Goal: Find specific page/section: Find specific page/section

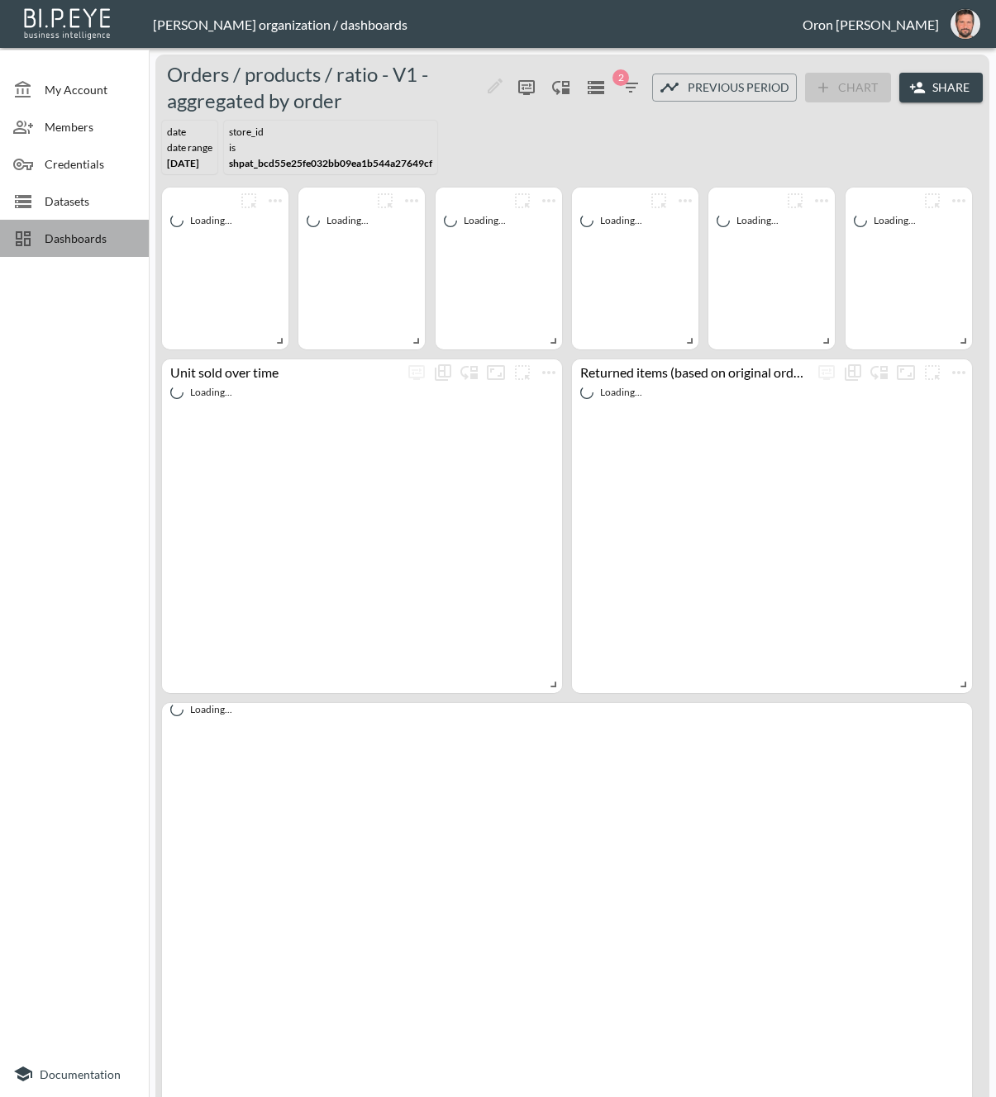
drag, startPoint x: 116, startPoint y: 236, endPoint x: 112, endPoint y: 245, distance: 10.7
click at [116, 236] on span "Dashboards" at bounding box center [90, 238] width 91 height 17
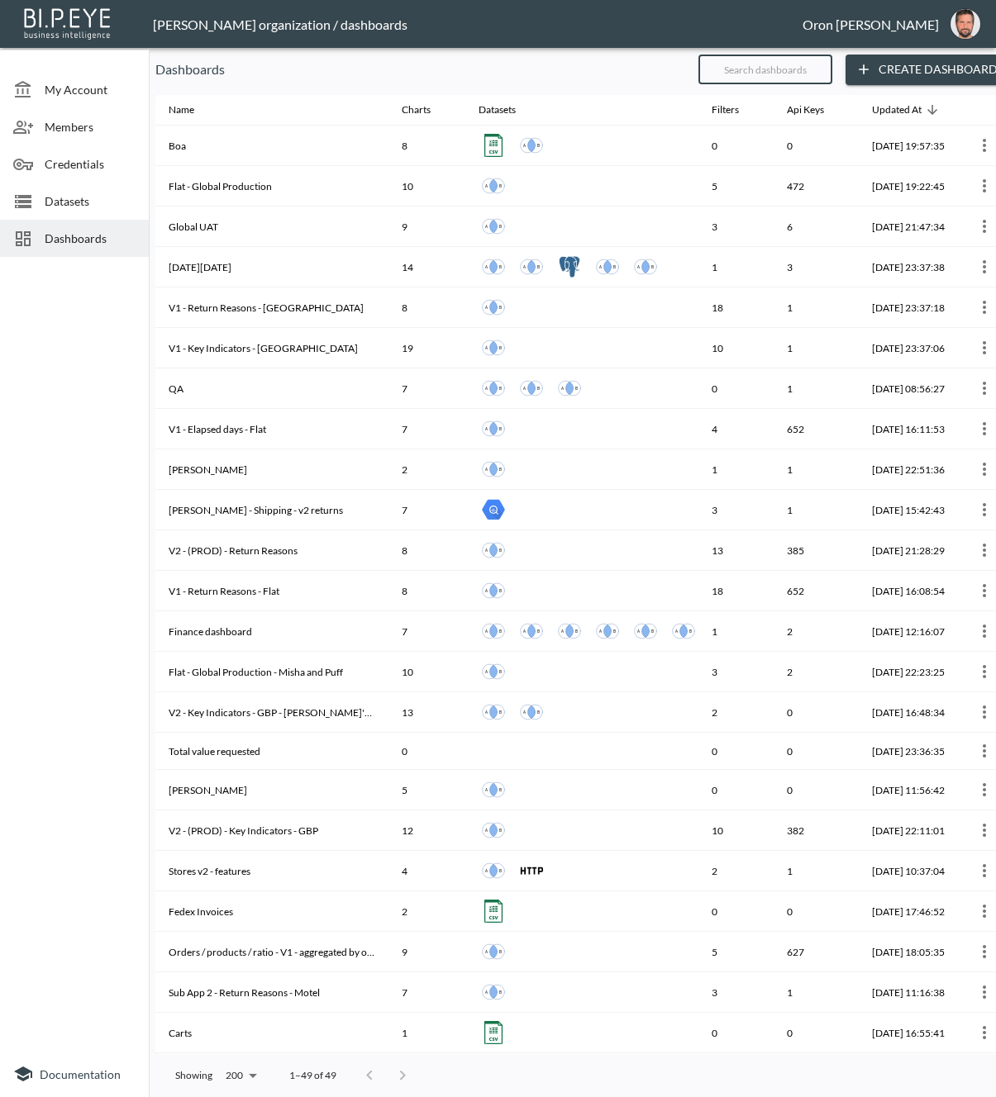
click at [787, 71] on input "text" at bounding box center [765, 69] width 134 height 41
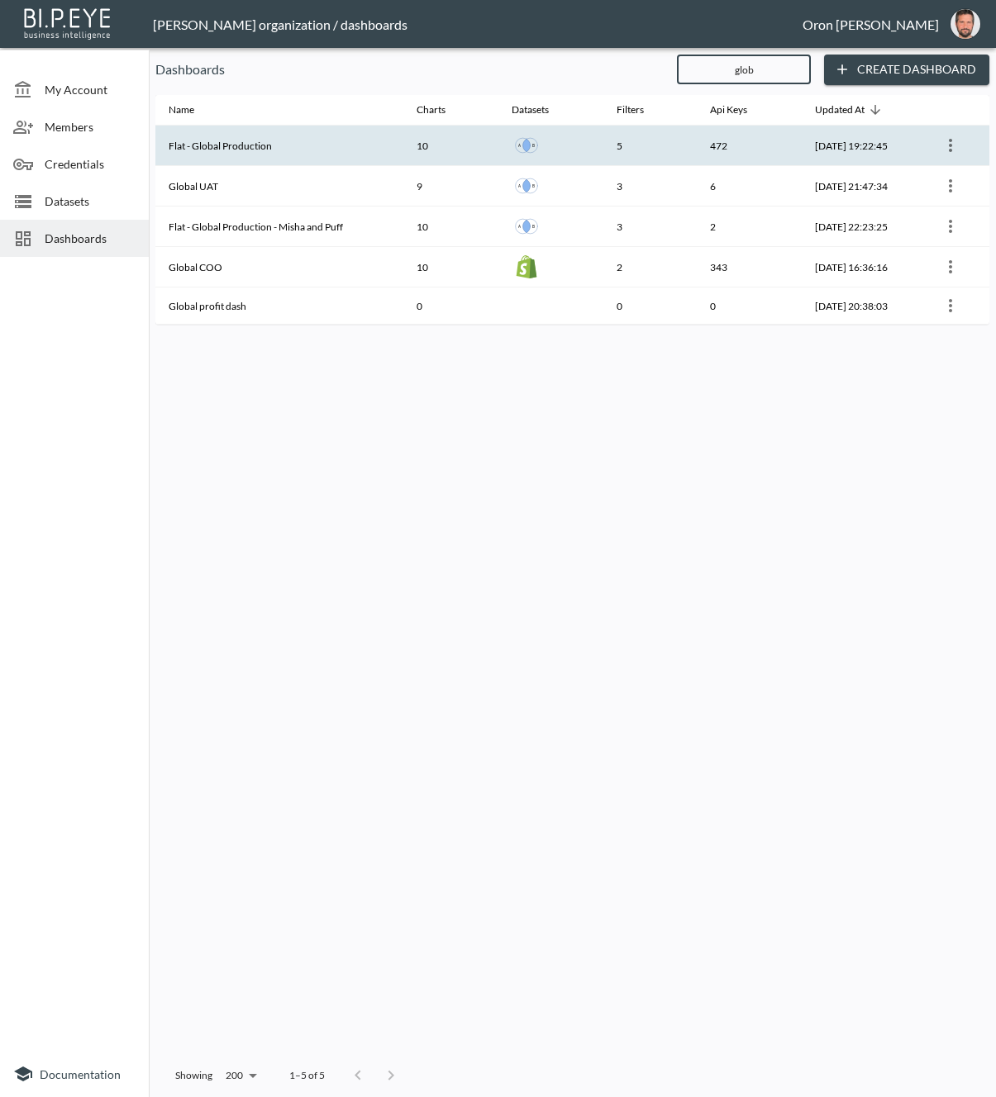
type input "glob"
click at [232, 153] on th "Flat - Global Production" at bounding box center [279, 146] width 248 height 40
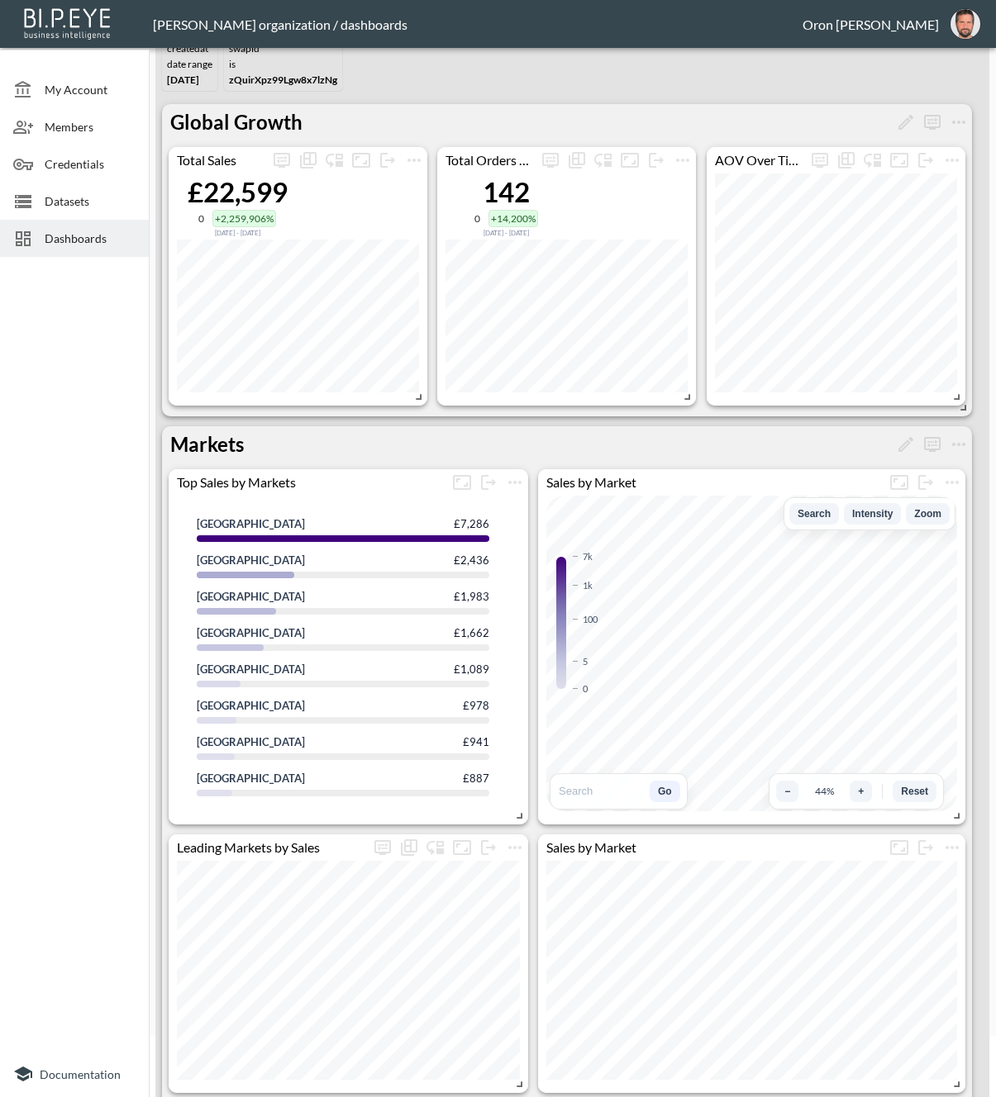
scroll to position [250, 0]
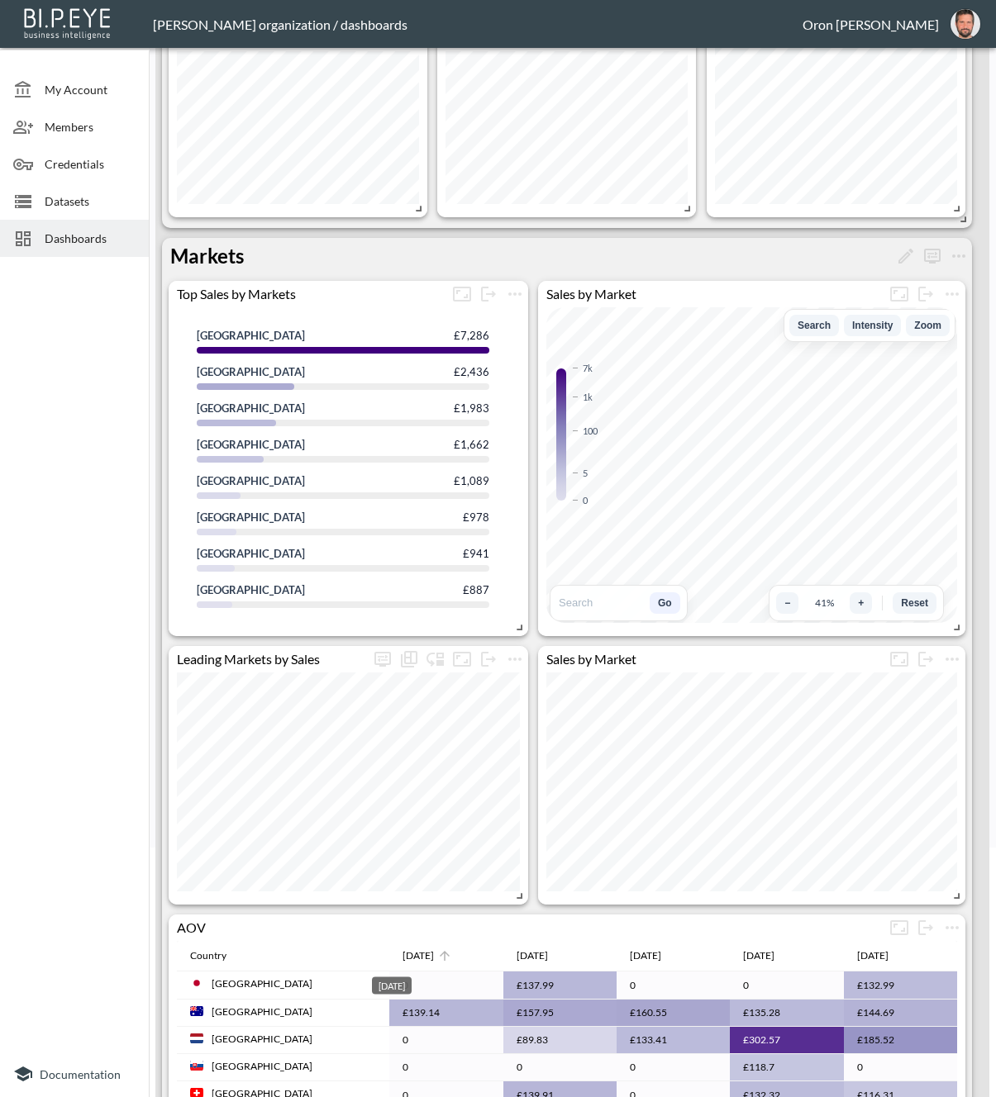
click at [409, 950] on div "[DATE]" at bounding box center [417, 956] width 31 height 20
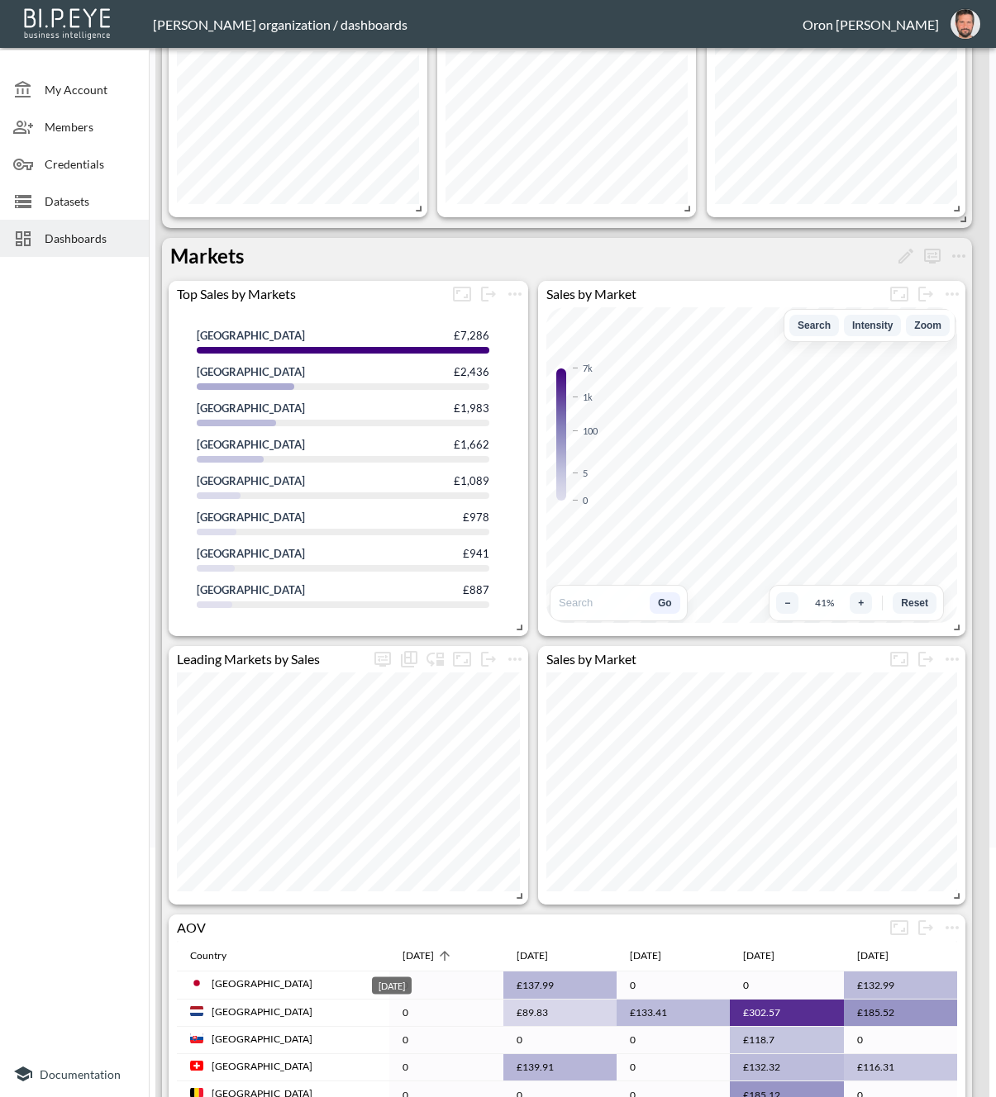
click at [402, 951] on div "[DATE]" at bounding box center [417, 956] width 31 height 20
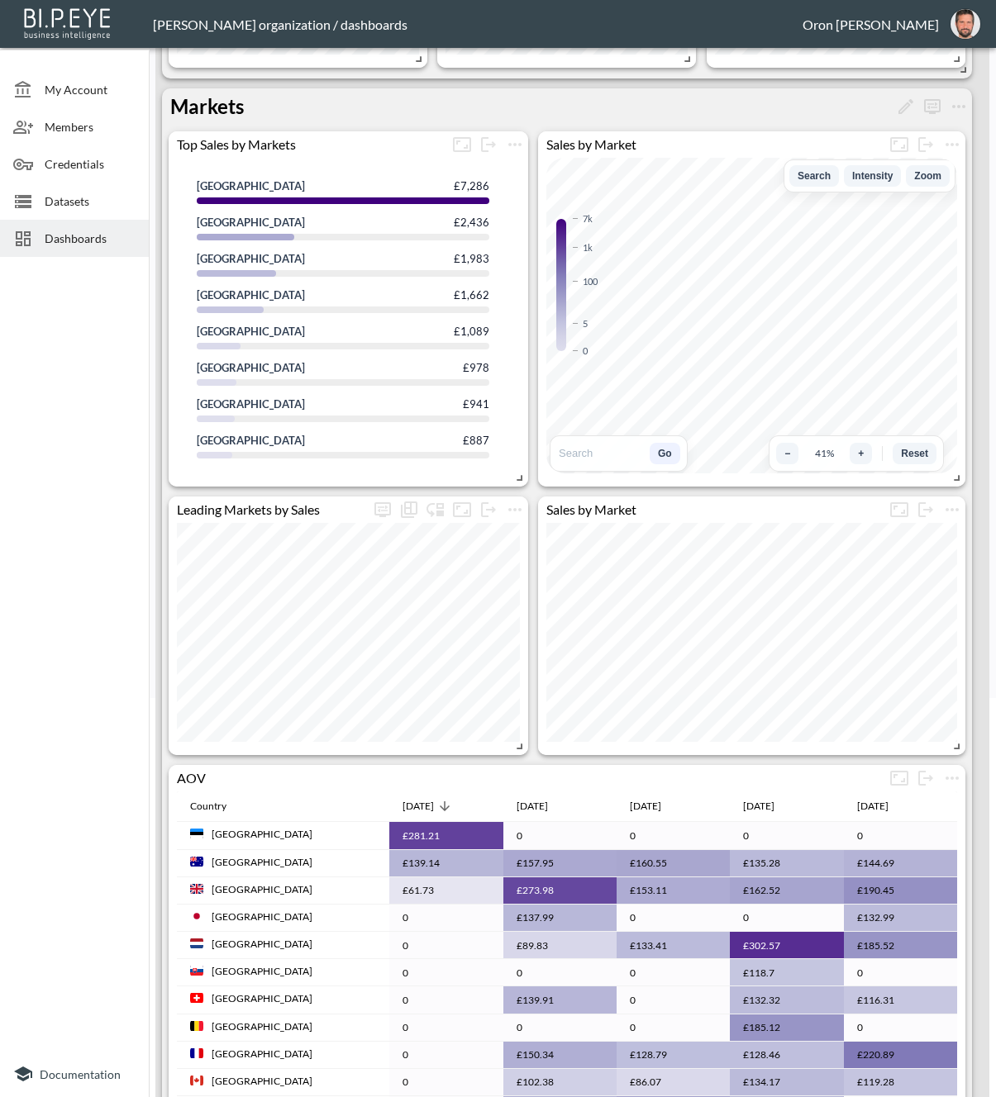
scroll to position [544, 0]
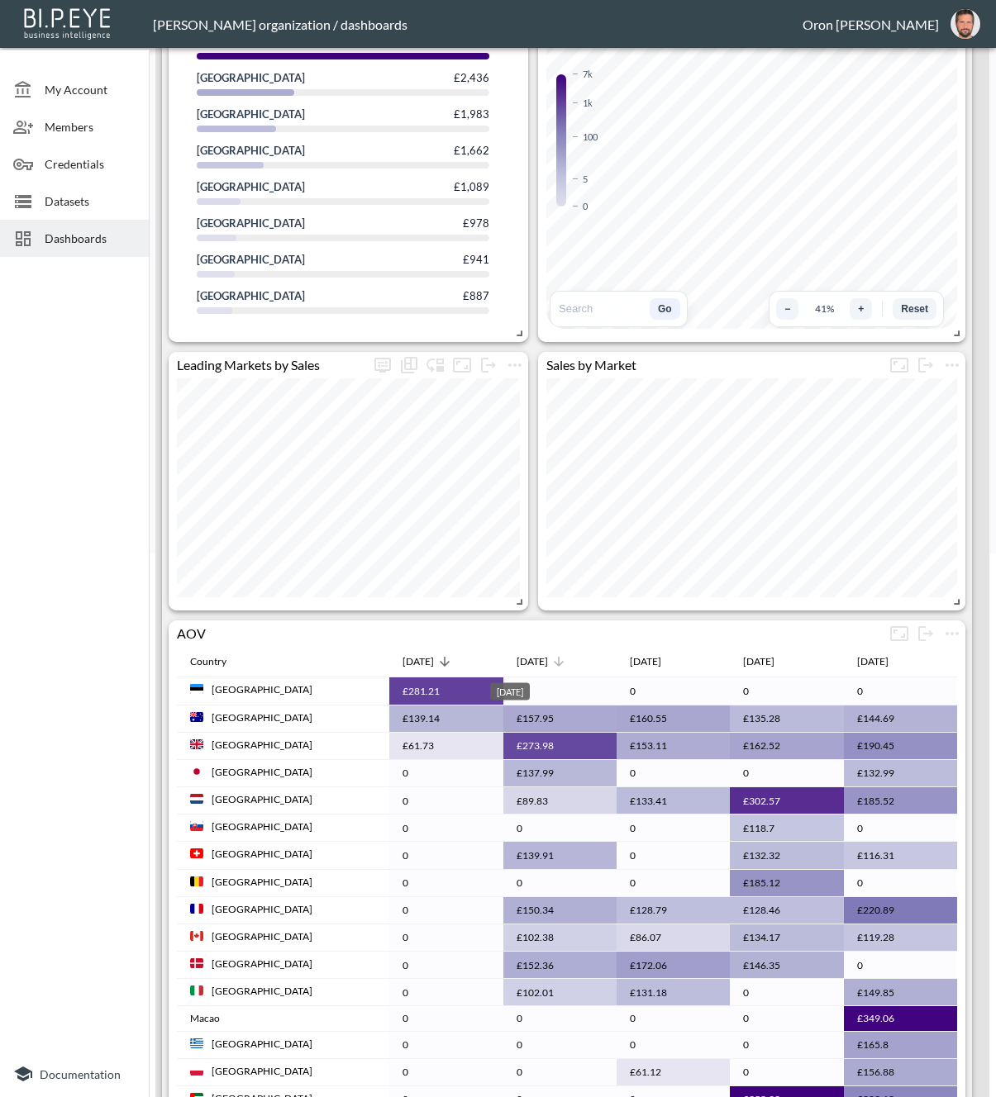
click at [516, 653] on div "[DATE]" at bounding box center [531, 662] width 31 height 20
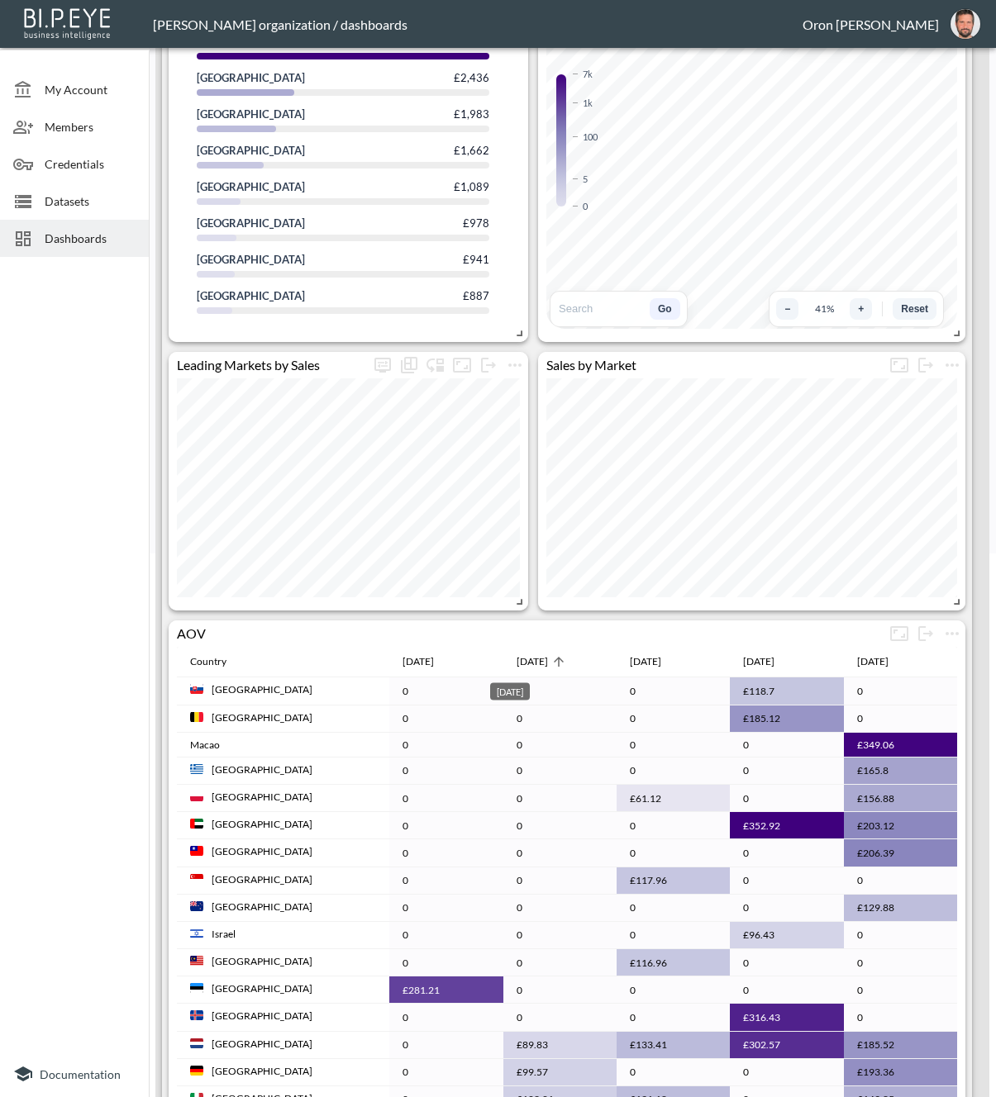
click at [516, 653] on div "[DATE]" at bounding box center [531, 662] width 31 height 20
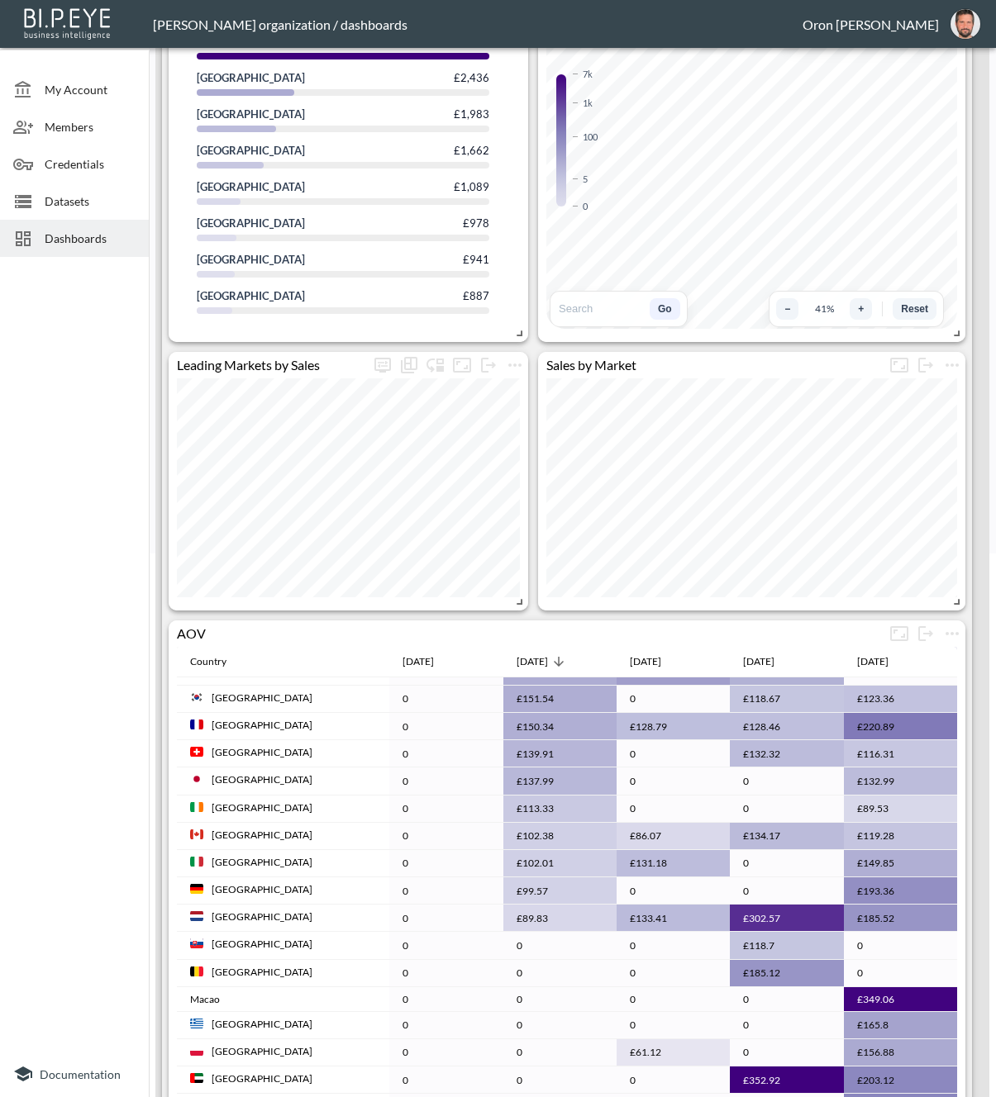
scroll to position [0, 0]
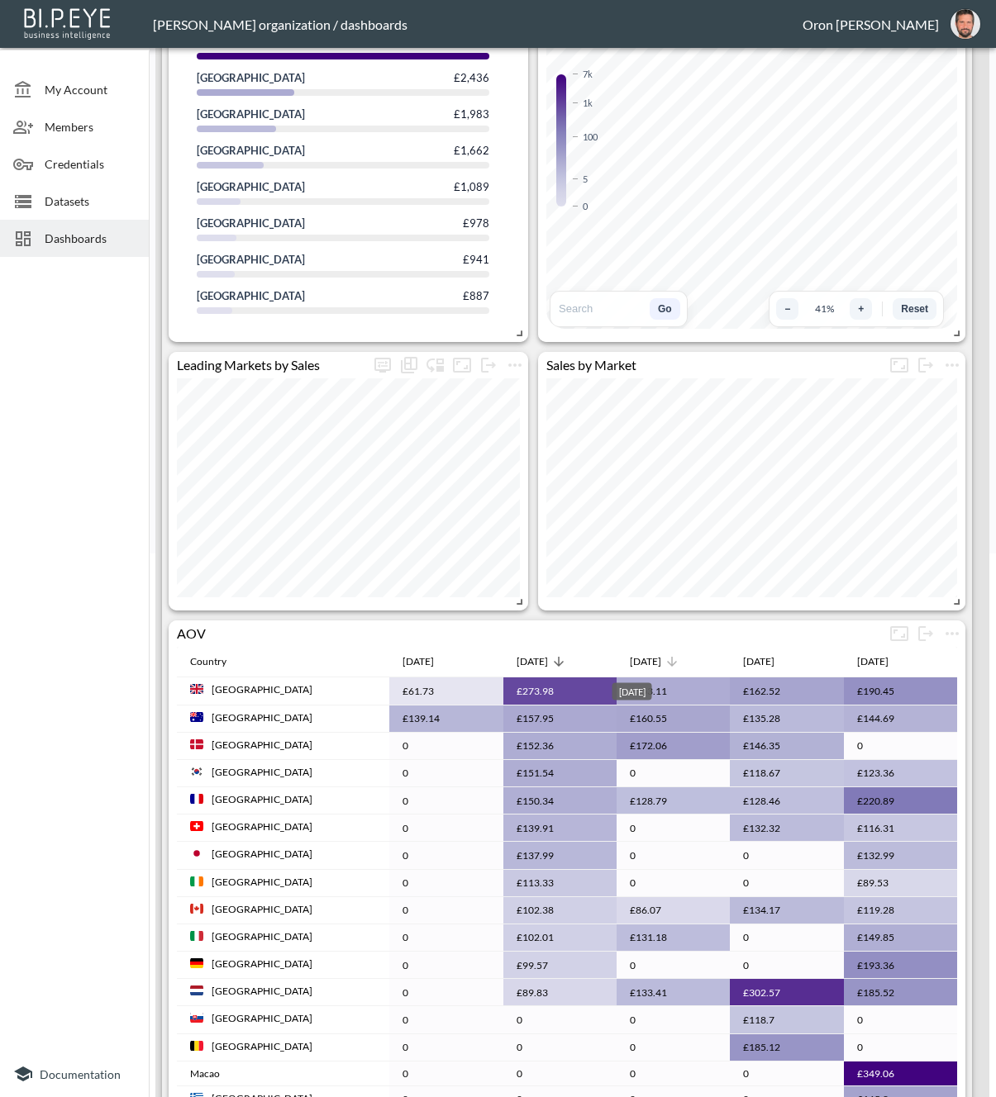
click at [630, 652] on div "[DATE]" at bounding box center [645, 662] width 31 height 20
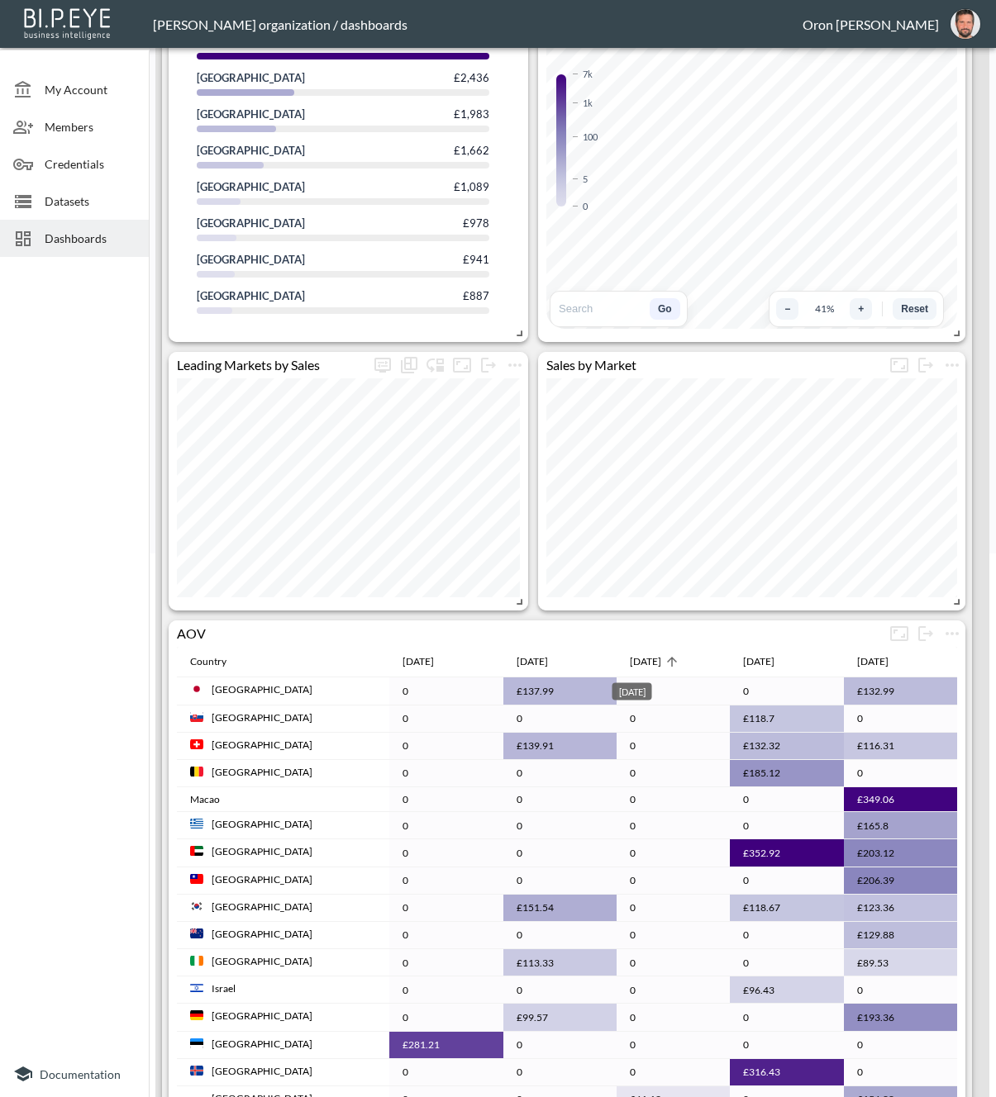
click at [630, 659] on div "[DATE]" at bounding box center [645, 662] width 31 height 20
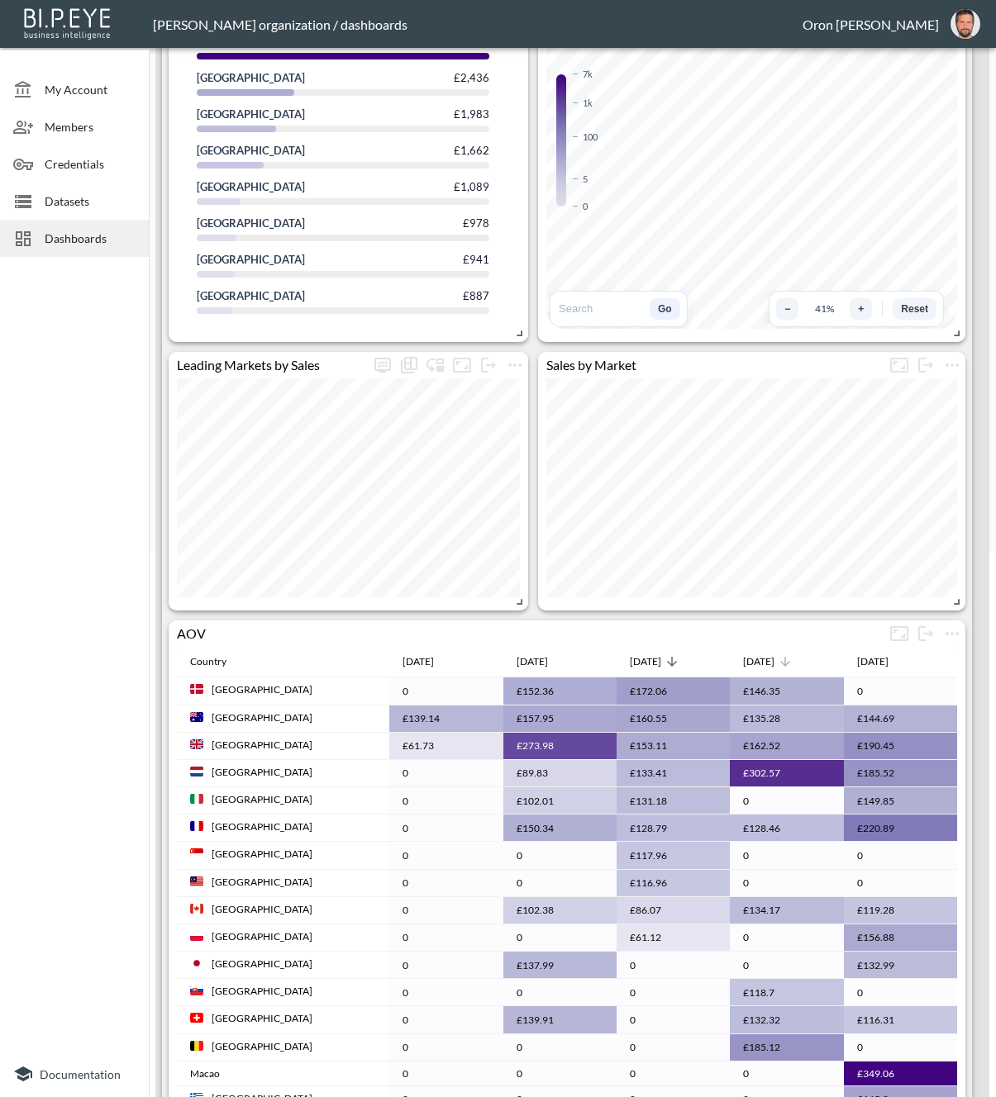
click at [769, 661] on div "[DATE]" at bounding box center [758, 662] width 31 height 20
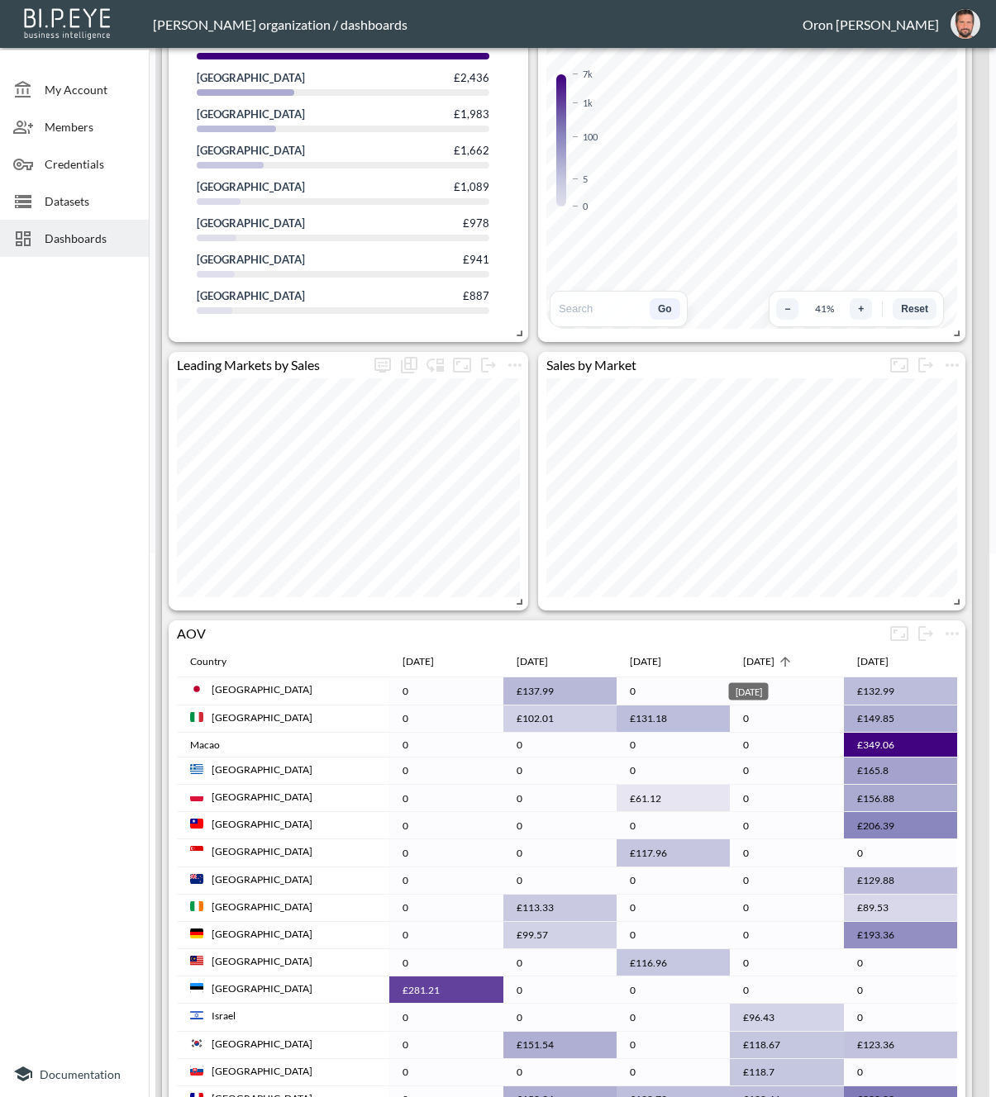
click at [769, 661] on div "[DATE]" at bounding box center [758, 662] width 31 height 20
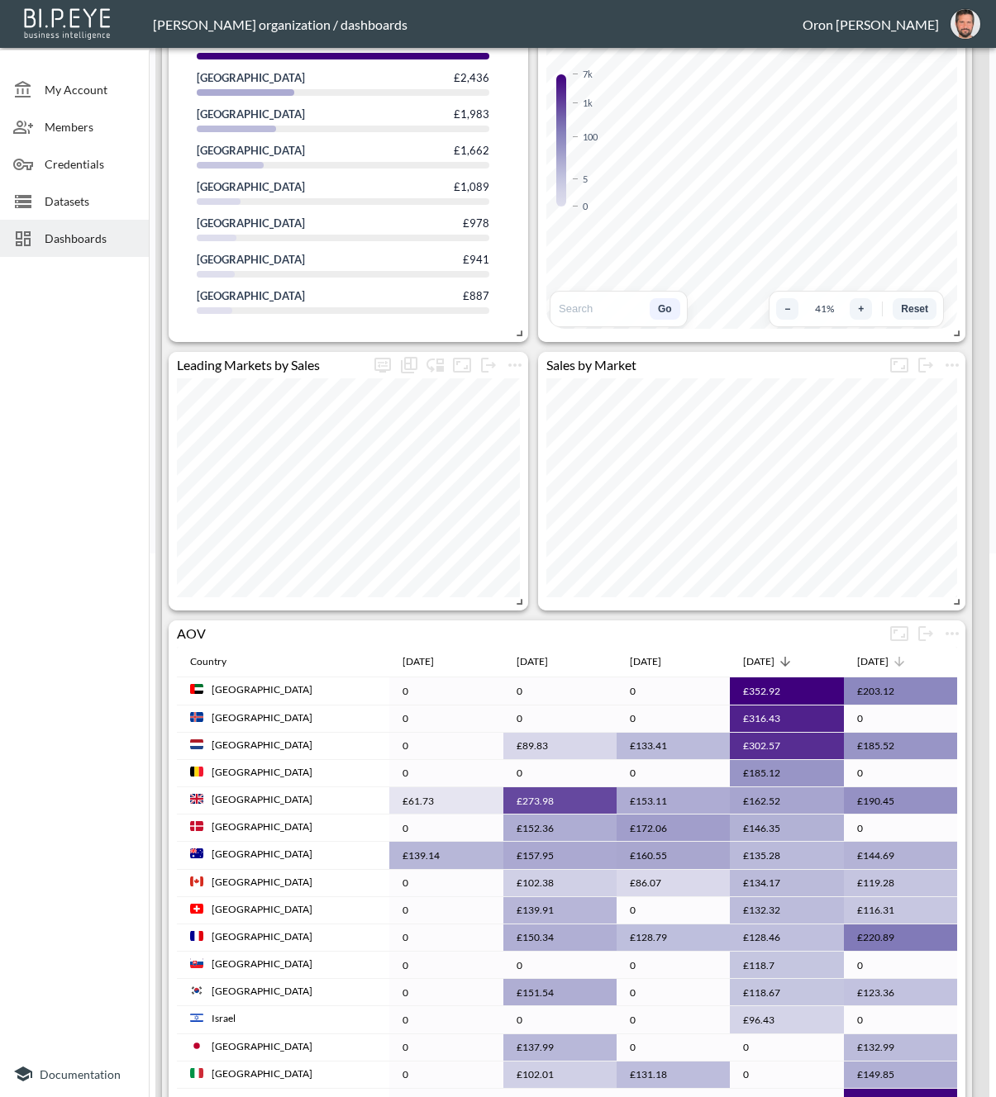
drag, startPoint x: 882, startPoint y: 656, endPoint x: 882, endPoint y: 665, distance: 9.1
click at [882, 656] on div "[DATE]" at bounding box center [872, 662] width 31 height 20
click at [883, 661] on div "[DATE]" at bounding box center [872, 662] width 31 height 20
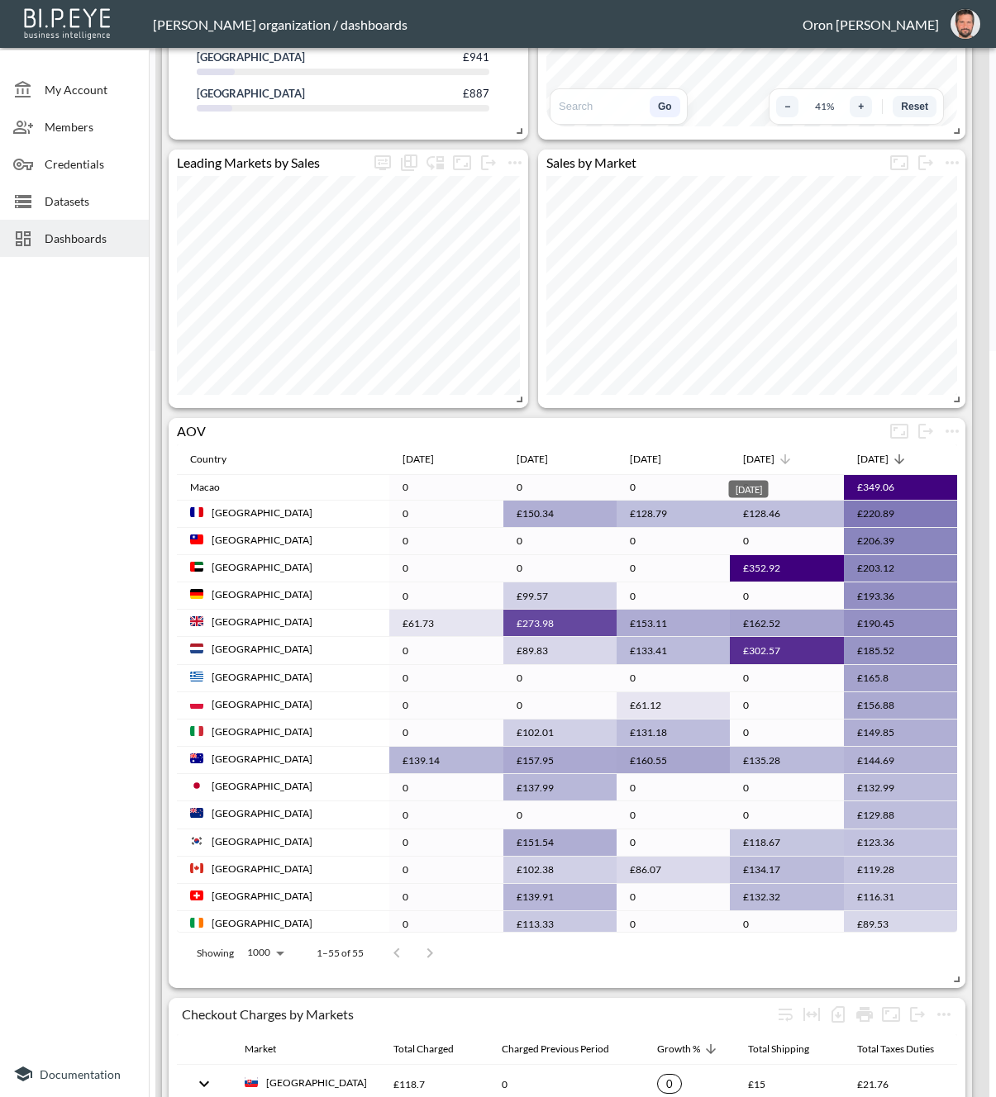
click at [759, 452] on div "[DATE]" at bounding box center [758, 460] width 31 height 20
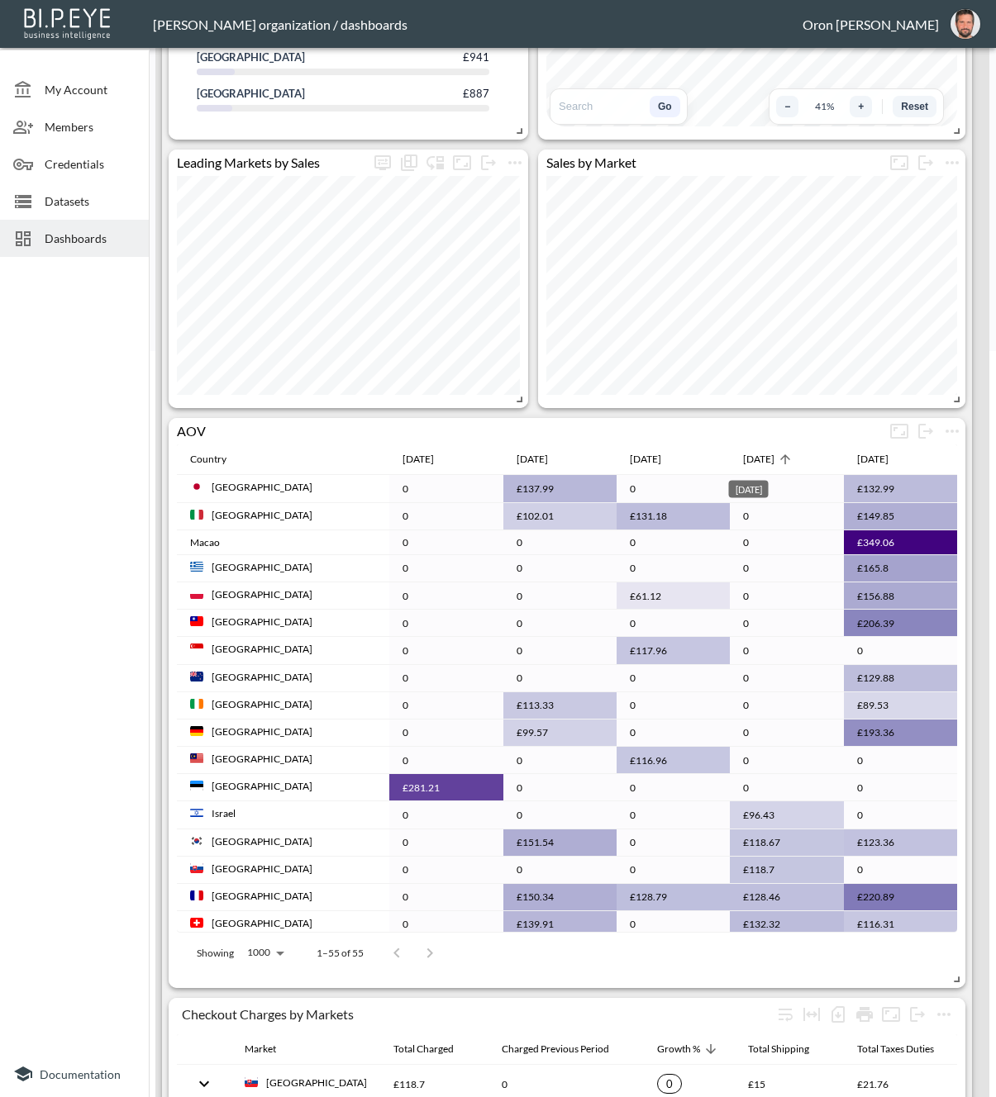
click at [758, 455] on div "[DATE]" at bounding box center [758, 460] width 31 height 20
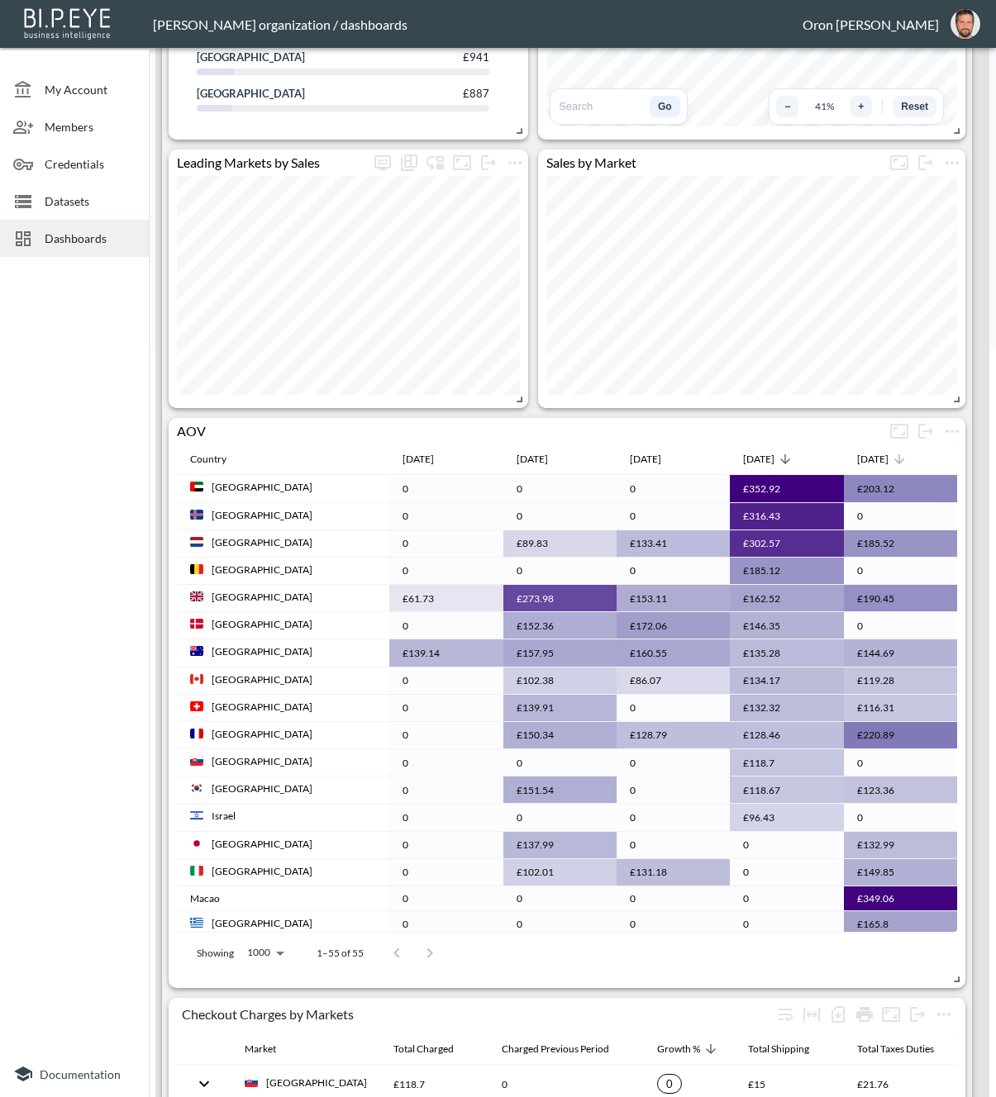
drag, startPoint x: 889, startPoint y: 450, endPoint x: 881, endPoint y: 459, distance: 12.3
click at [888, 451] on span "[DATE]" at bounding box center [883, 460] width 53 height 20
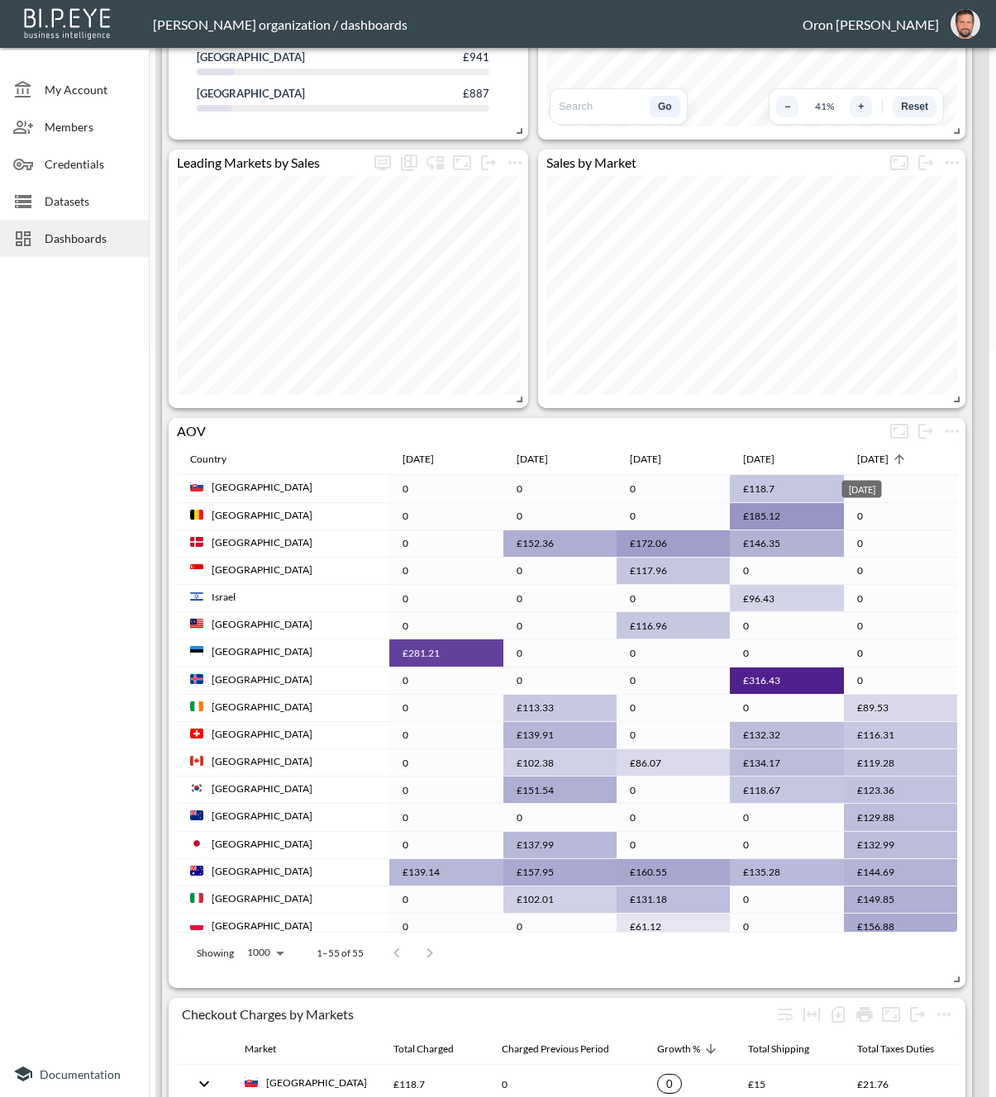
click at [881, 459] on div "[DATE]" at bounding box center [872, 460] width 31 height 20
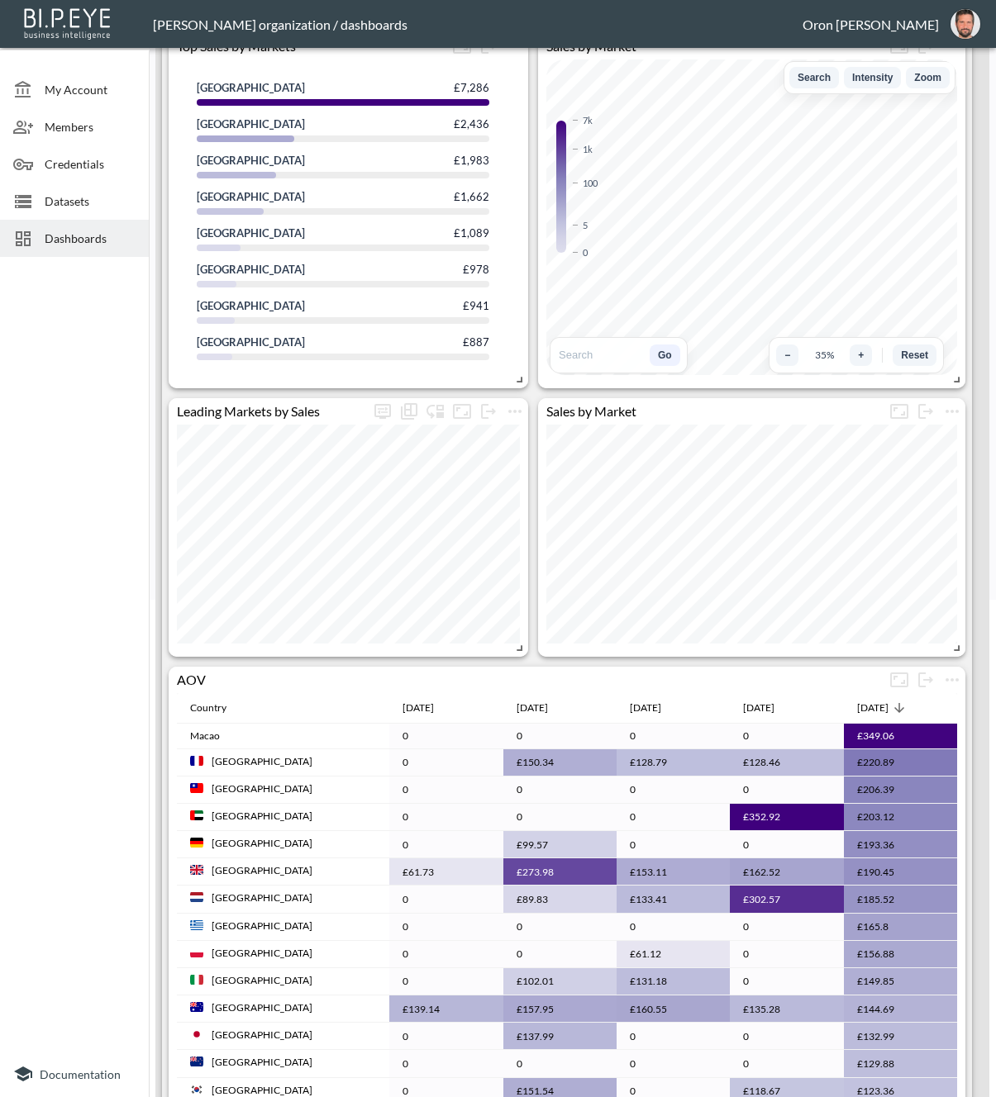
scroll to position [723, 0]
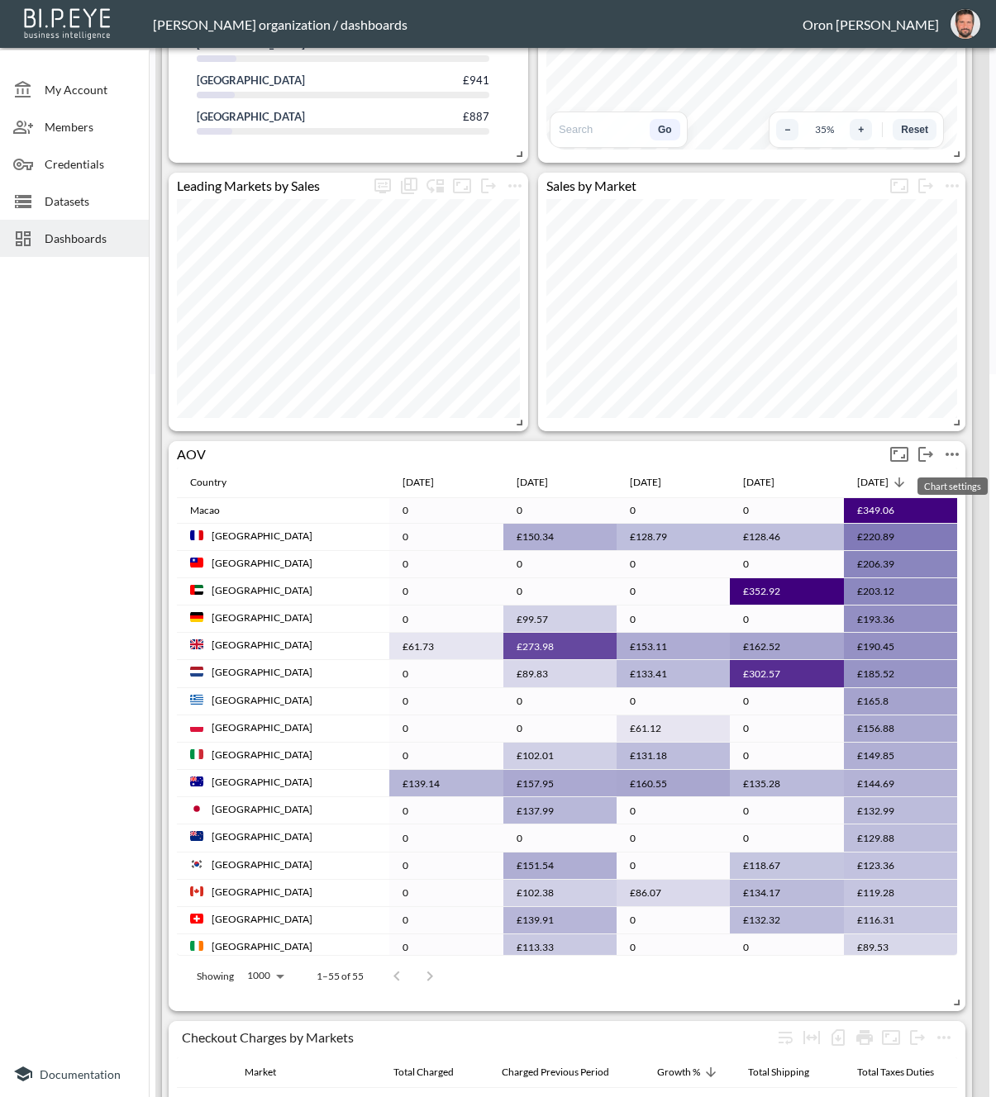
click at [954, 455] on icon "more" at bounding box center [952, 455] width 20 height 20
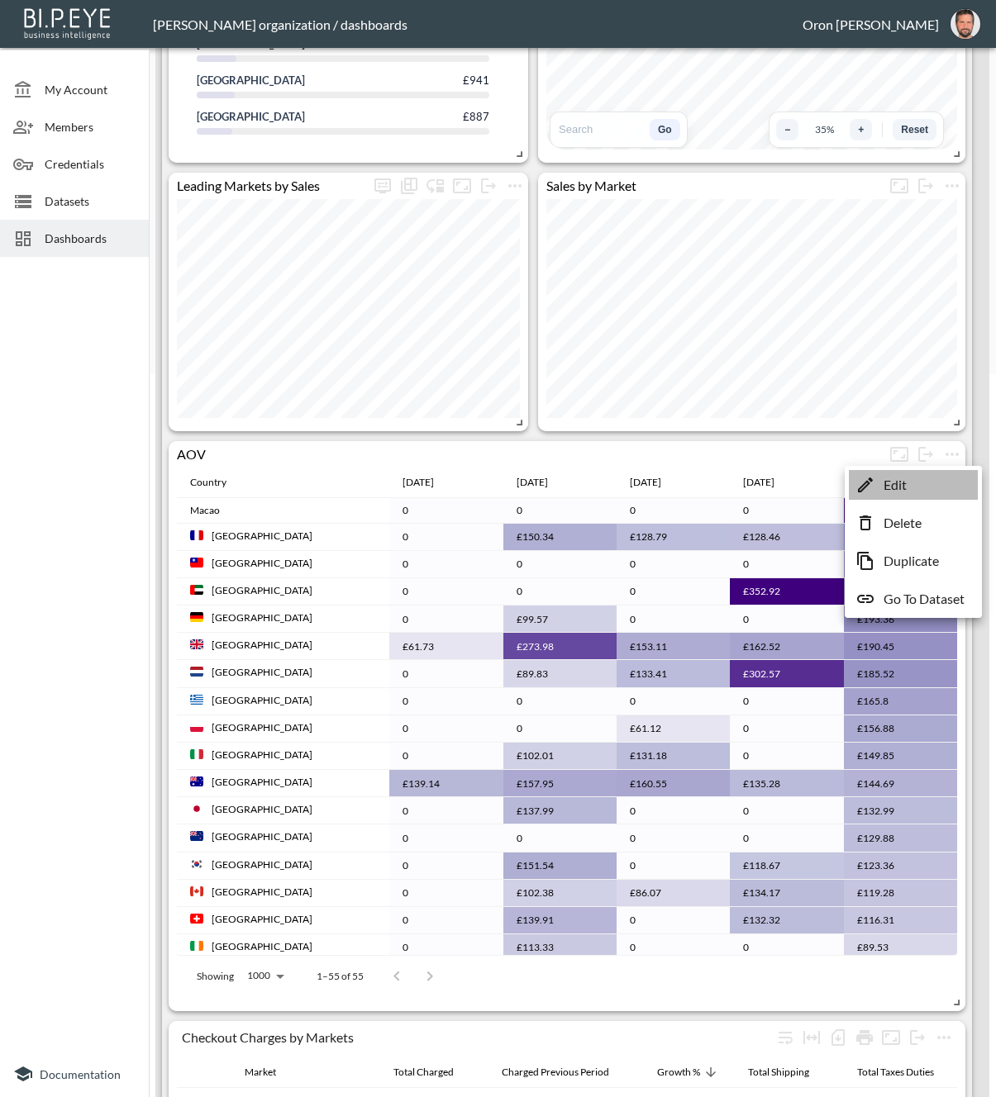
click at [939, 482] on li "Edit" at bounding box center [913, 485] width 129 height 30
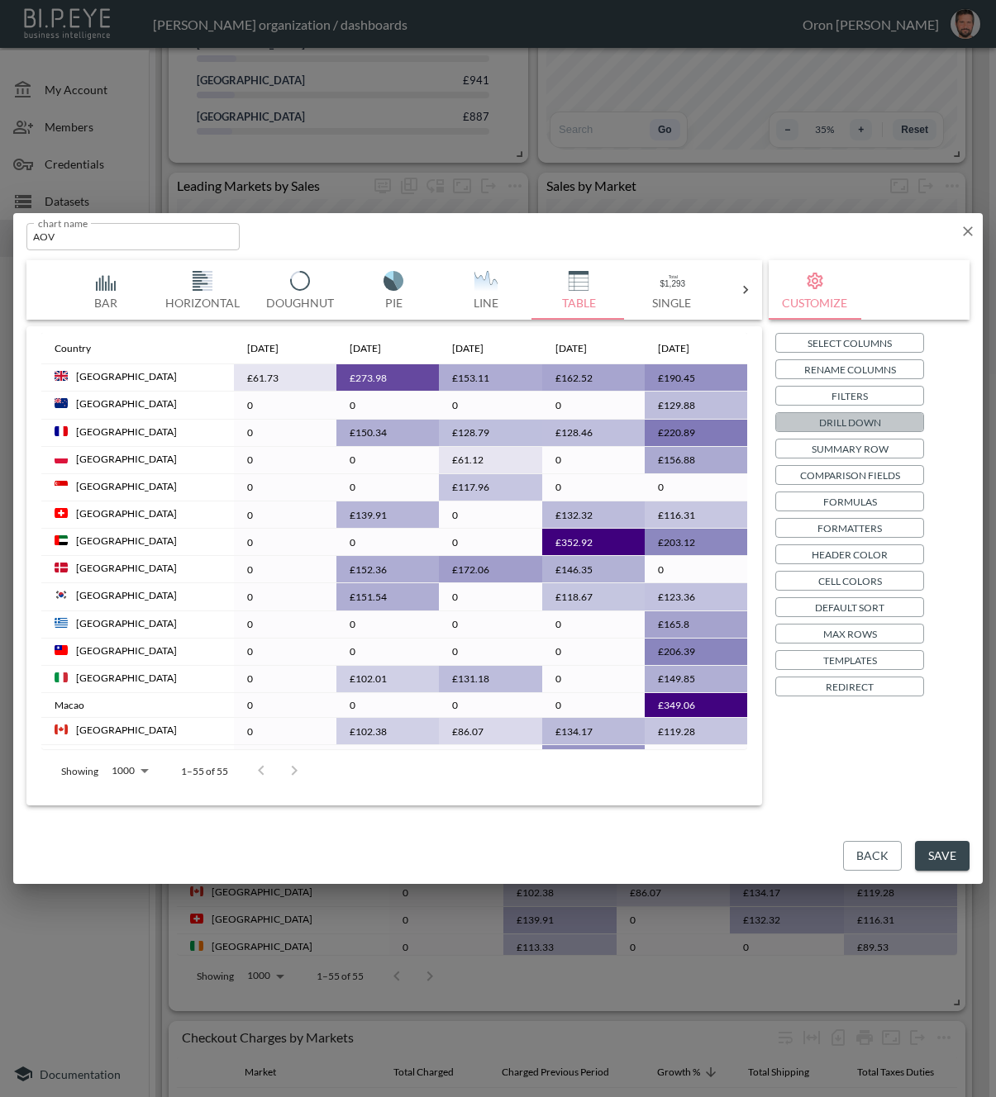
click at [899, 418] on button "Drill Down" at bounding box center [849, 422] width 149 height 20
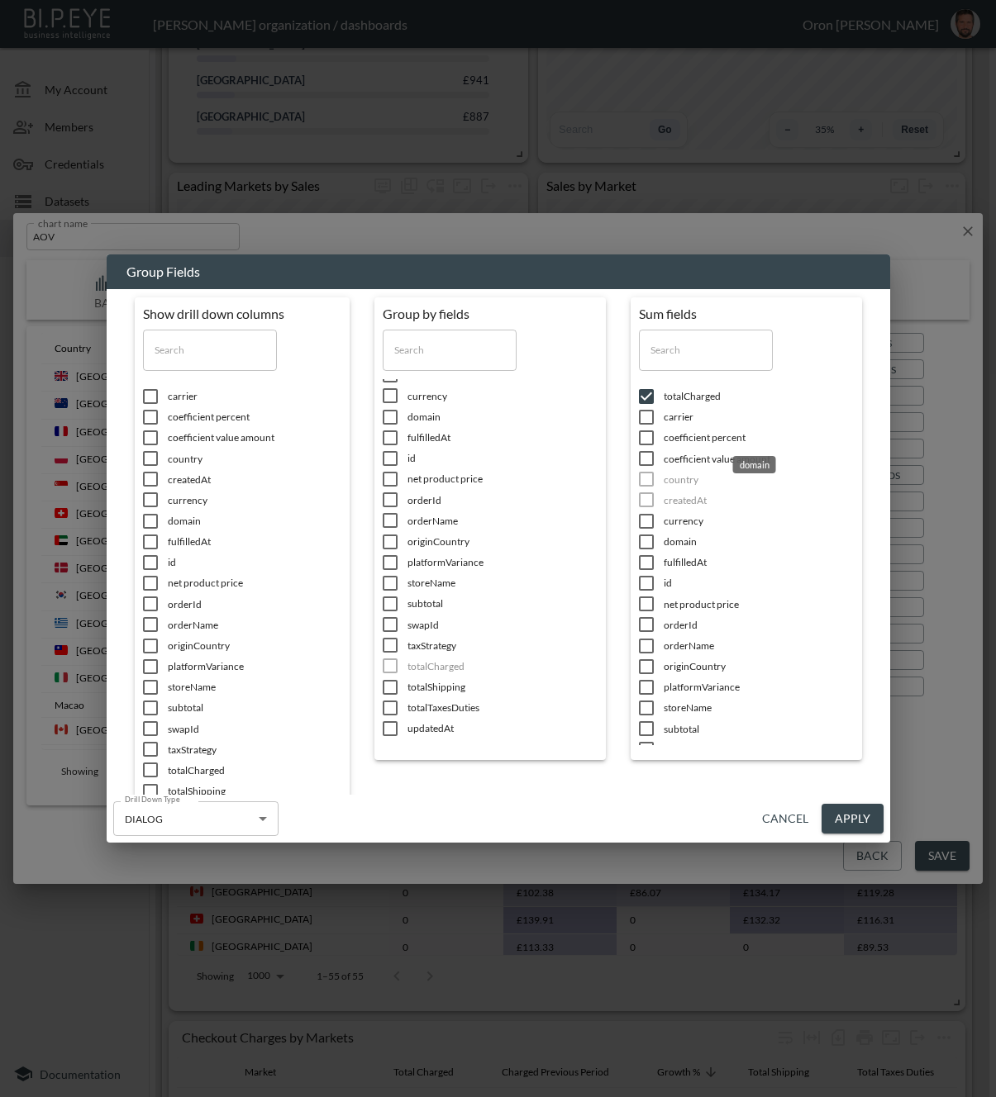
scroll to position [105, 0]
click at [785, 816] on button "Cancel" at bounding box center [785, 819] width 60 height 31
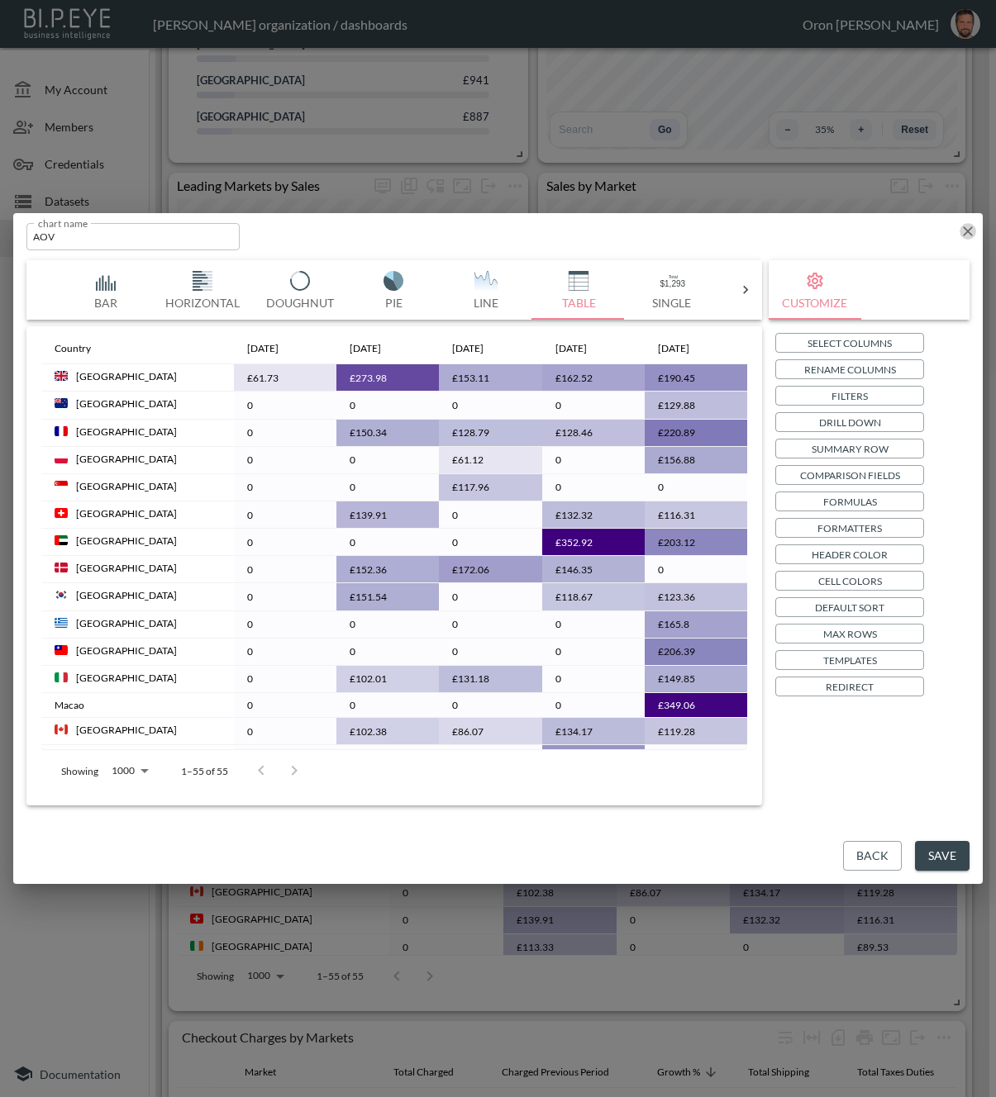
click at [966, 229] on icon "button" at bounding box center [968, 231] width 10 height 10
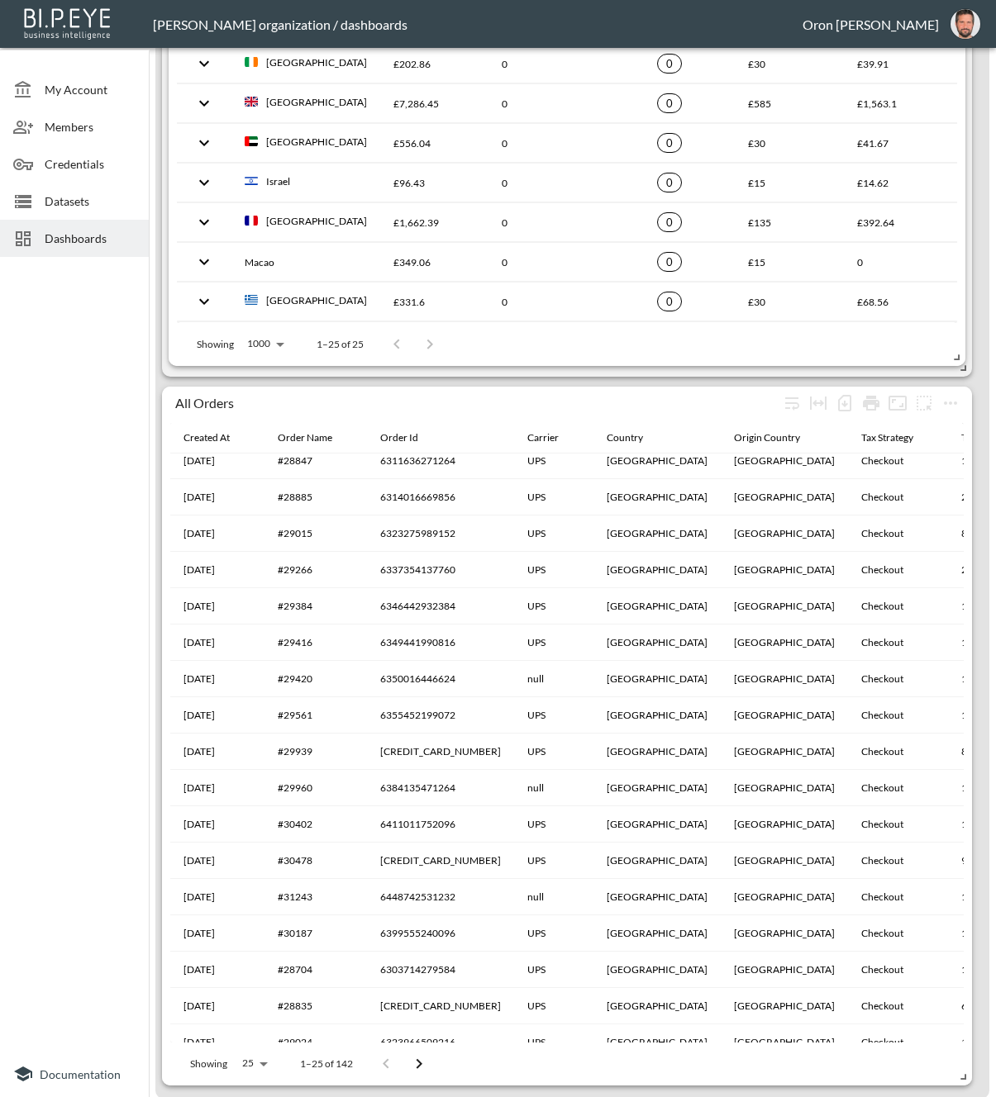
scroll to position [77, 0]
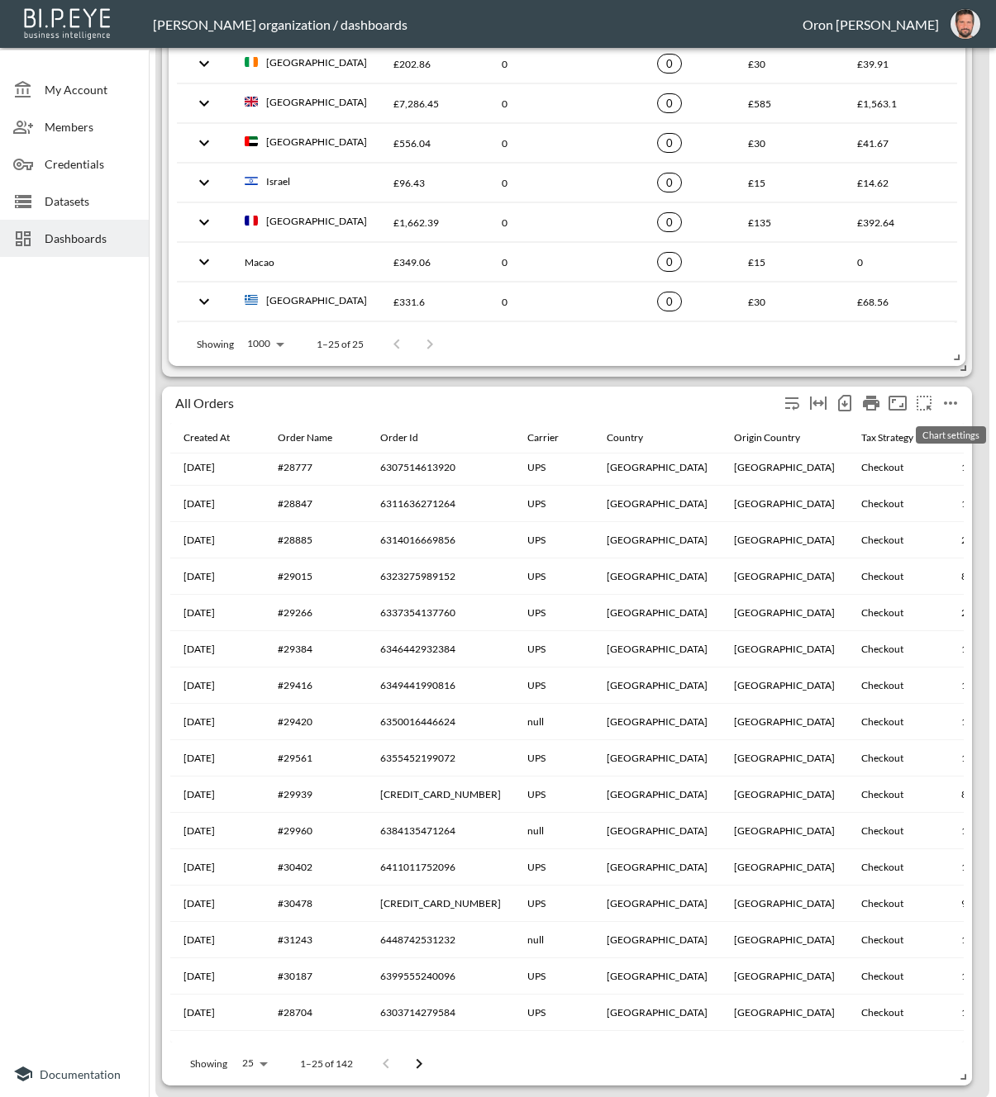
click at [955, 395] on icon "more" at bounding box center [950, 403] width 20 height 20
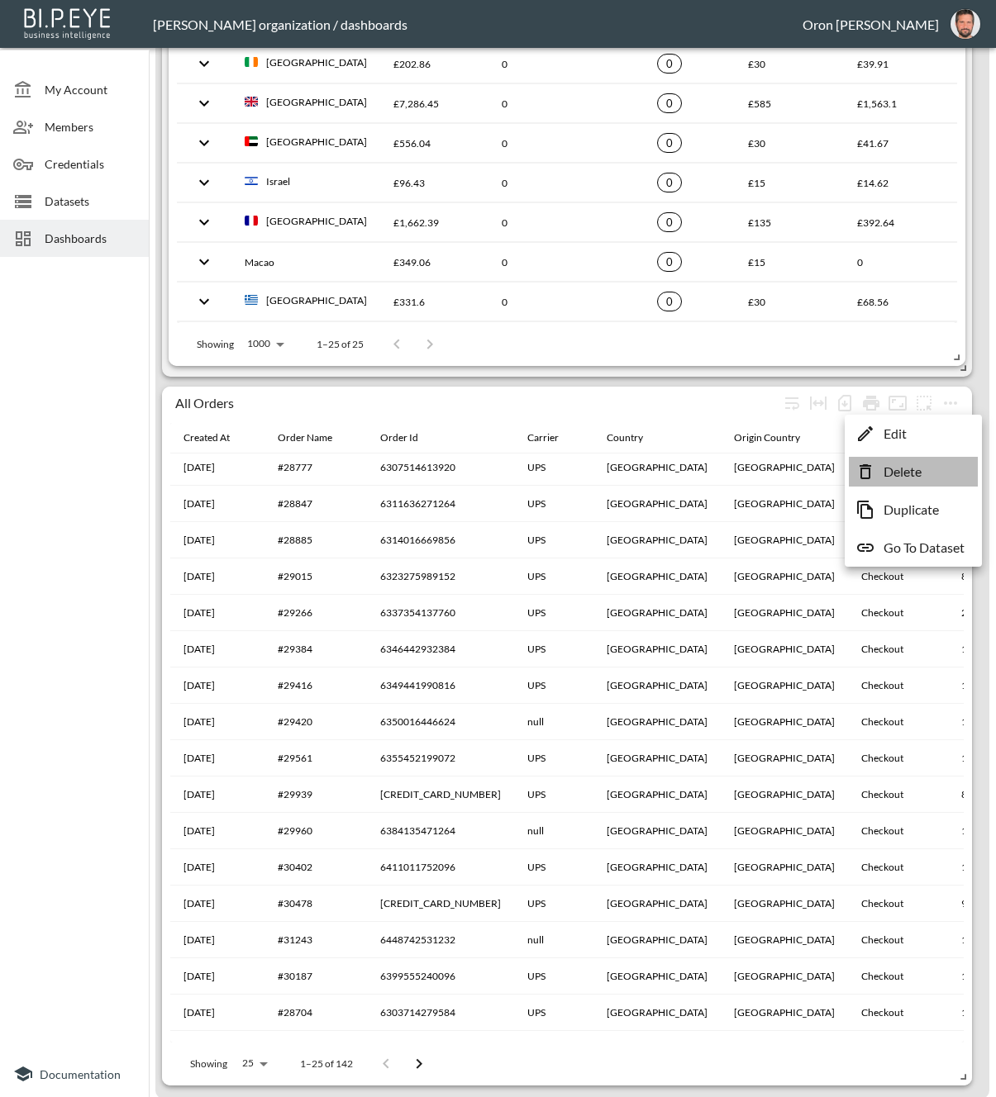
click at [919, 478] on p "Delete" at bounding box center [902, 472] width 38 height 20
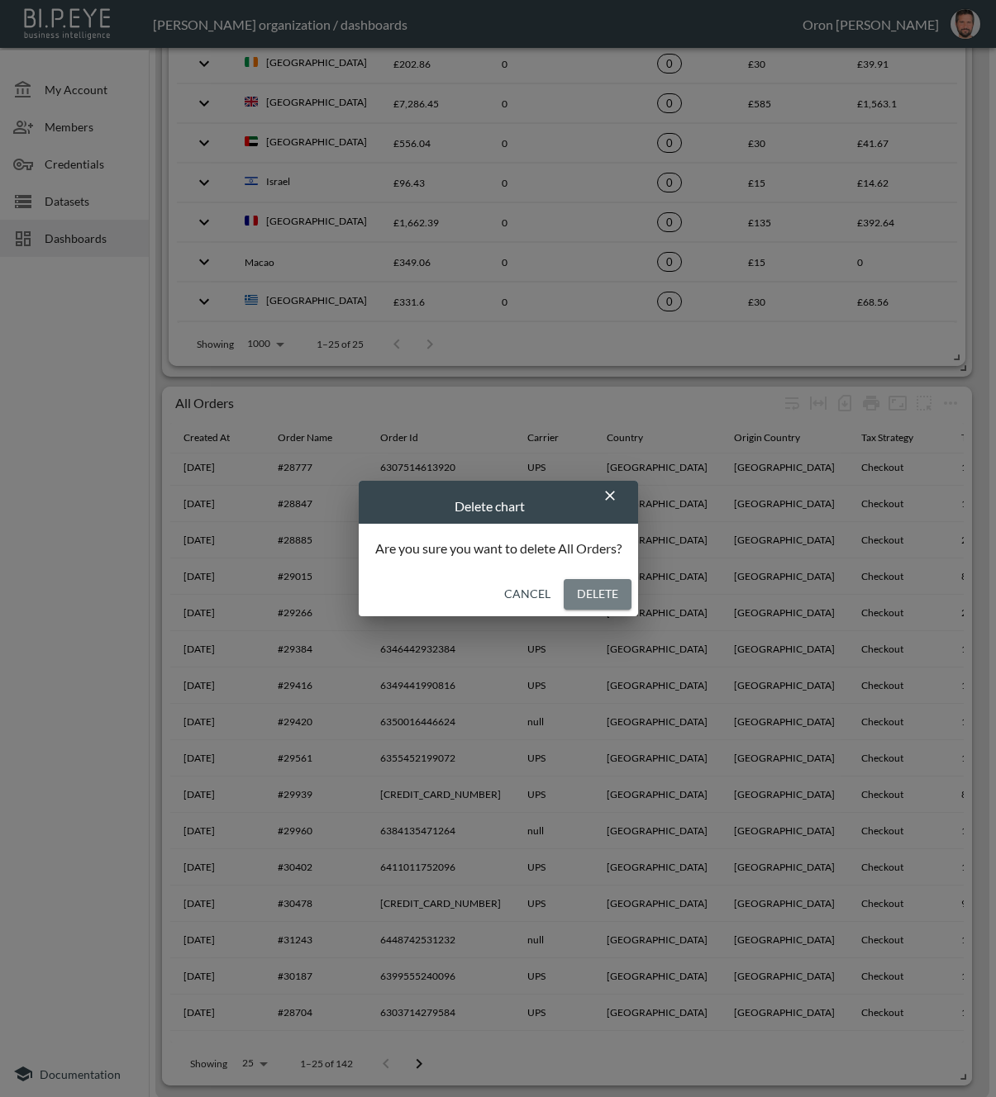
click at [598, 583] on button "Delete" at bounding box center [598, 594] width 68 height 31
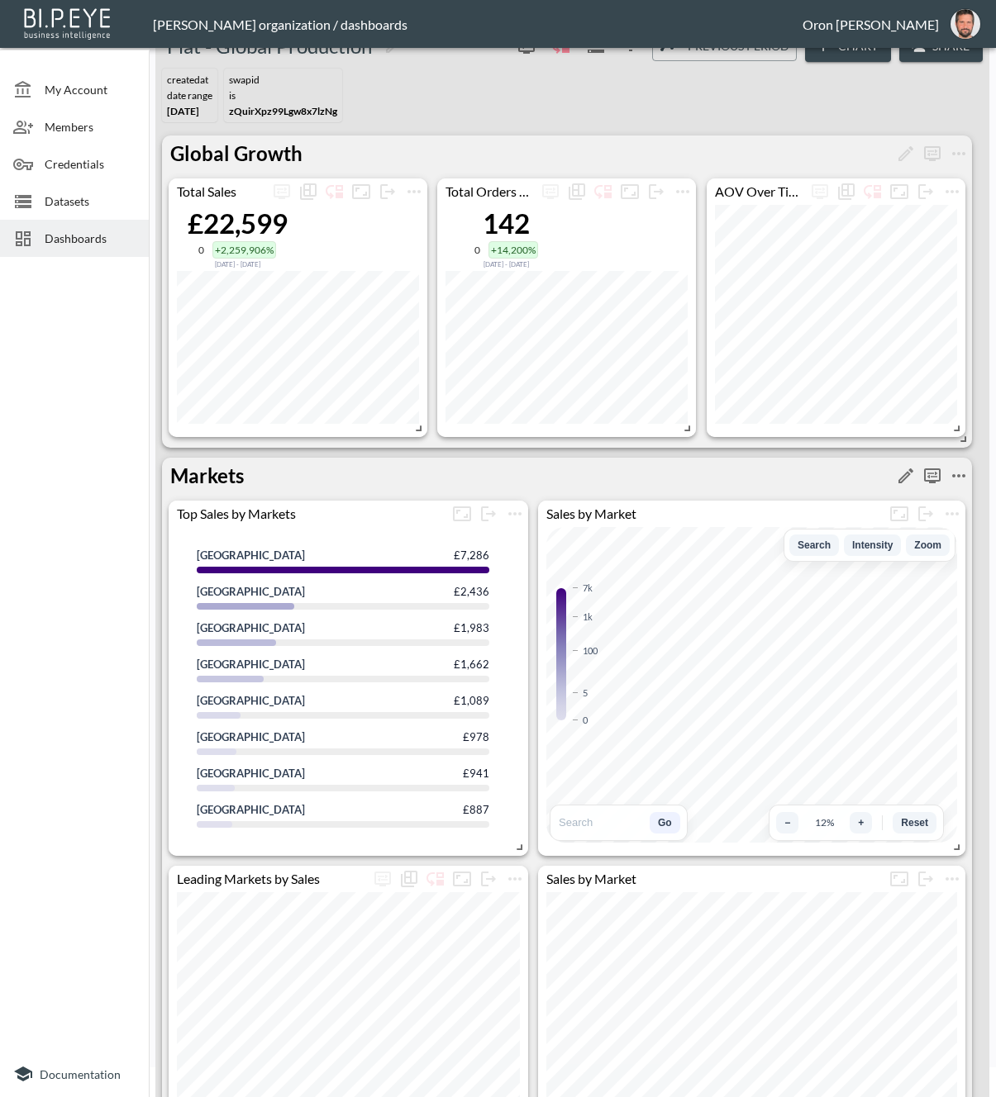
scroll to position [0, 0]
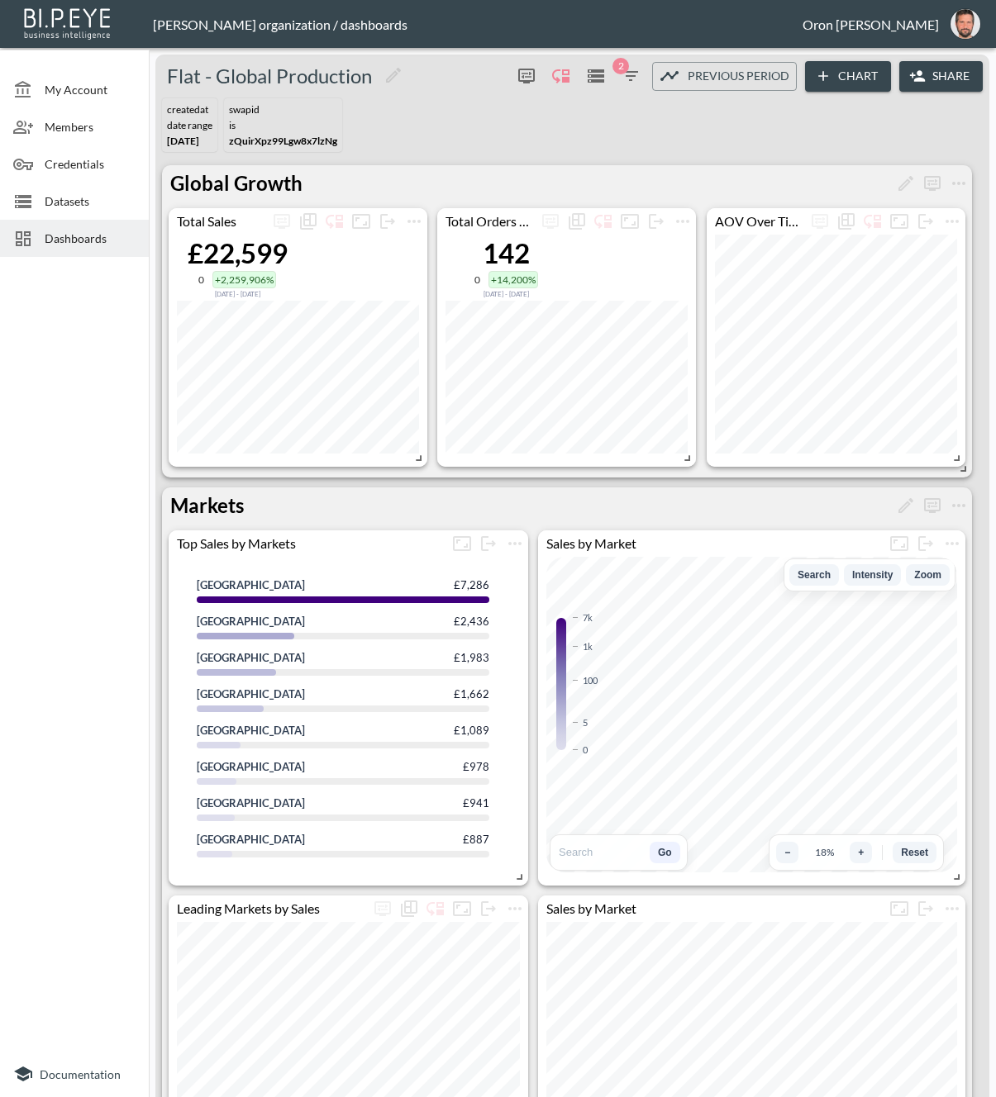
click at [623, 85] on icon "button" at bounding box center [631, 76] width 20 height 20
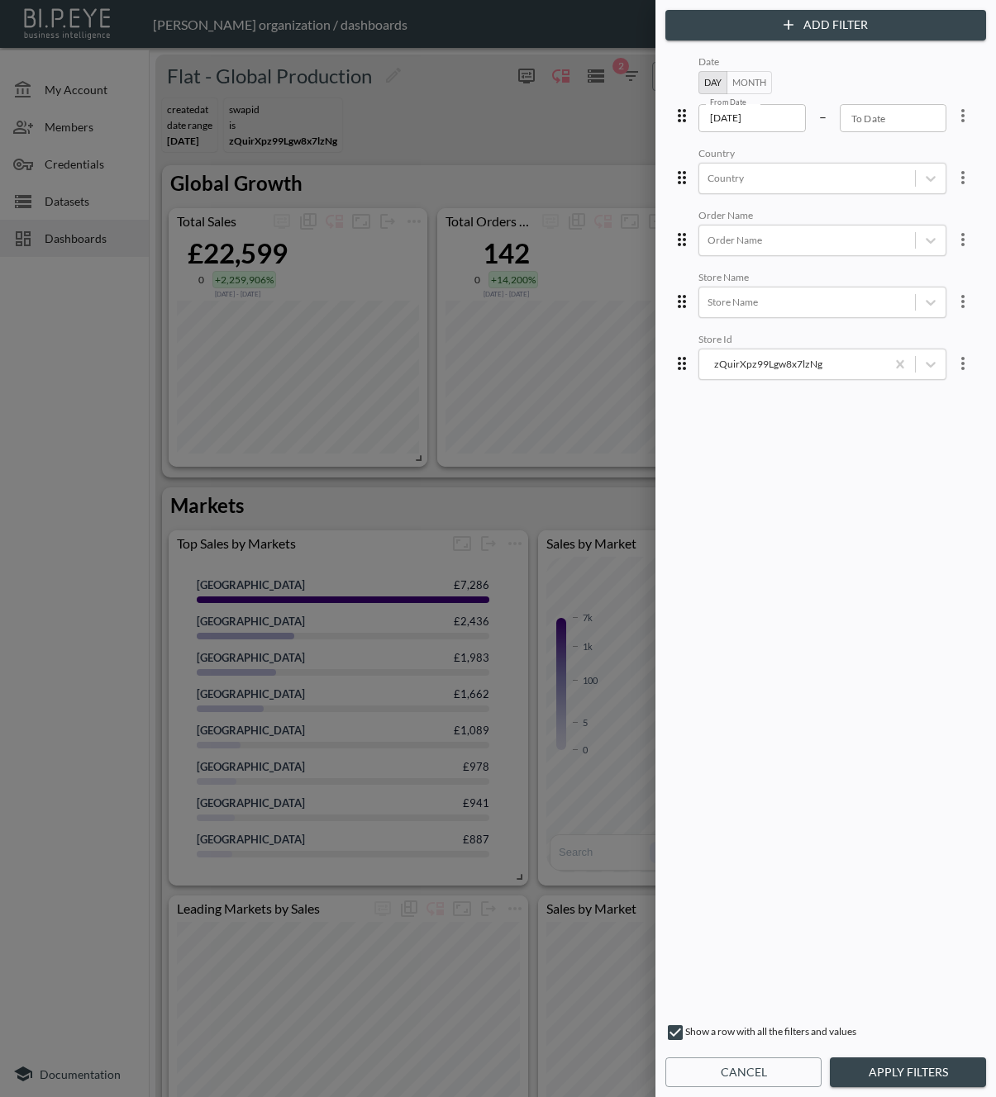
click at [759, 196] on div "Date Day Month From Date 2025-02-01 From Date – To Date To Date Country Country…" at bounding box center [826, 531] width 314 height 959
click at [759, 187] on div "Country" at bounding box center [807, 178] width 216 height 22
click at [740, 228] on span "Create "fra"" at bounding box center [841, 248] width 302 height 41
click at [704, 227] on input "France" at bounding box center [705, 224] width 35 height 35
type input "fra"
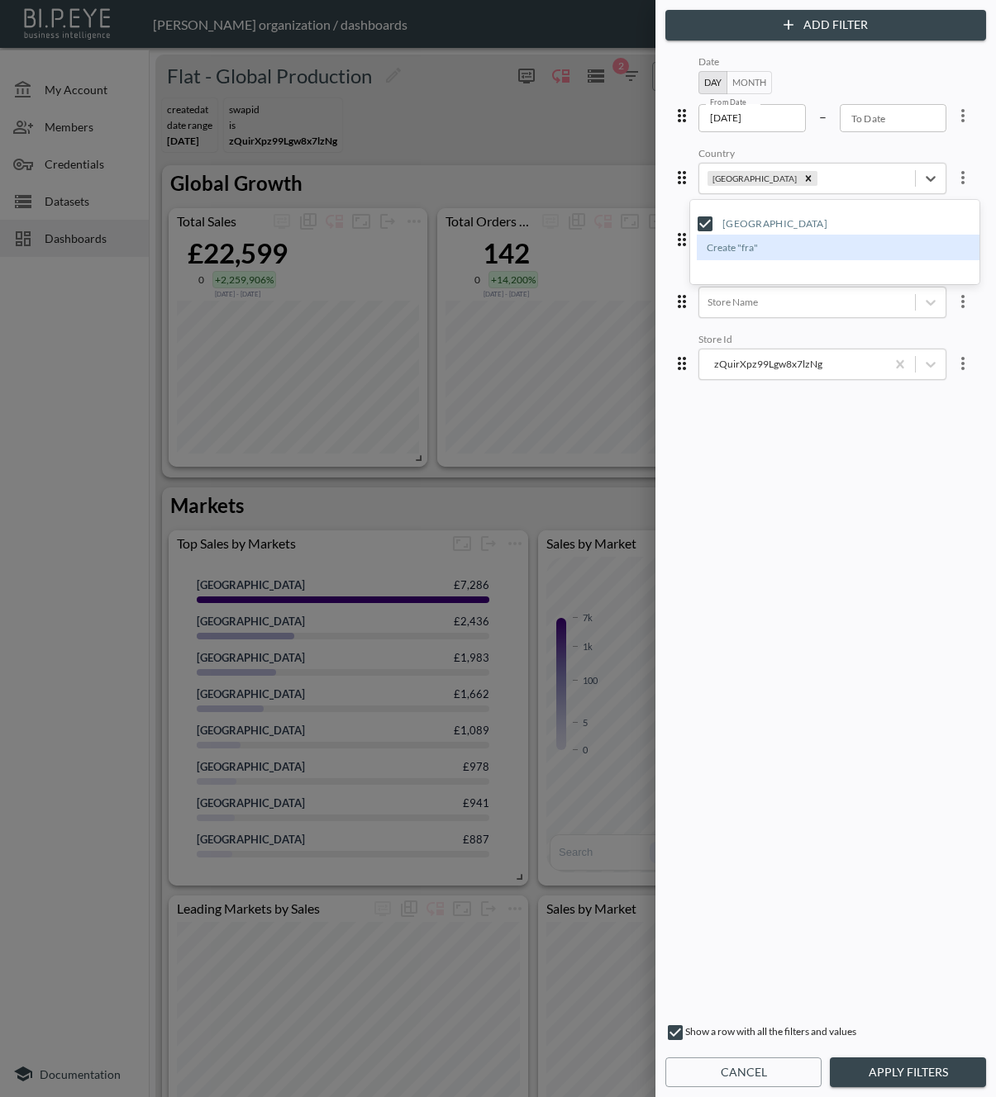
drag, startPoint x: 900, startPoint y: 864, endPoint x: 941, endPoint y: 1069, distance: 209.1
click at [899, 878] on div "Date Day Month From Date 2025-02-01 From Date – To Date To Date Country option …" at bounding box center [826, 531] width 314 height 959
click at [933, 1068] on button "Apply Filters" at bounding box center [908, 1073] width 156 height 31
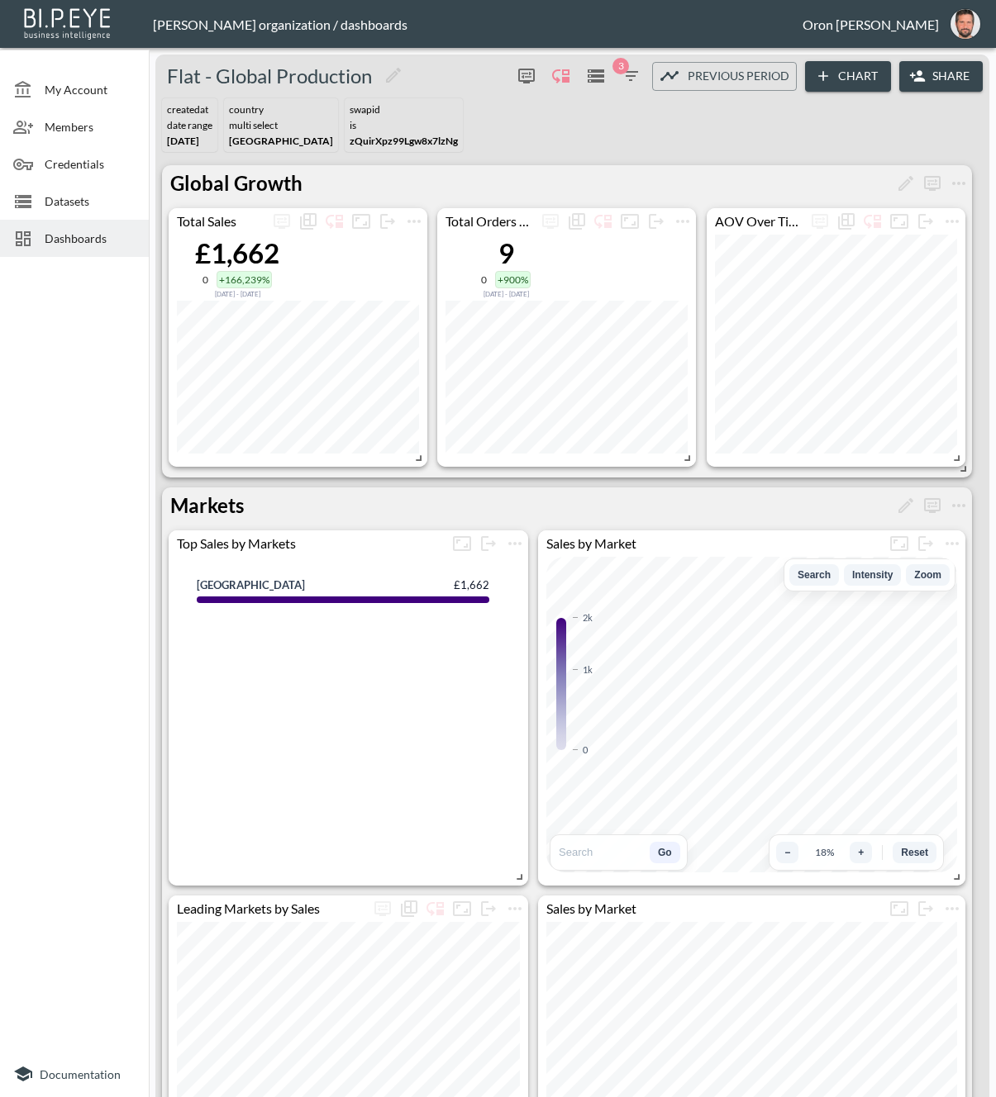
click at [557, 76] on icon "Enable/disable chart dragging" at bounding box center [561, 76] width 20 height 20
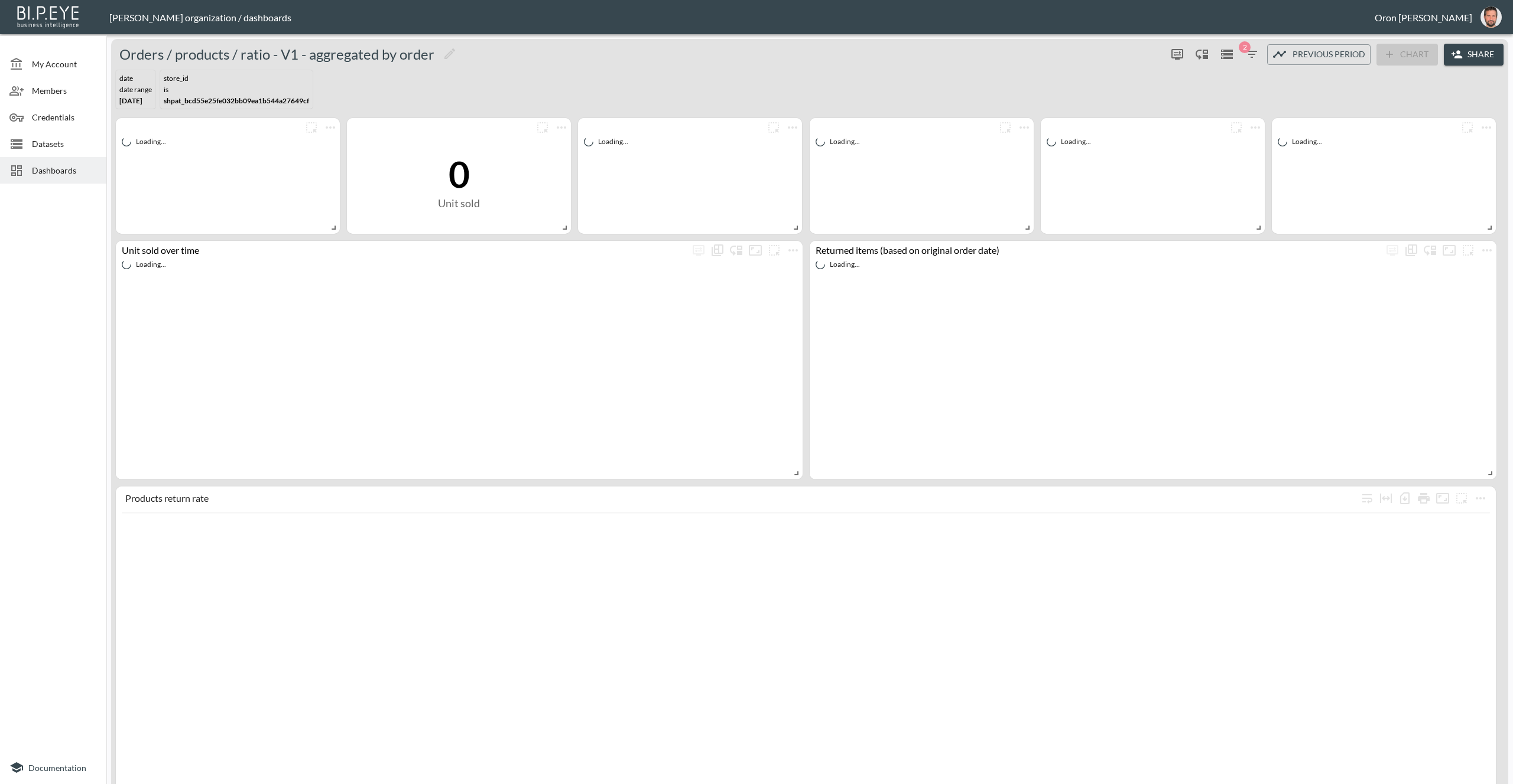
click at [63, 166] on span "Dashboards" at bounding box center [64, 170] width 65 height 12
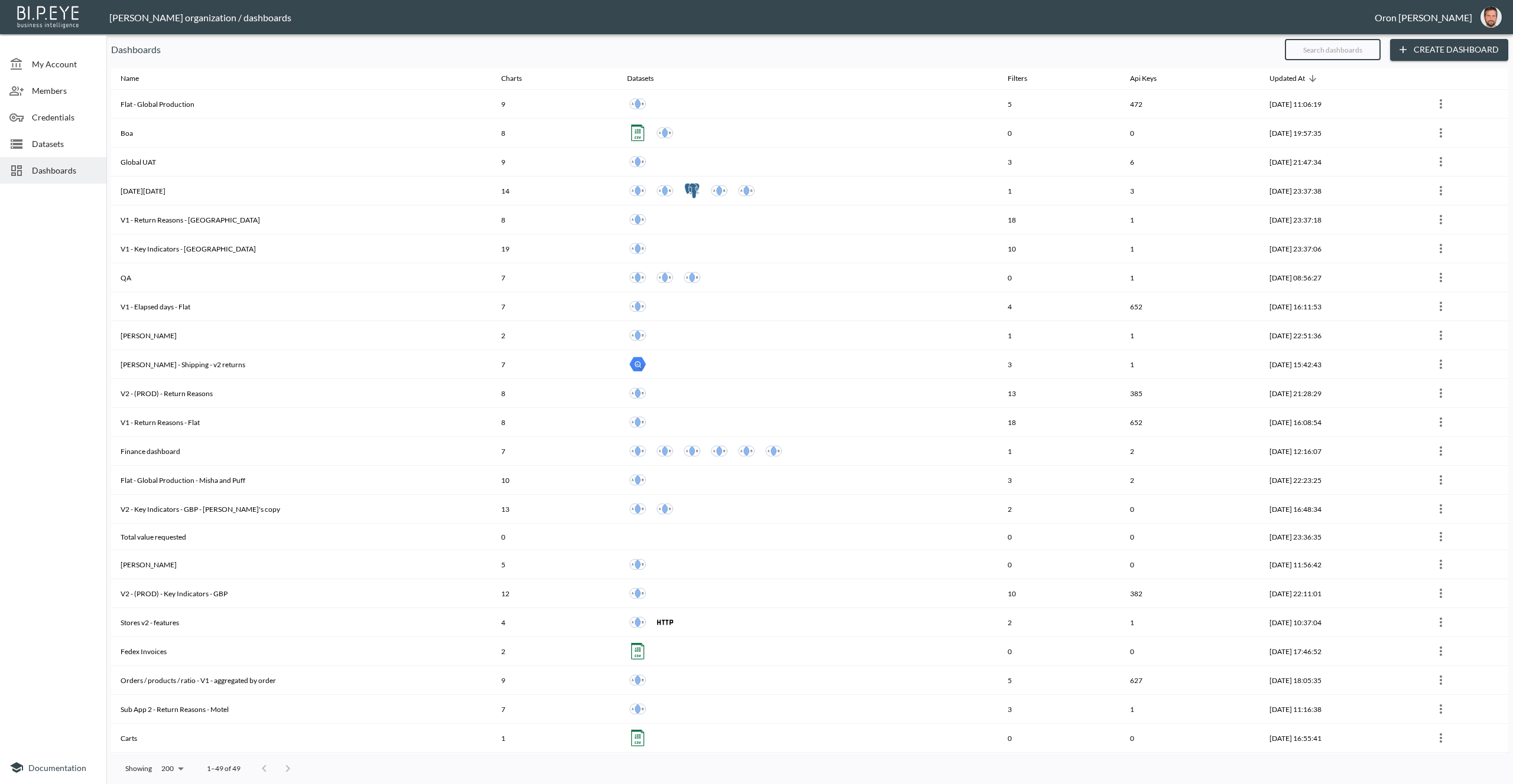
click at [1309, 52] on input "text" at bounding box center [1333, 49] width 96 height 29
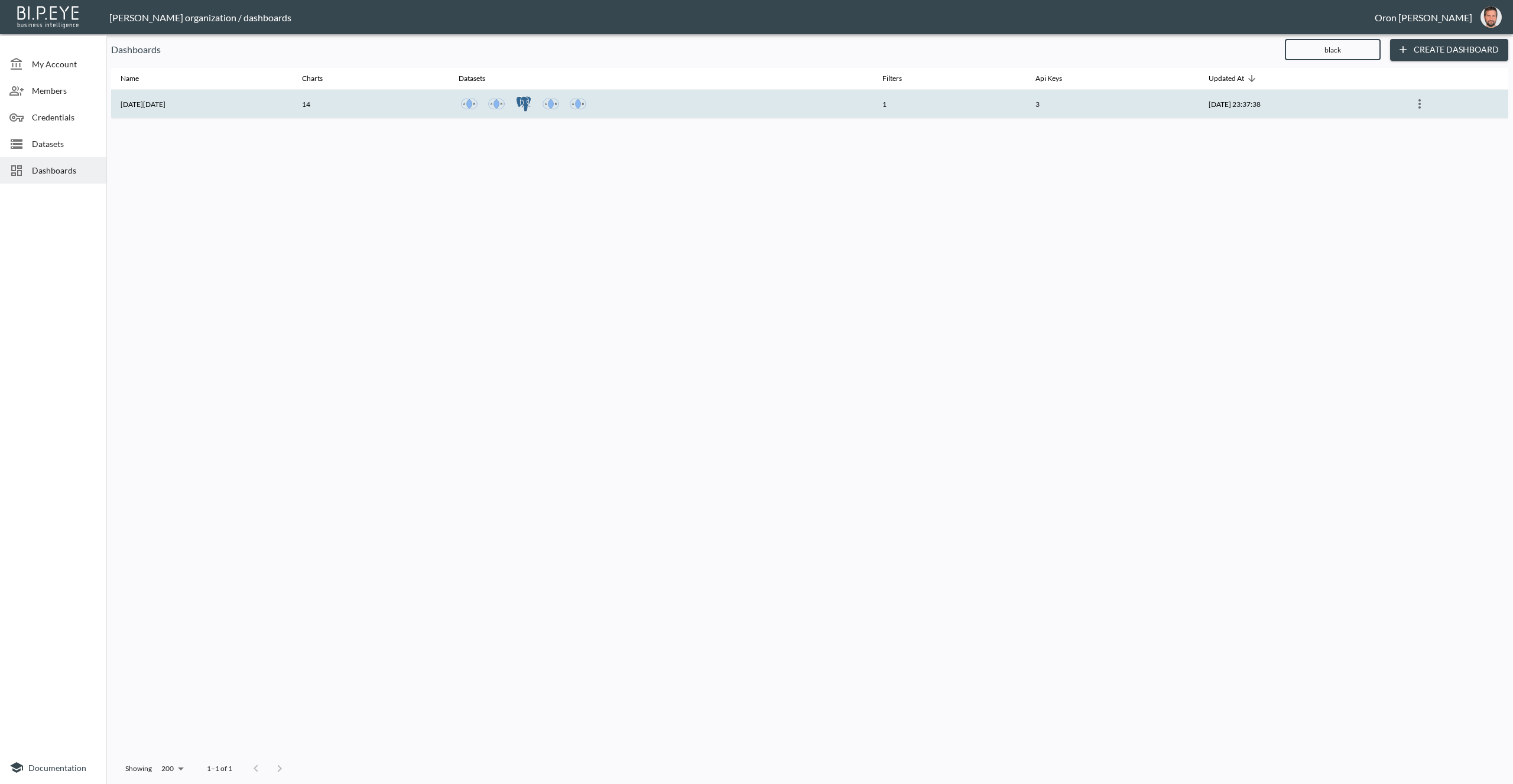
type input "black"
click at [873, 108] on th "1" at bounding box center [950, 104] width 153 height 29
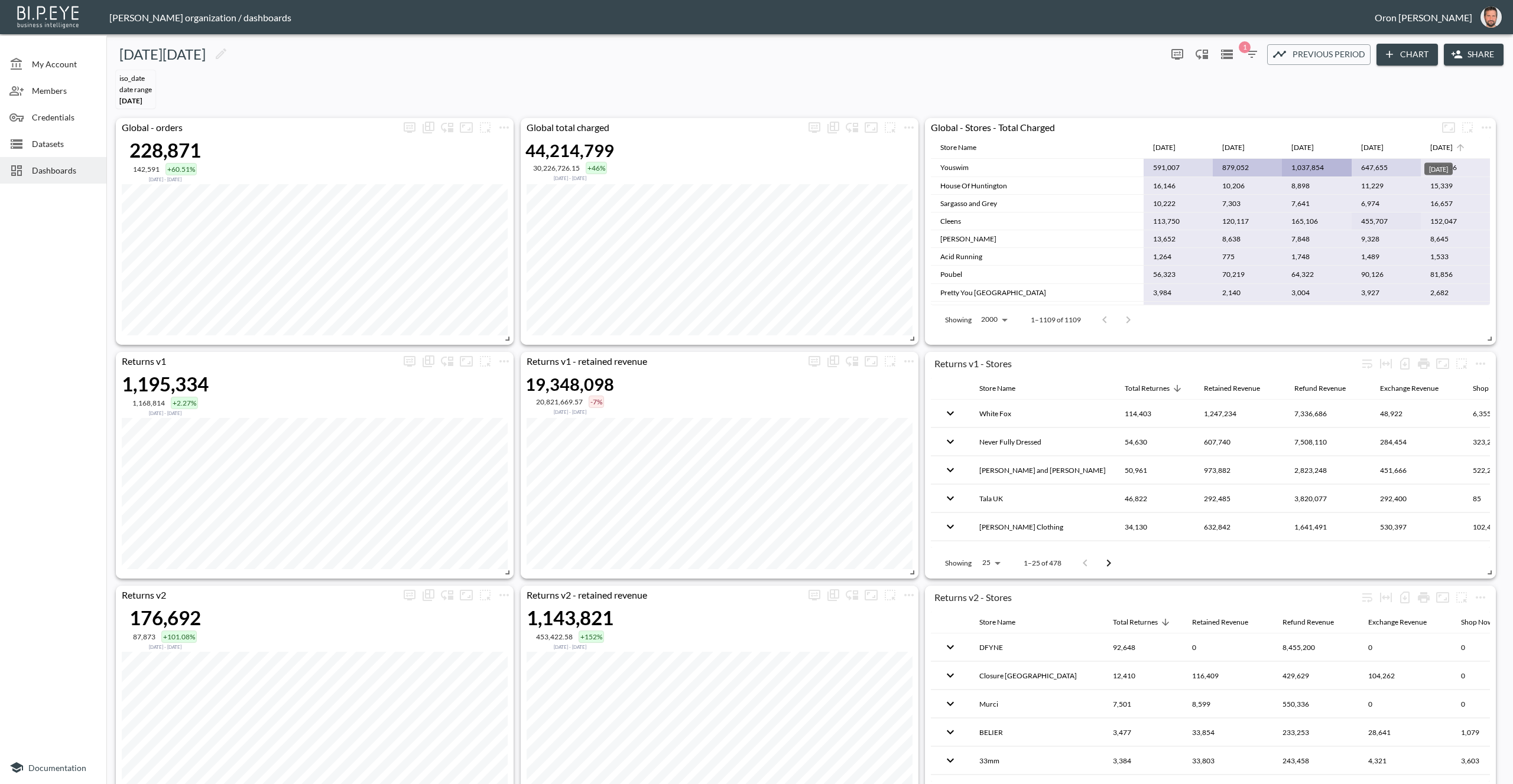
click at [1452, 146] on div "[DATE]" at bounding box center [1441, 148] width 22 height 14
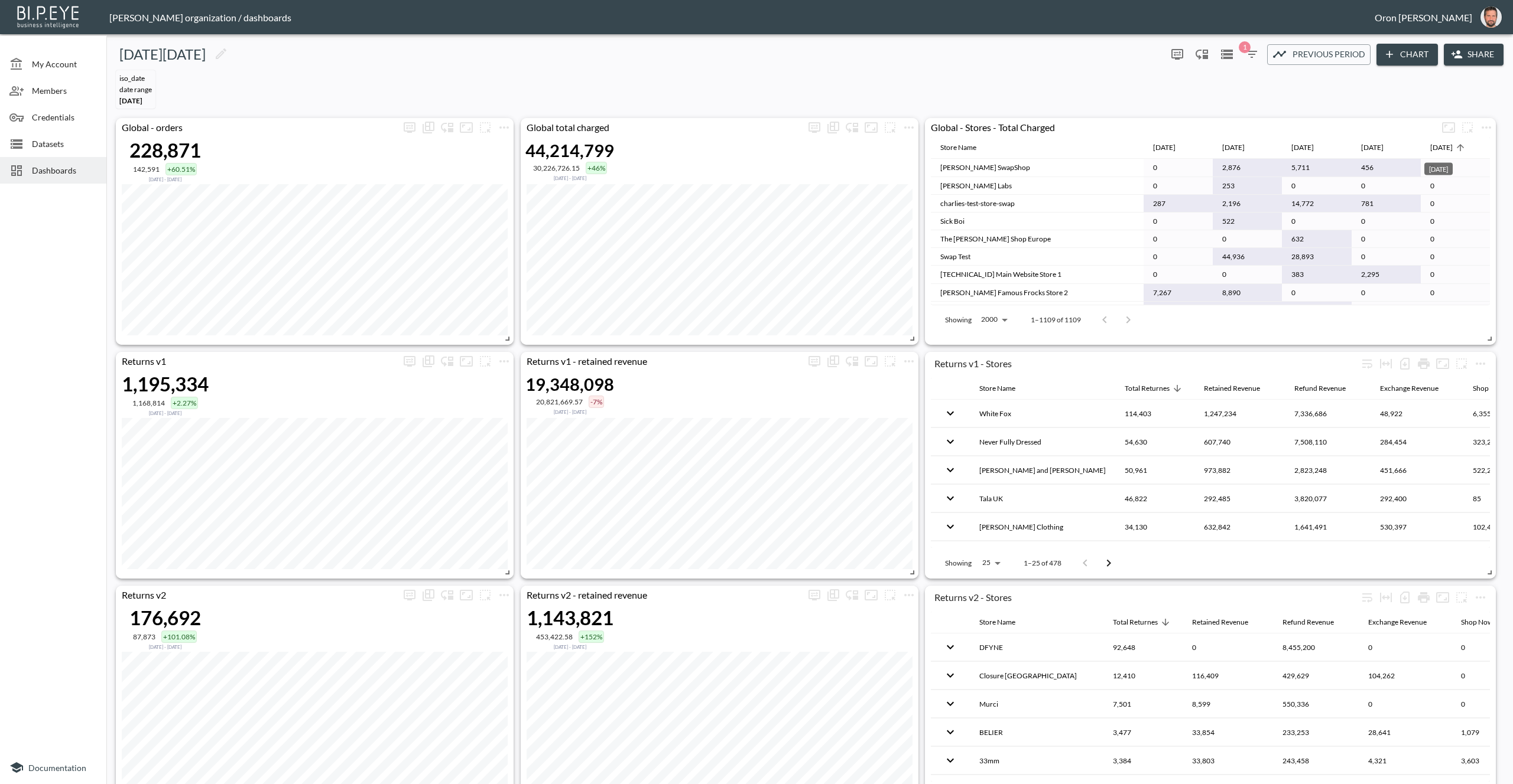
click at [1452, 146] on div "[DATE]" at bounding box center [1441, 148] width 22 height 14
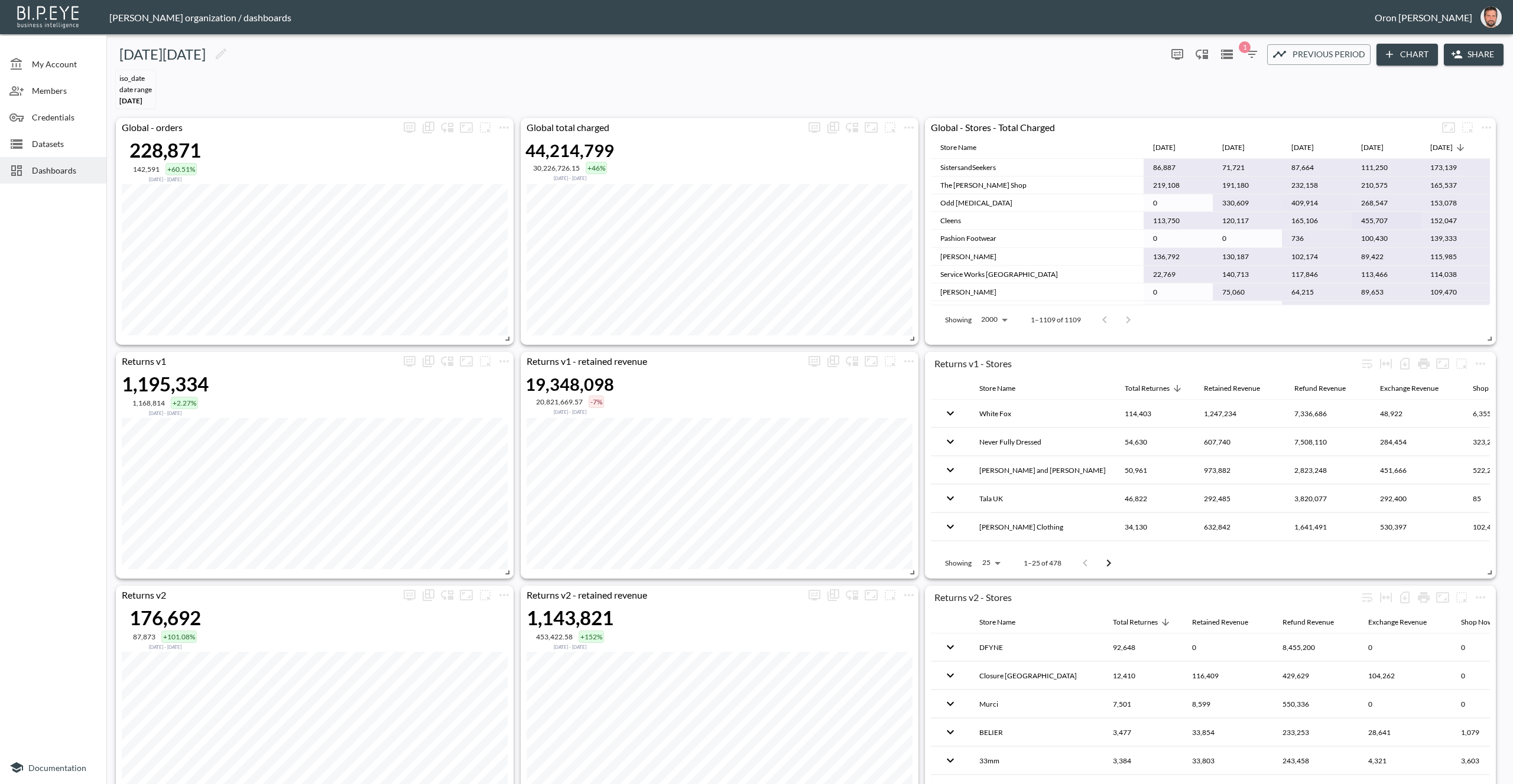
scroll to position [251, 0]
click at [1376, 147] on div "[DATE]" at bounding box center [1371, 148] width 22 height 14
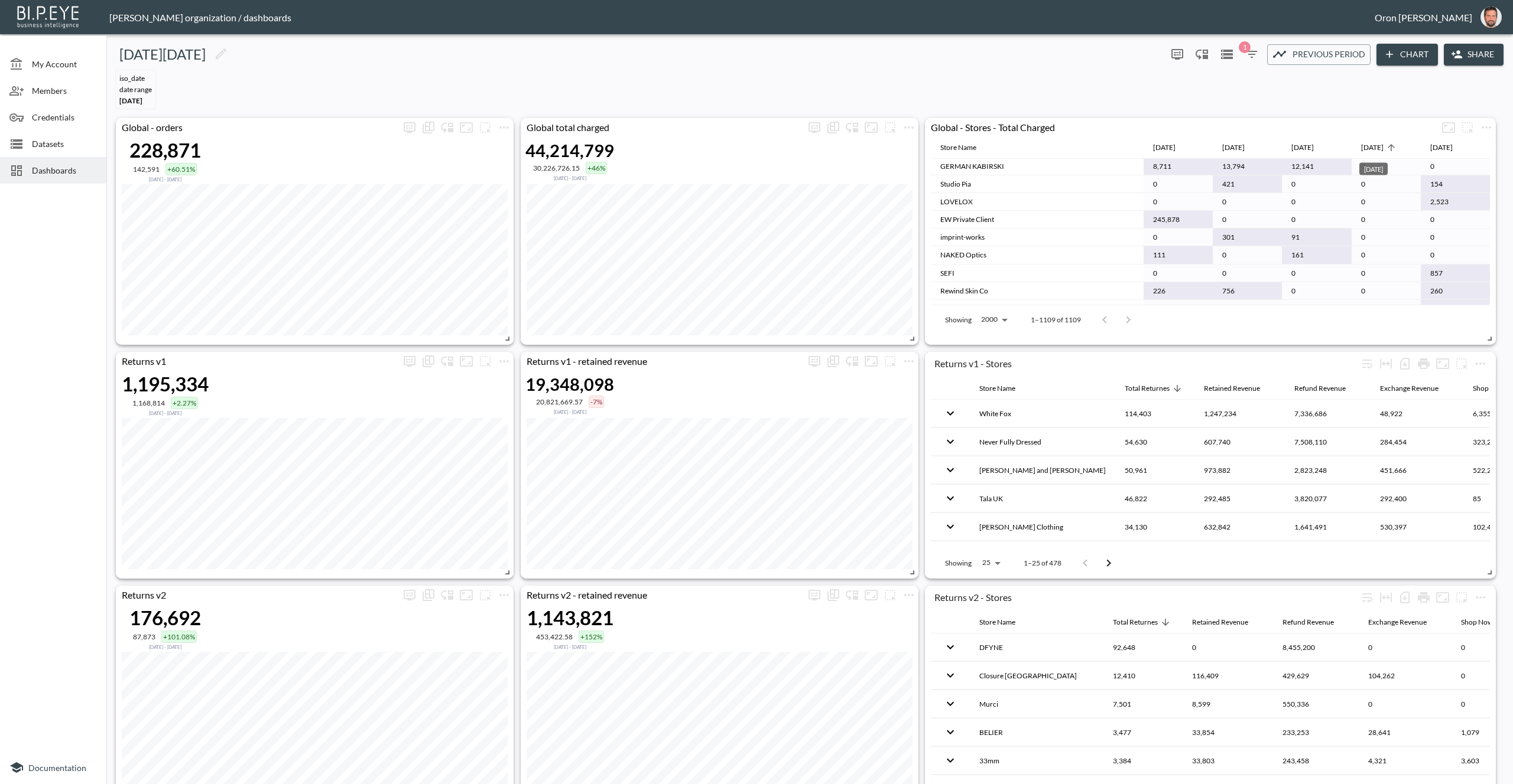
click at [1376, 147] on div "[DATE]" at bounding box center [1371, 148] width 22 height 14
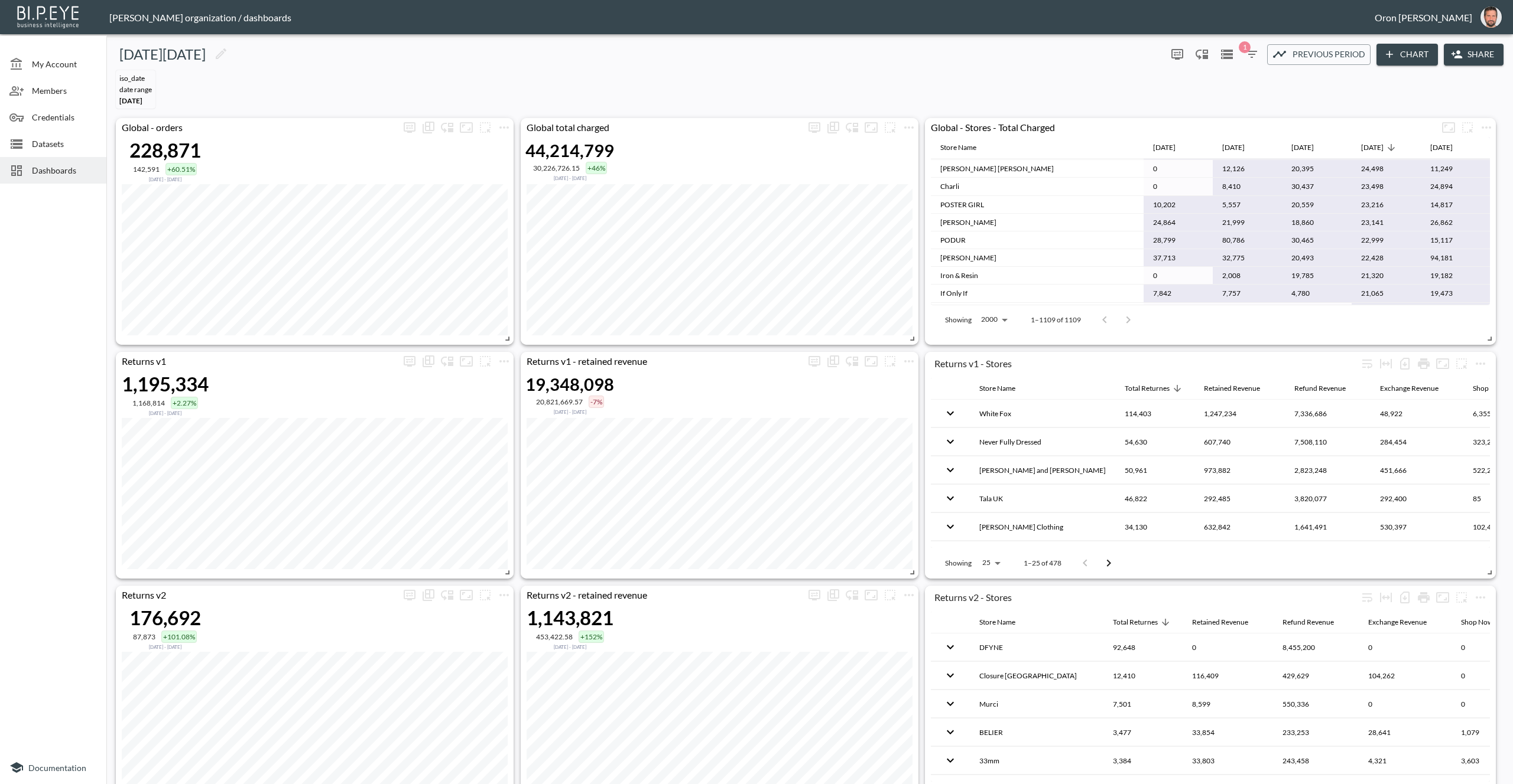
scroll to position [0, 0]
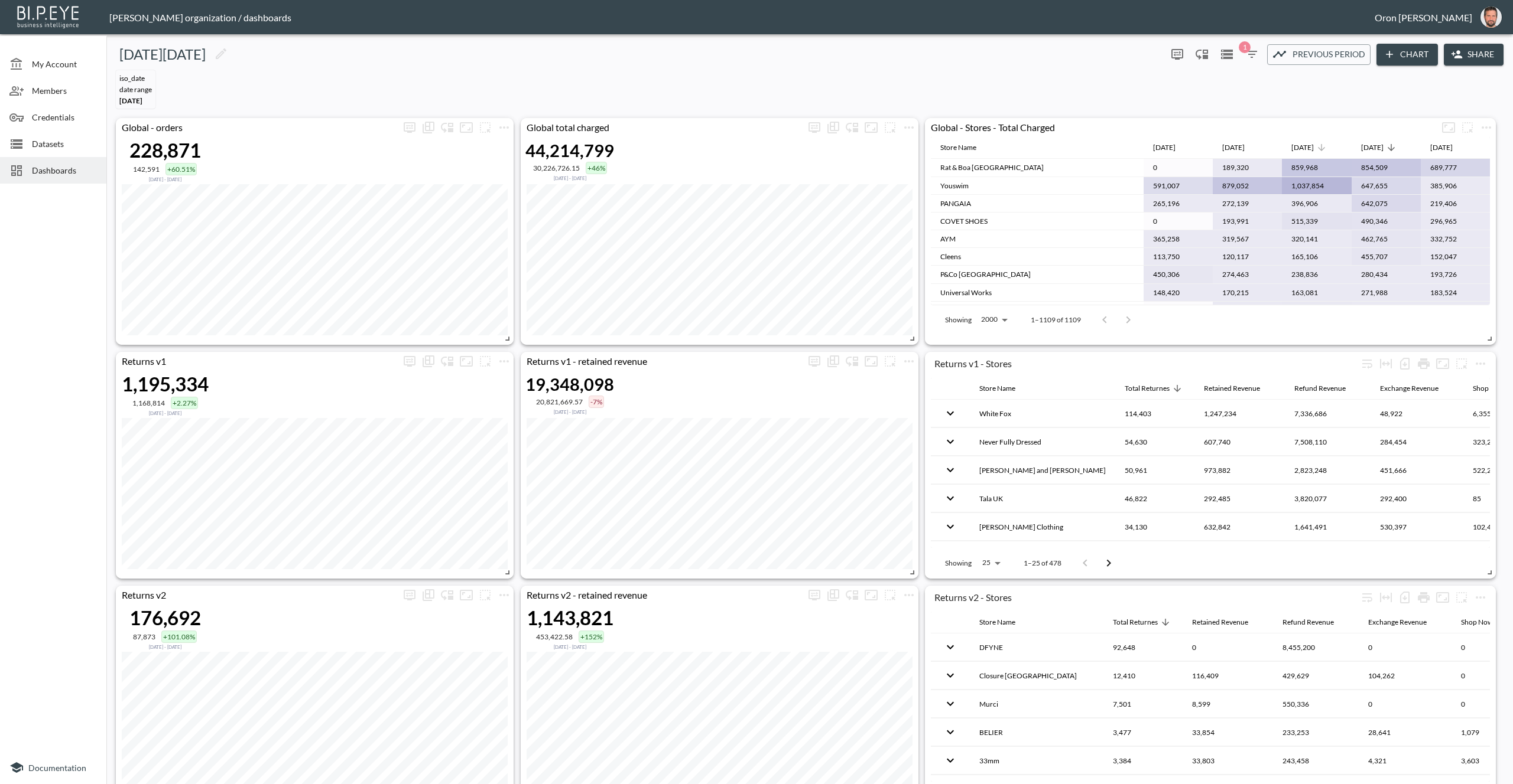
click at [1314, 147] on div "[DATE]" at bounding box center [1302, 148] width 22 height 14
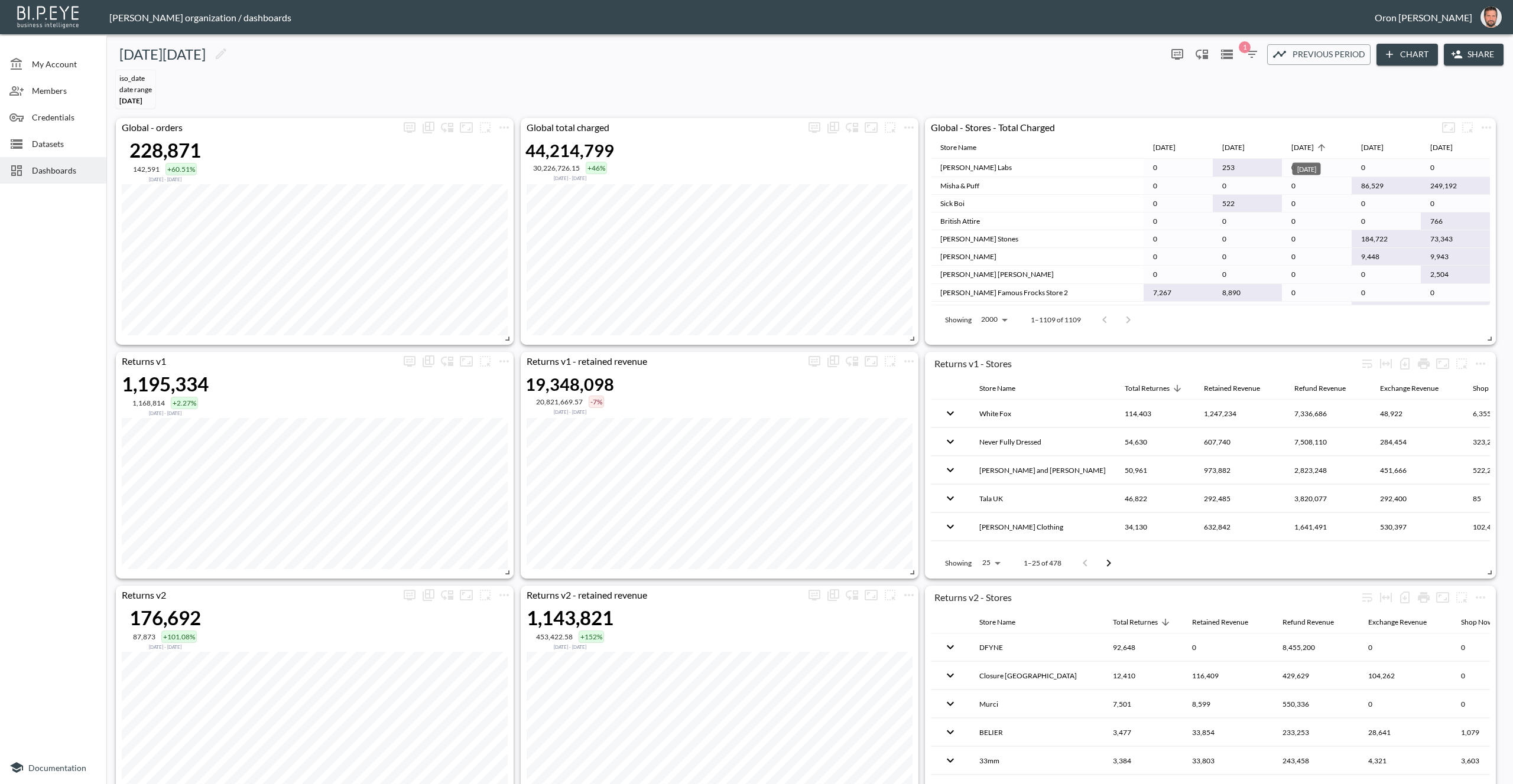
click at [1314, 147] on div "[DATE]" at bounding box center [1302, 148] width 22 height 14
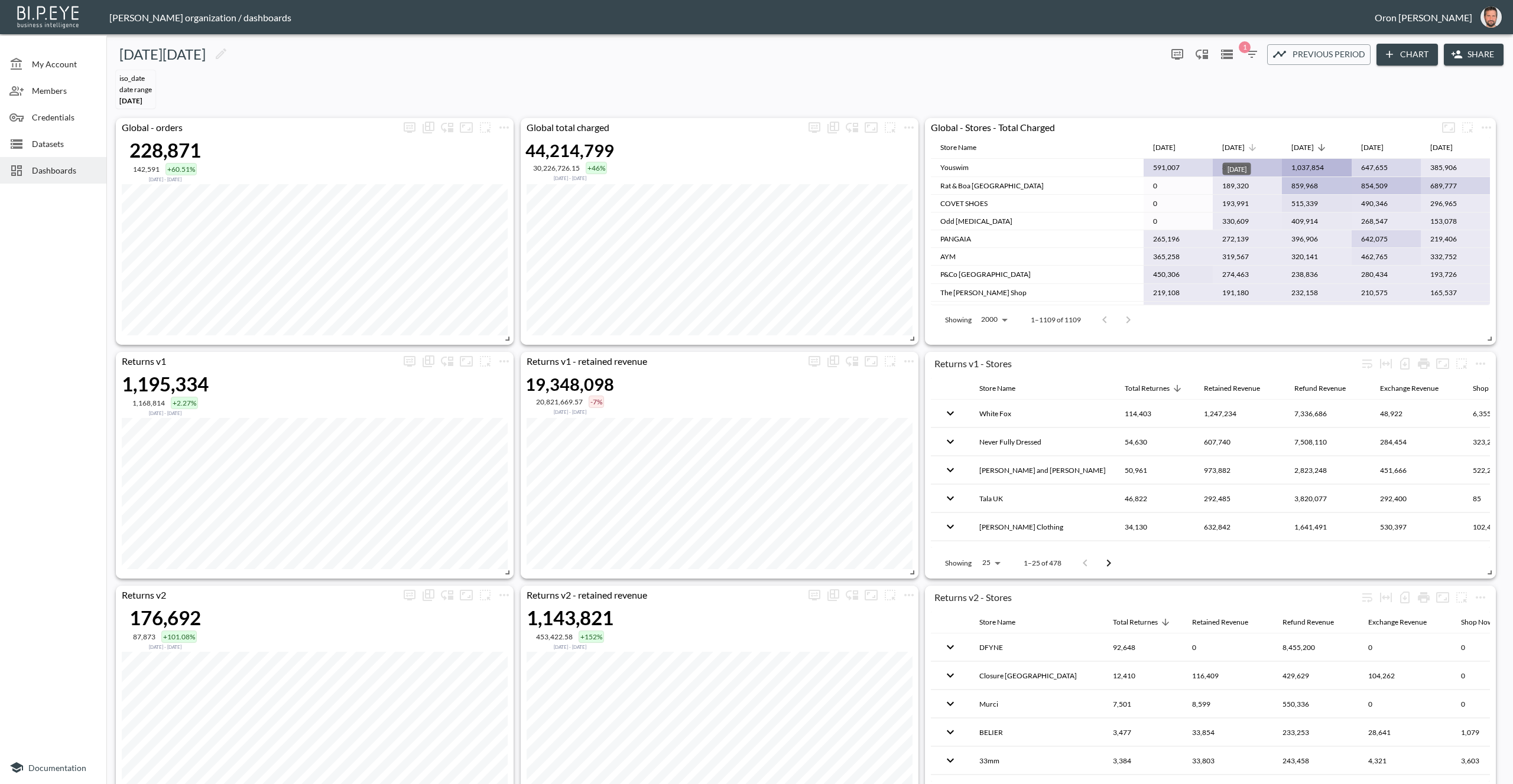
click at [1241, 146] on div "[DATE]" at bounding box center [1233, 148] width 22 height 14
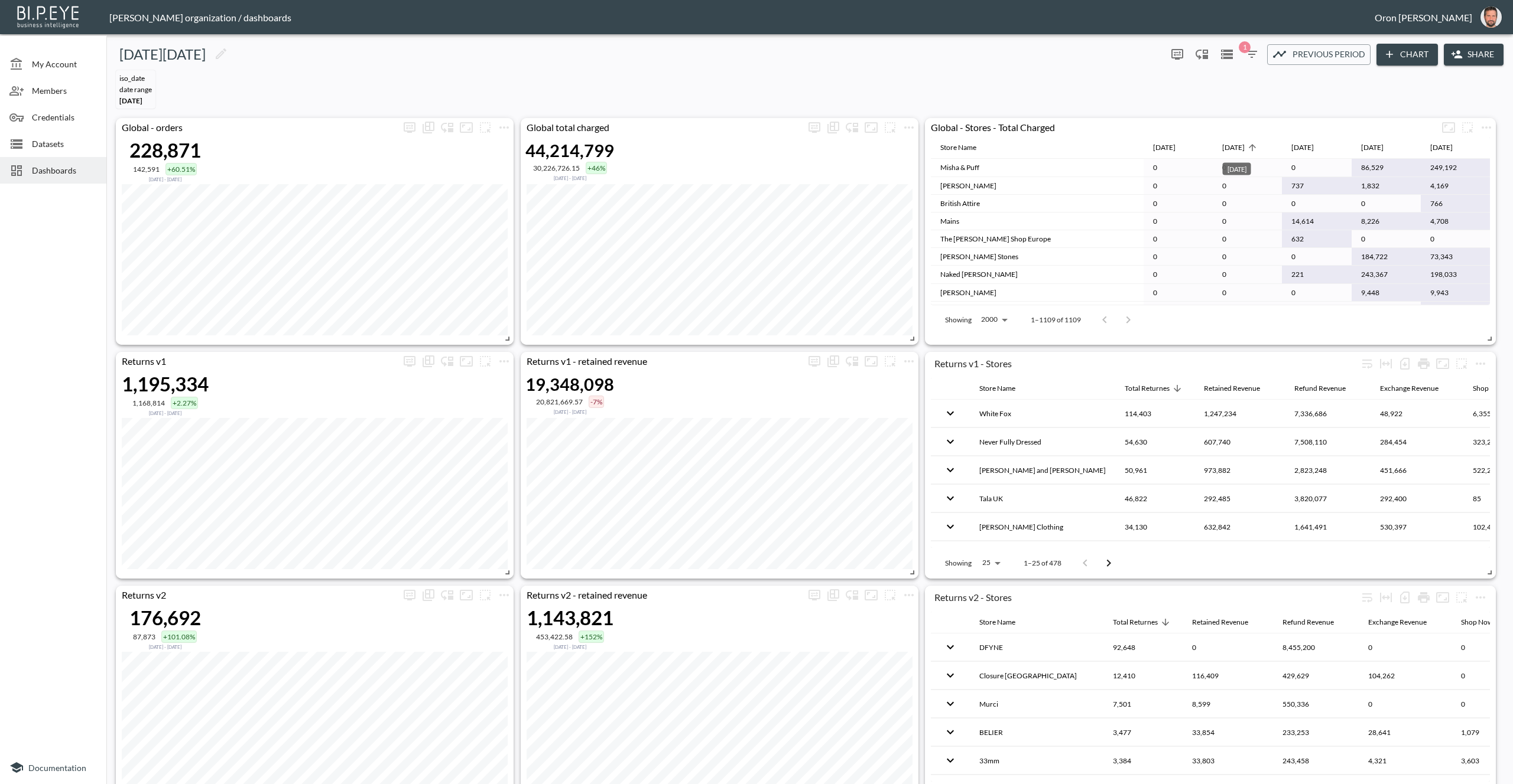
click at [1241, 146] on div "[DATE]" at bounding box center [1233, 148] width 22 height 14
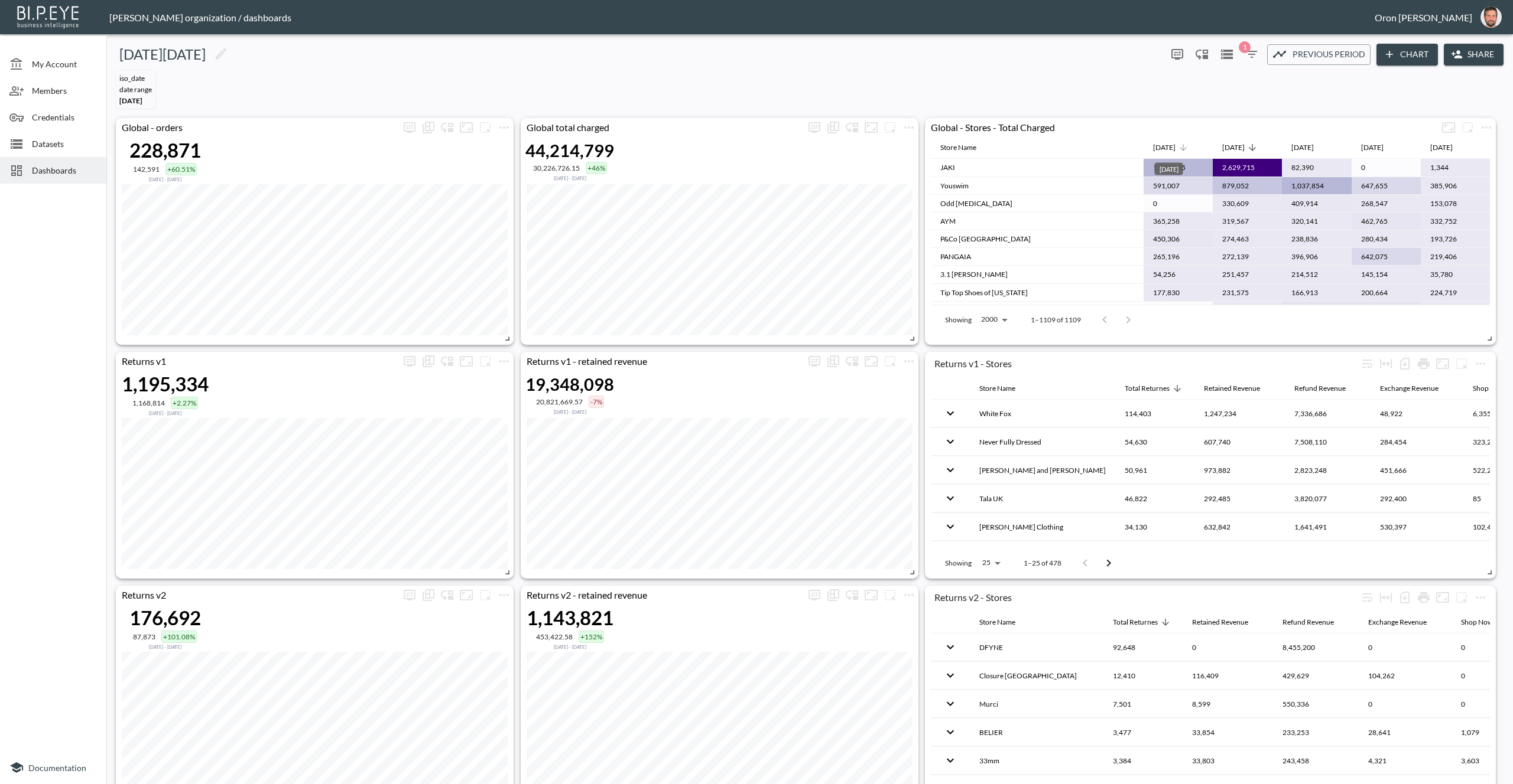
click at [1170, 144] on div "[DATE]" at bounding box center [1163, 148] width 22 height 14
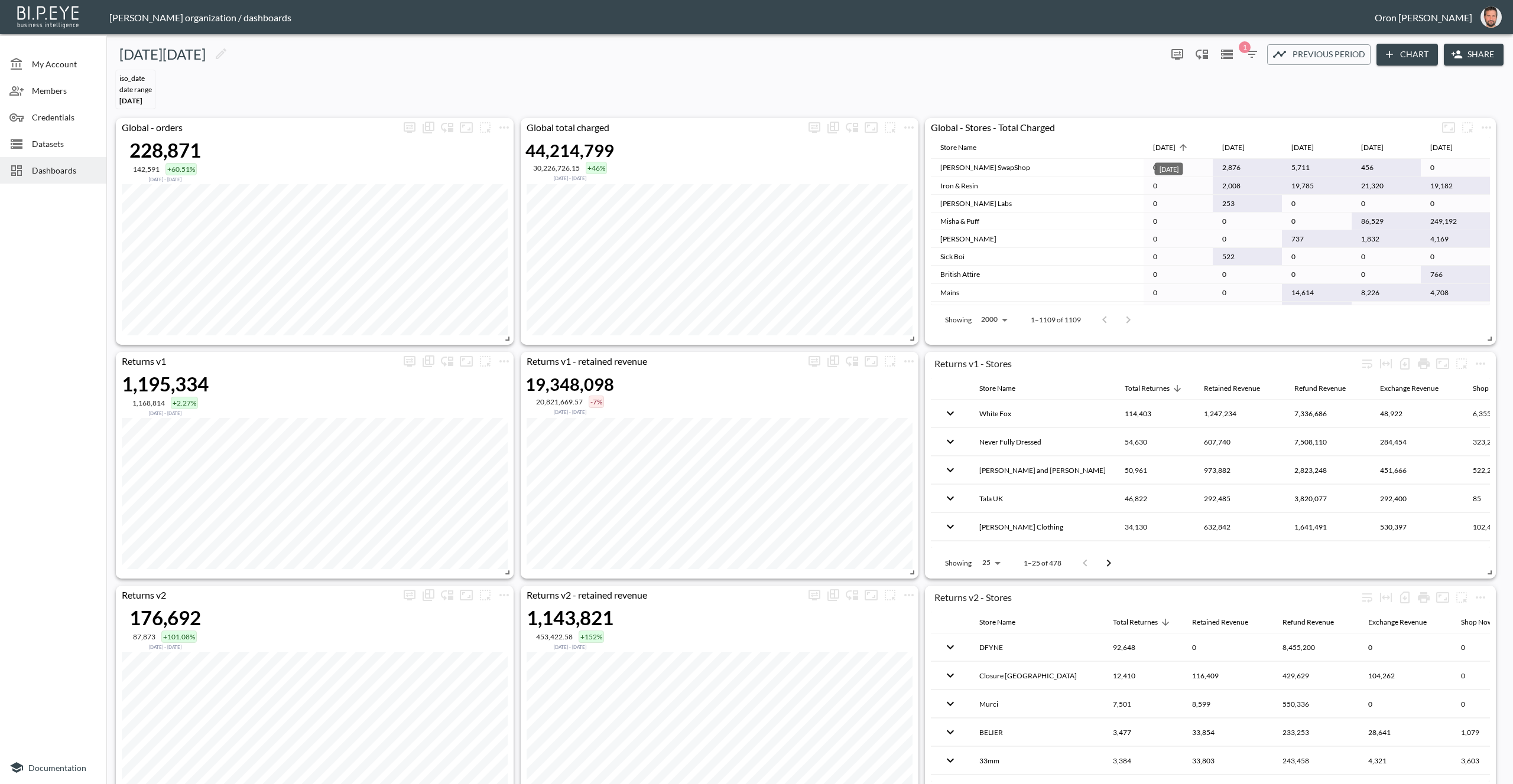
click at [1170, 144] on div "[DATE]" at bounding box center [1163, 148] width 22 height 14
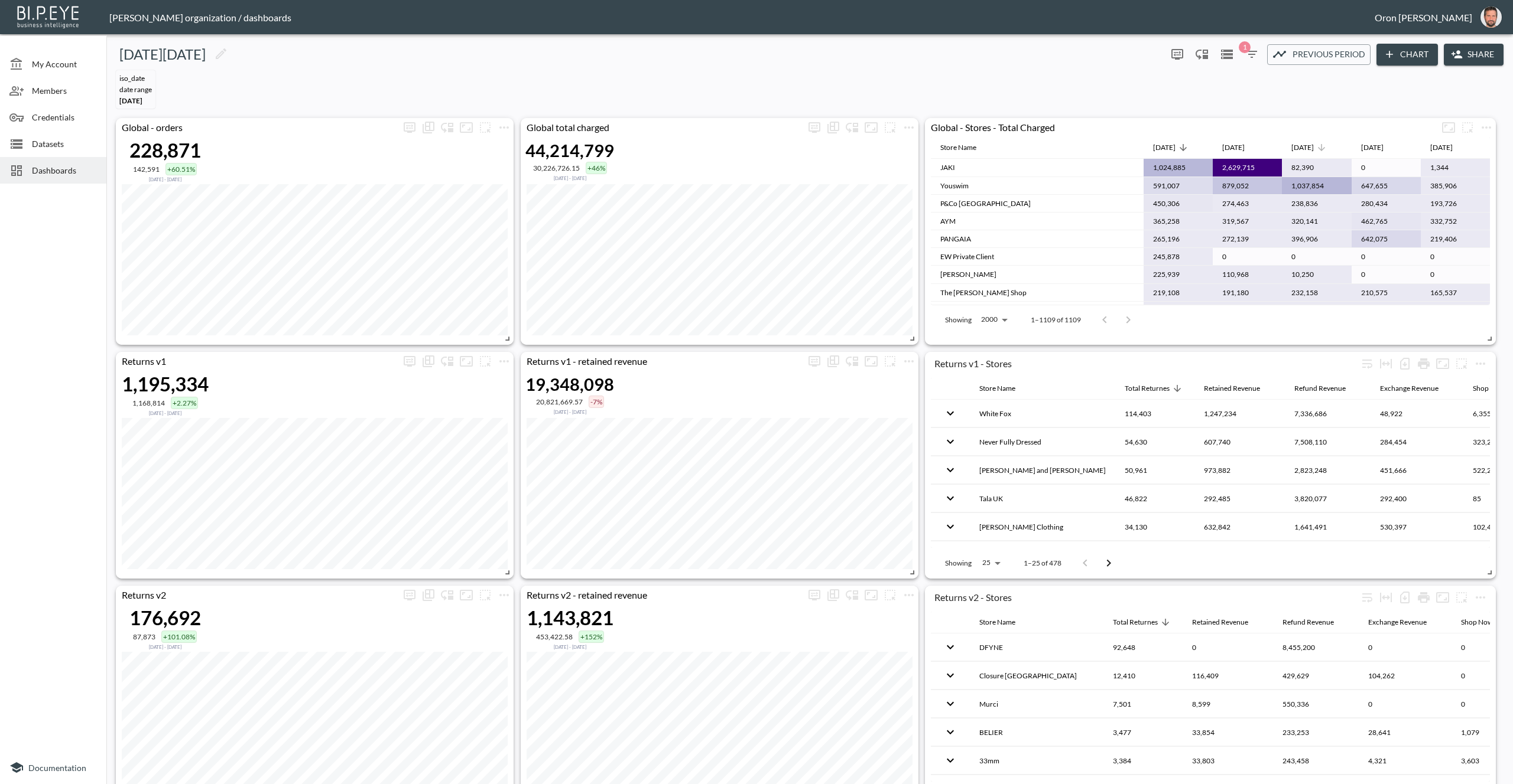
click at [1326, 146] on icon at bounding box center [1321, 147] width 11 height 11
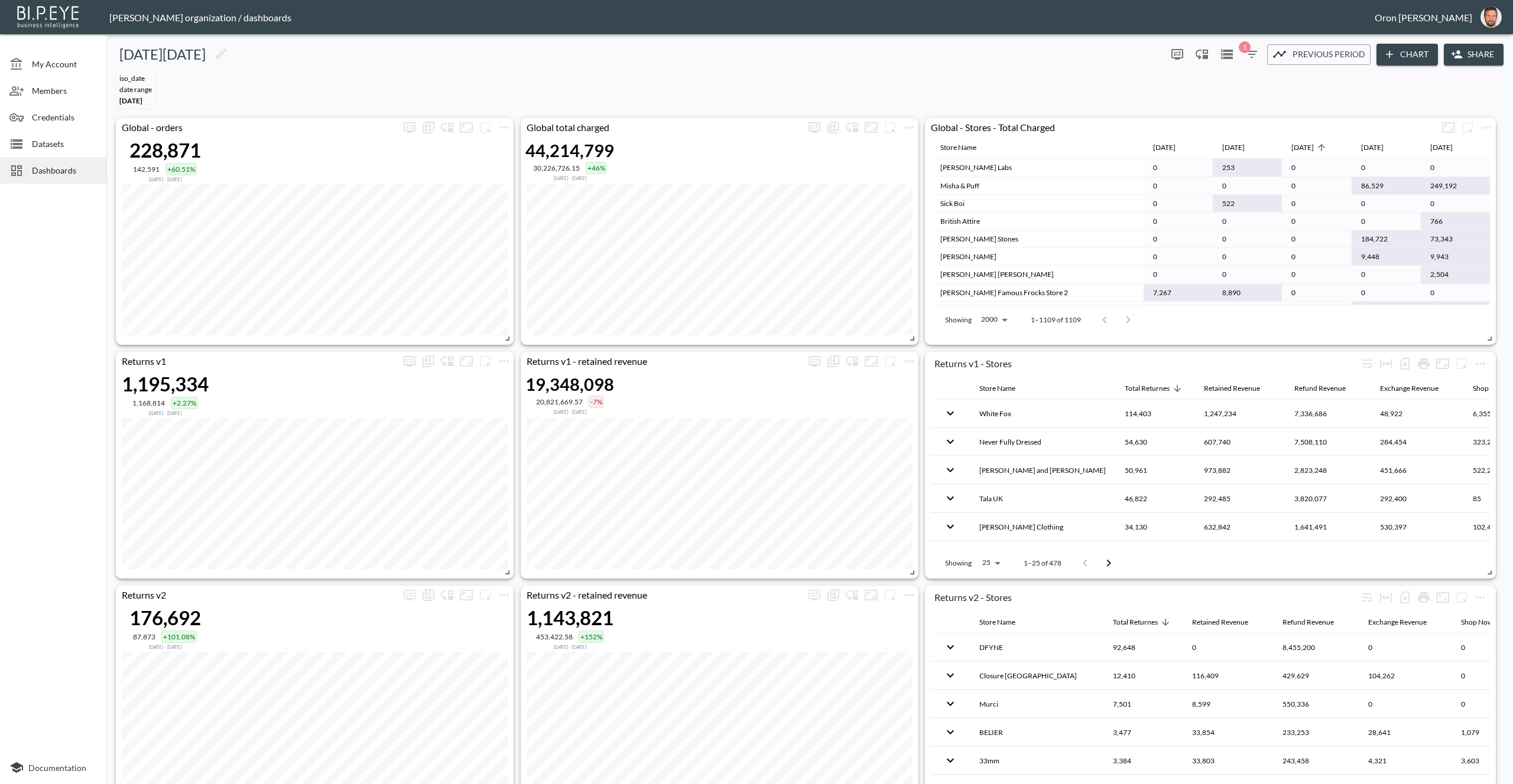
click at [1326, 146] on icon at bounding box center [1321, 147] width 11 height 11
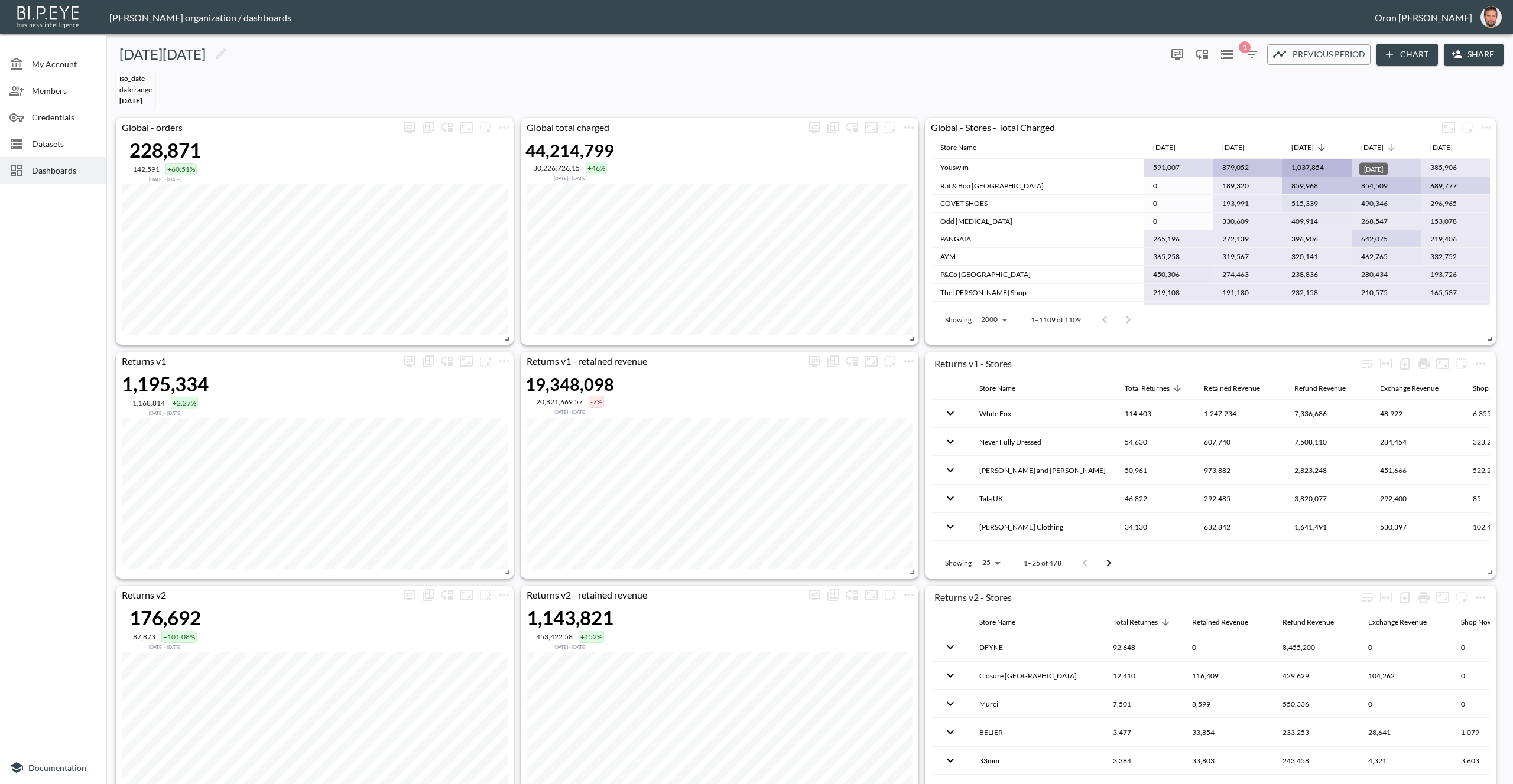
click at [1384, 146] on div "[DATE]" at bounding box center [1371, 148] width 22 height 14
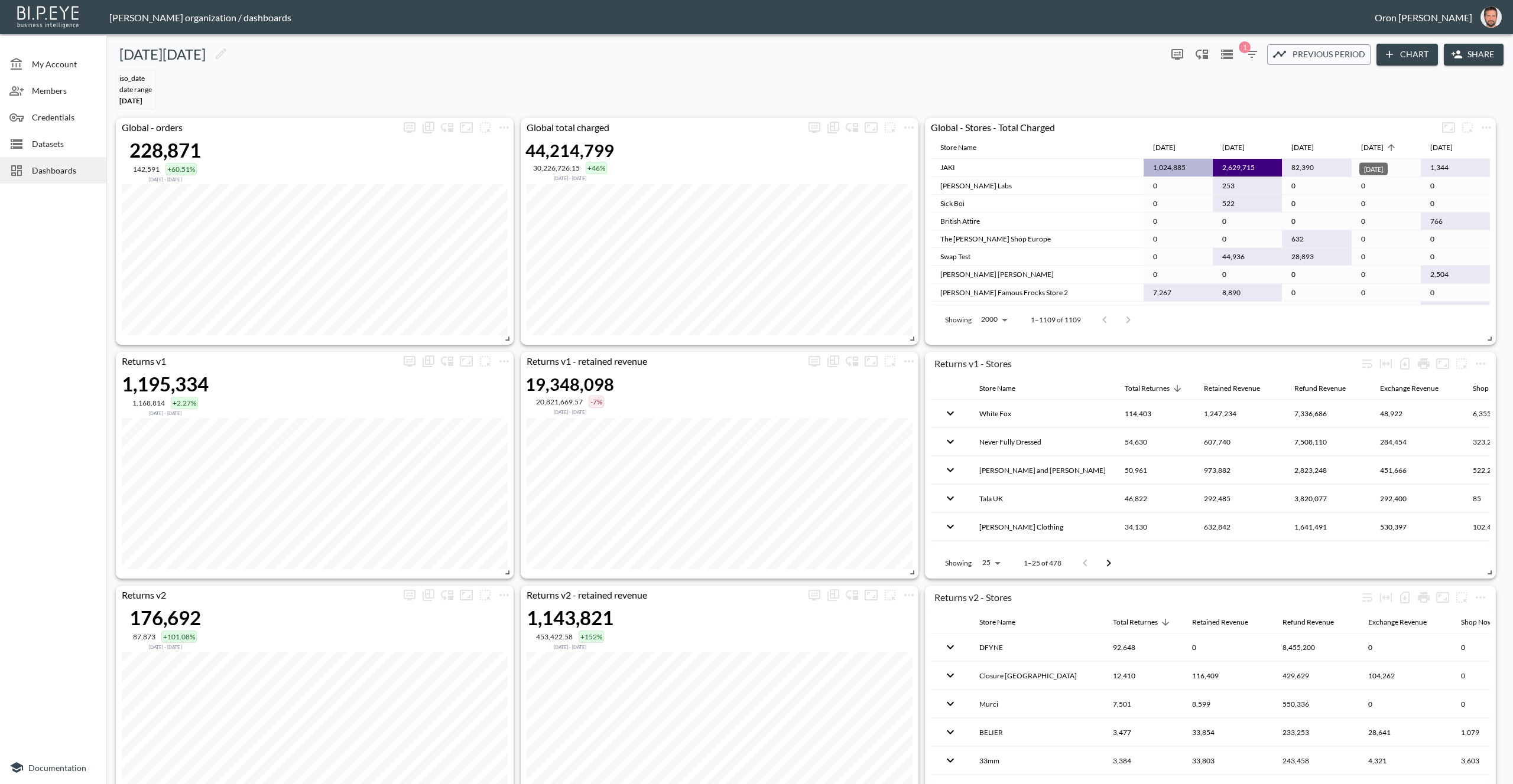
click at [1384, 146] on div "[DATE]" at bounding box center [1371, 148] width 22 height 14
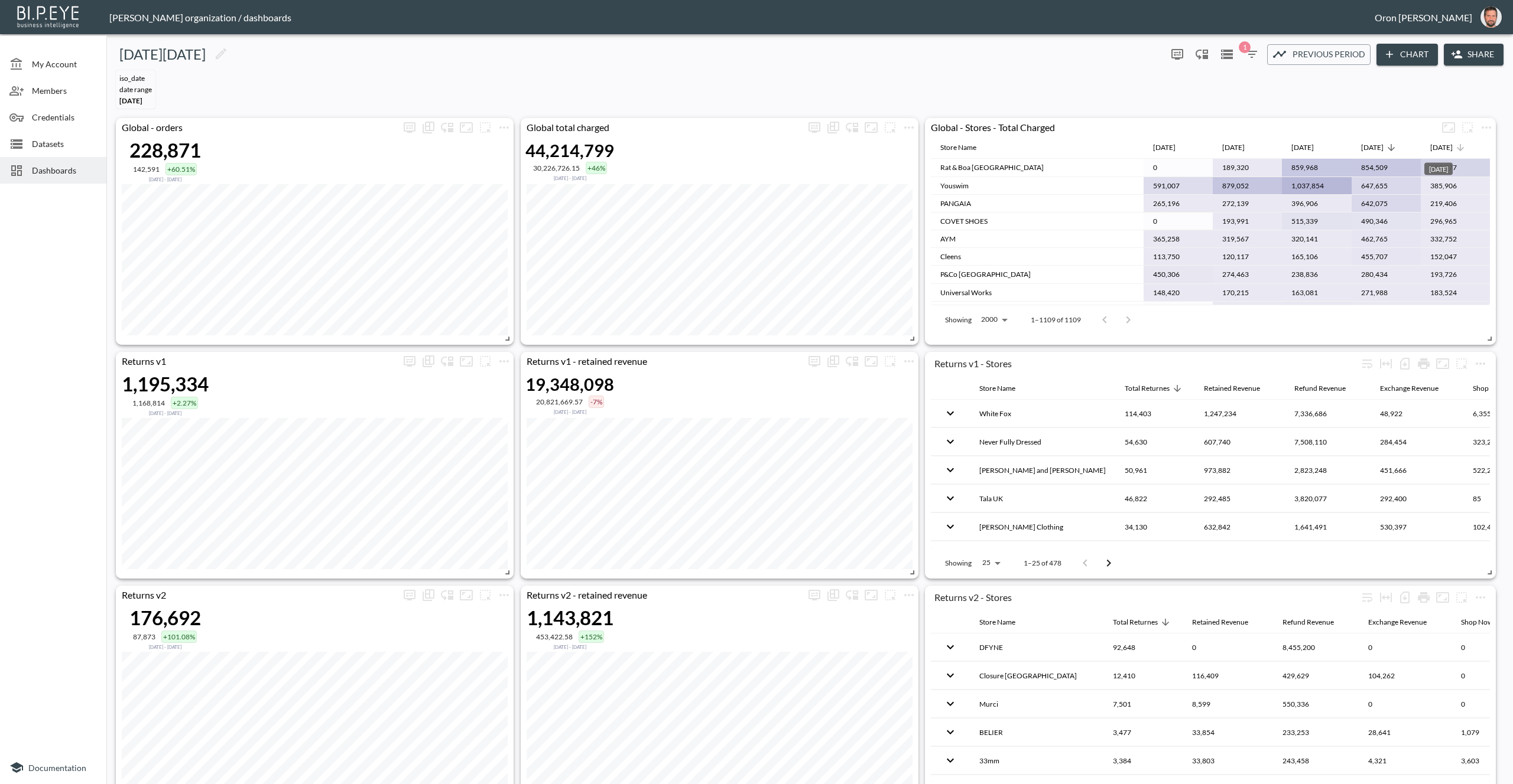
click at [1452, 142] on div "[DATE]" at bounding box center [1441, 148] width 22 height 14
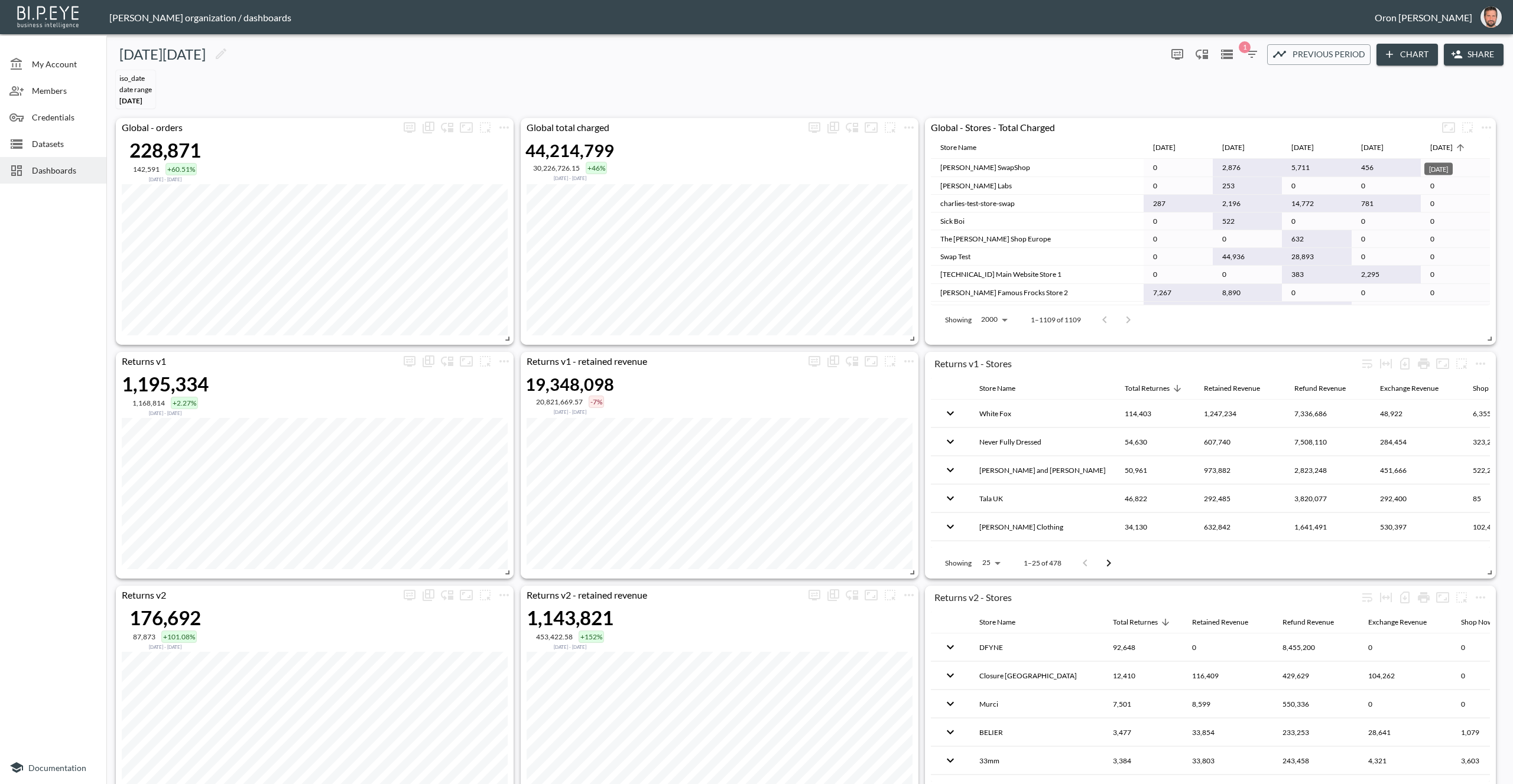
click at [1452, 142] on div "[DATE]" at bounding box center [1441, 148] width 22 height 14
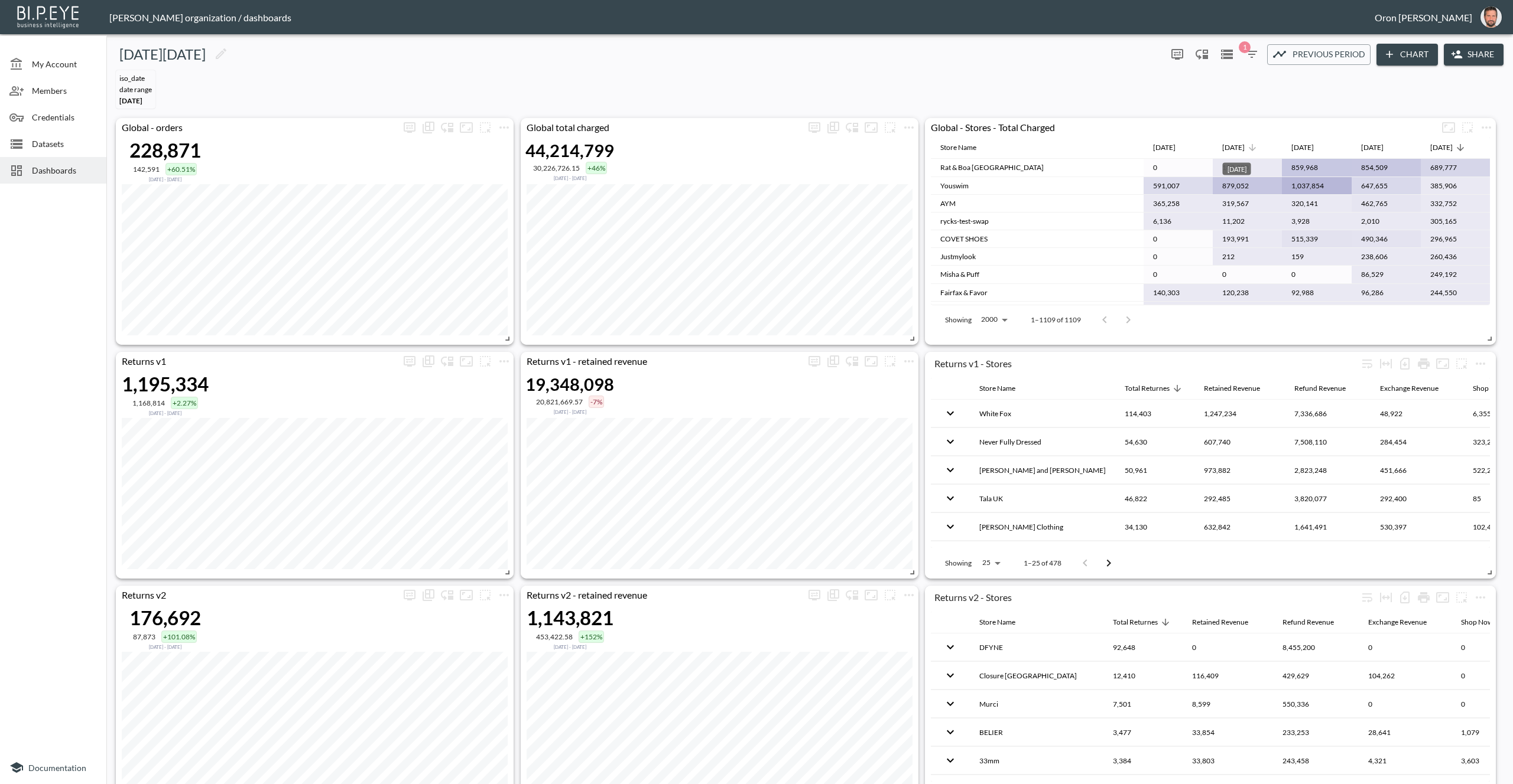
click at [1244, 152] on div "[DATE]" at bounding box center [1233, 148] width 22 height 14
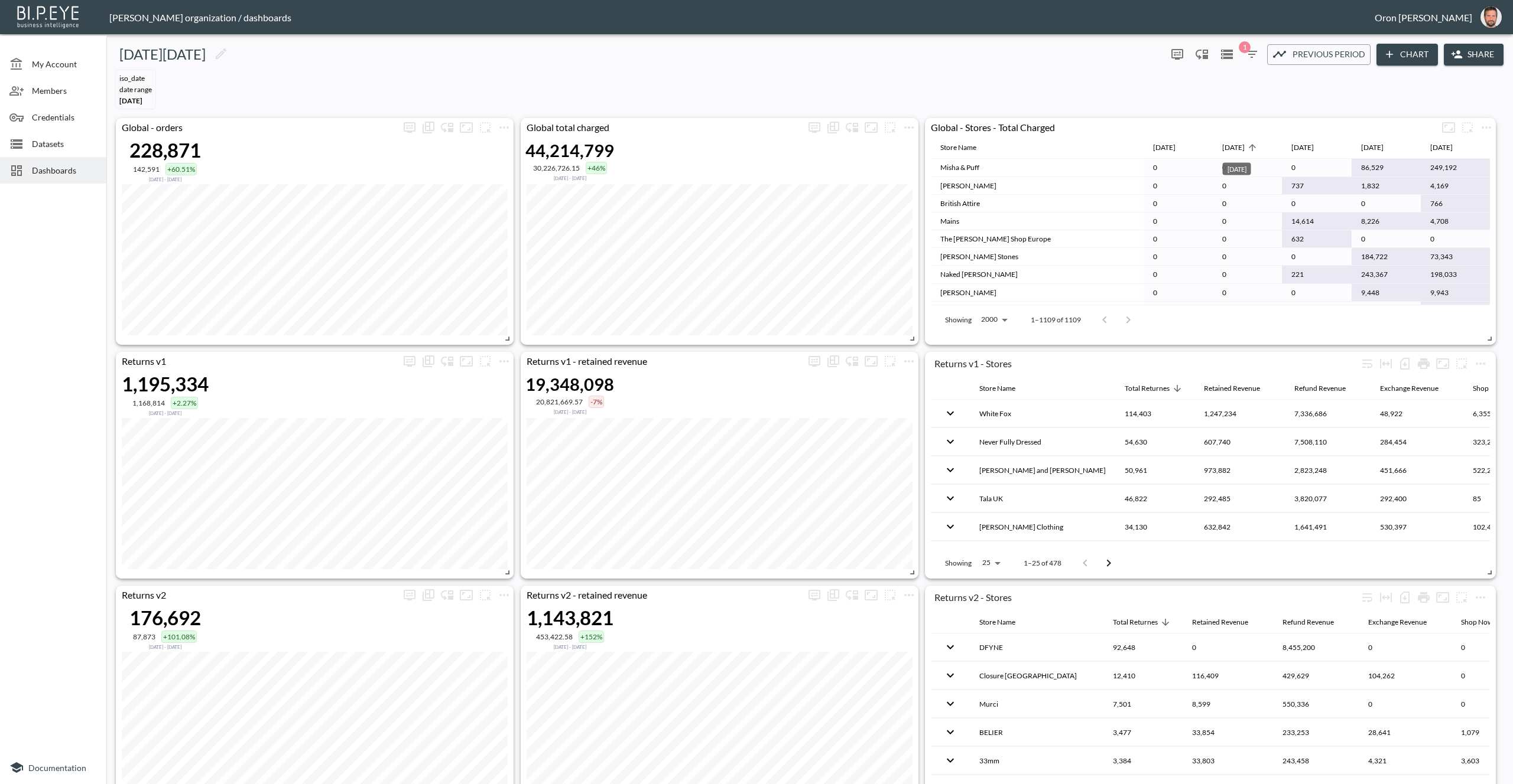
click at [1244, 152] on div "[DATE]" at bounding box center [1233, 148] width 22 height 14
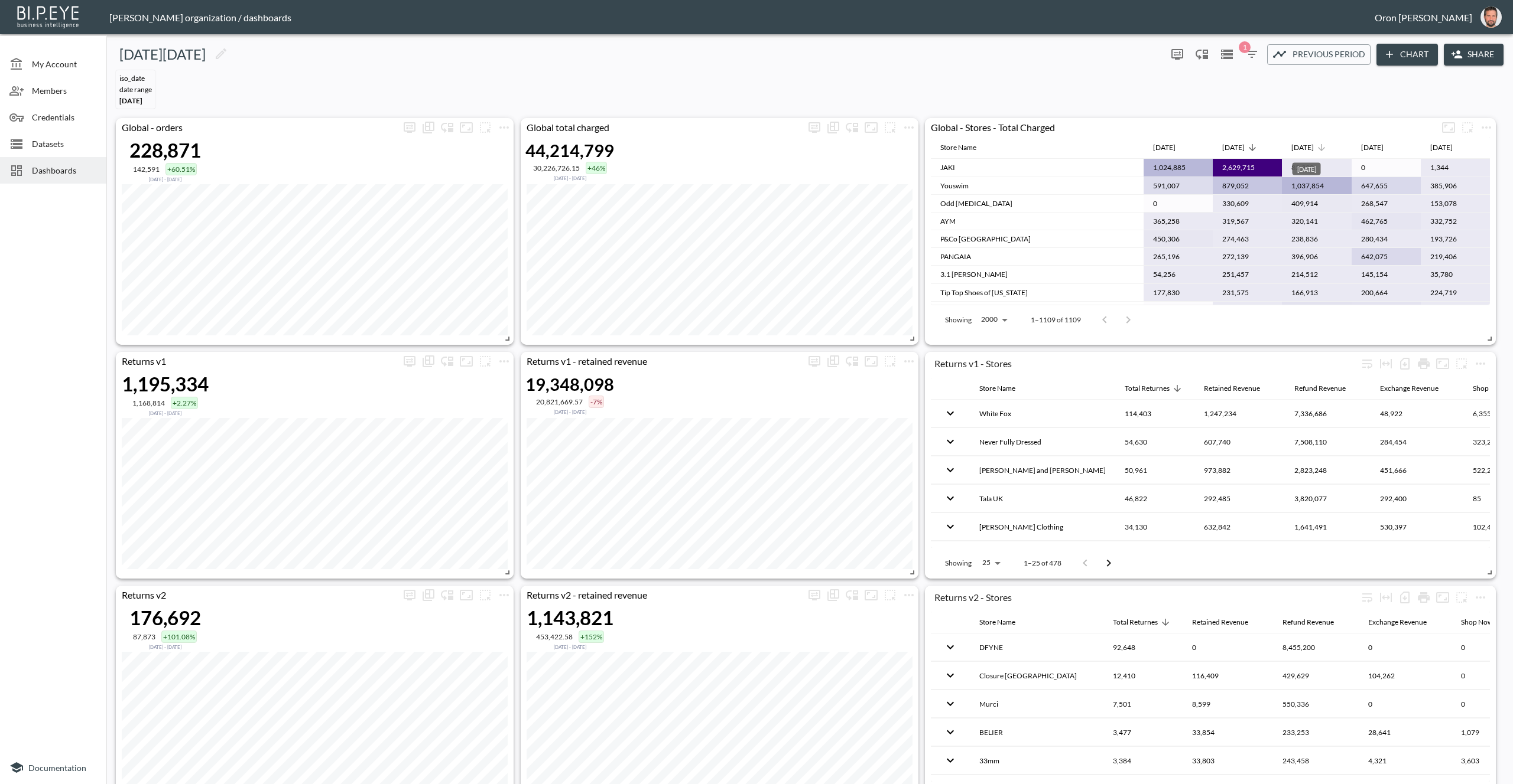
click at [1314, 146] on div "[DATE]" at bounding box center [1302, 148] width 22 height 14
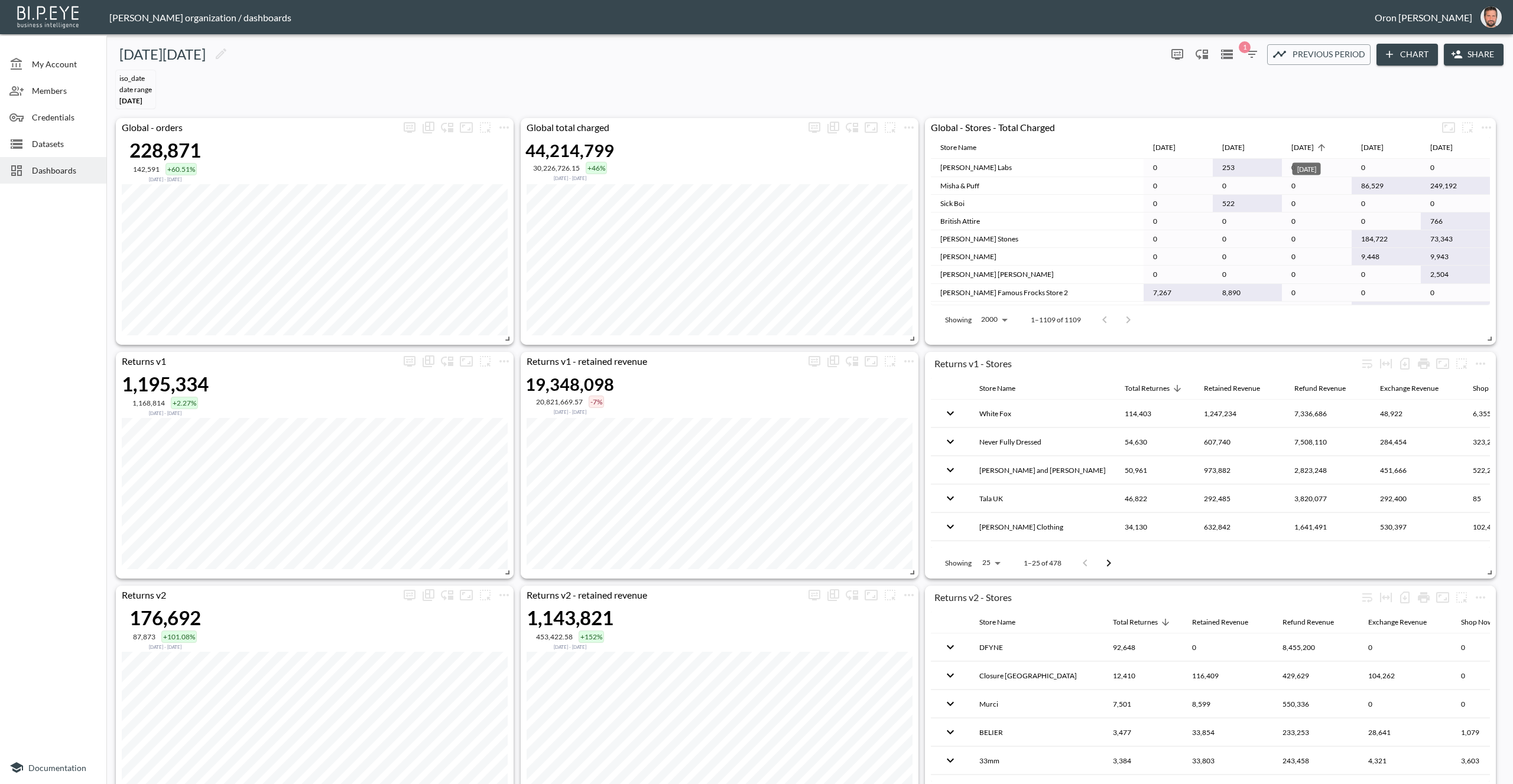
click at [1314, 146] on div "[DATE]" at bounding box center [1302, 148] width 22 height 14
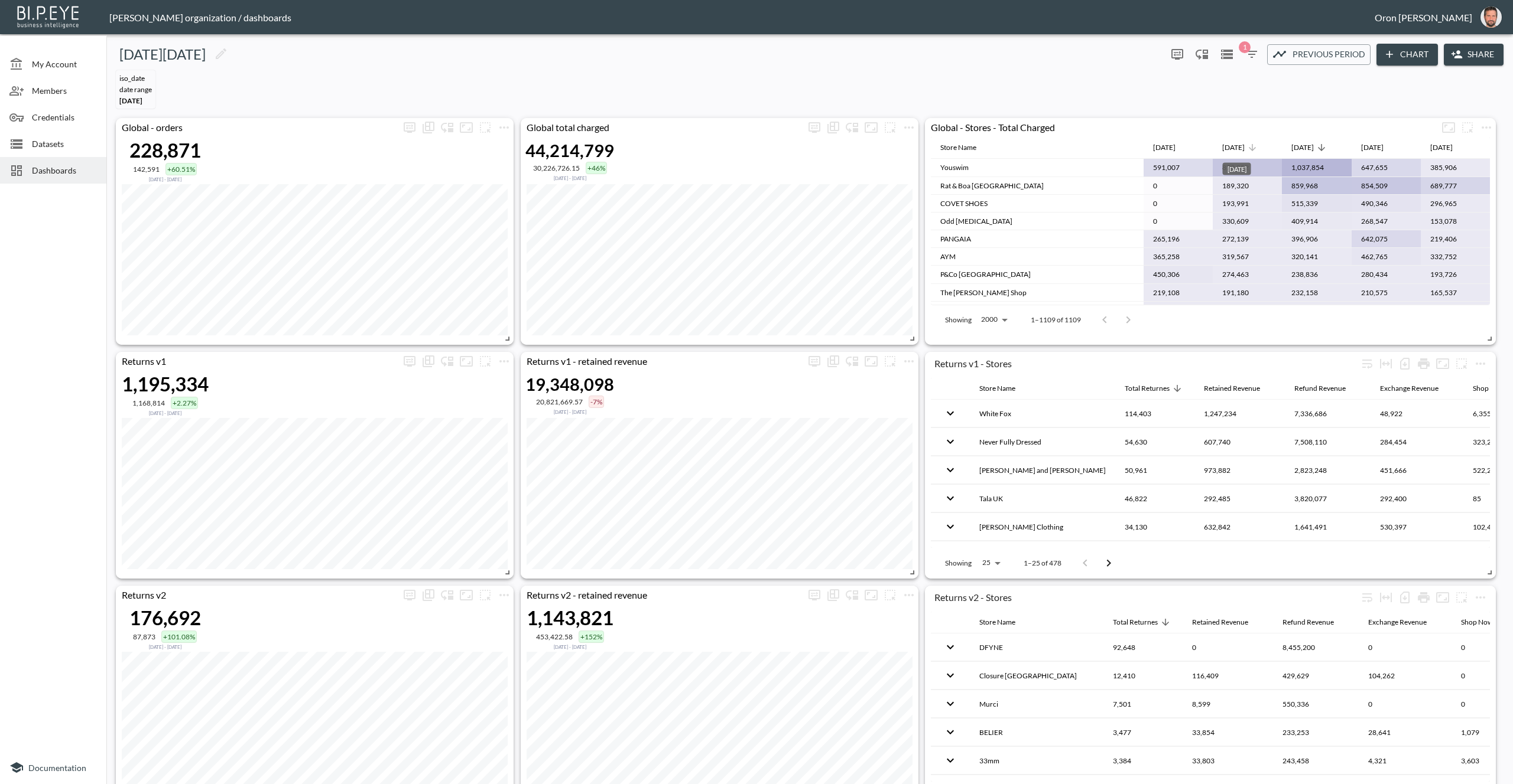
click at [1244, 147] on div "[DATE]" at bounding box center [1233, 148] width 22 height 14
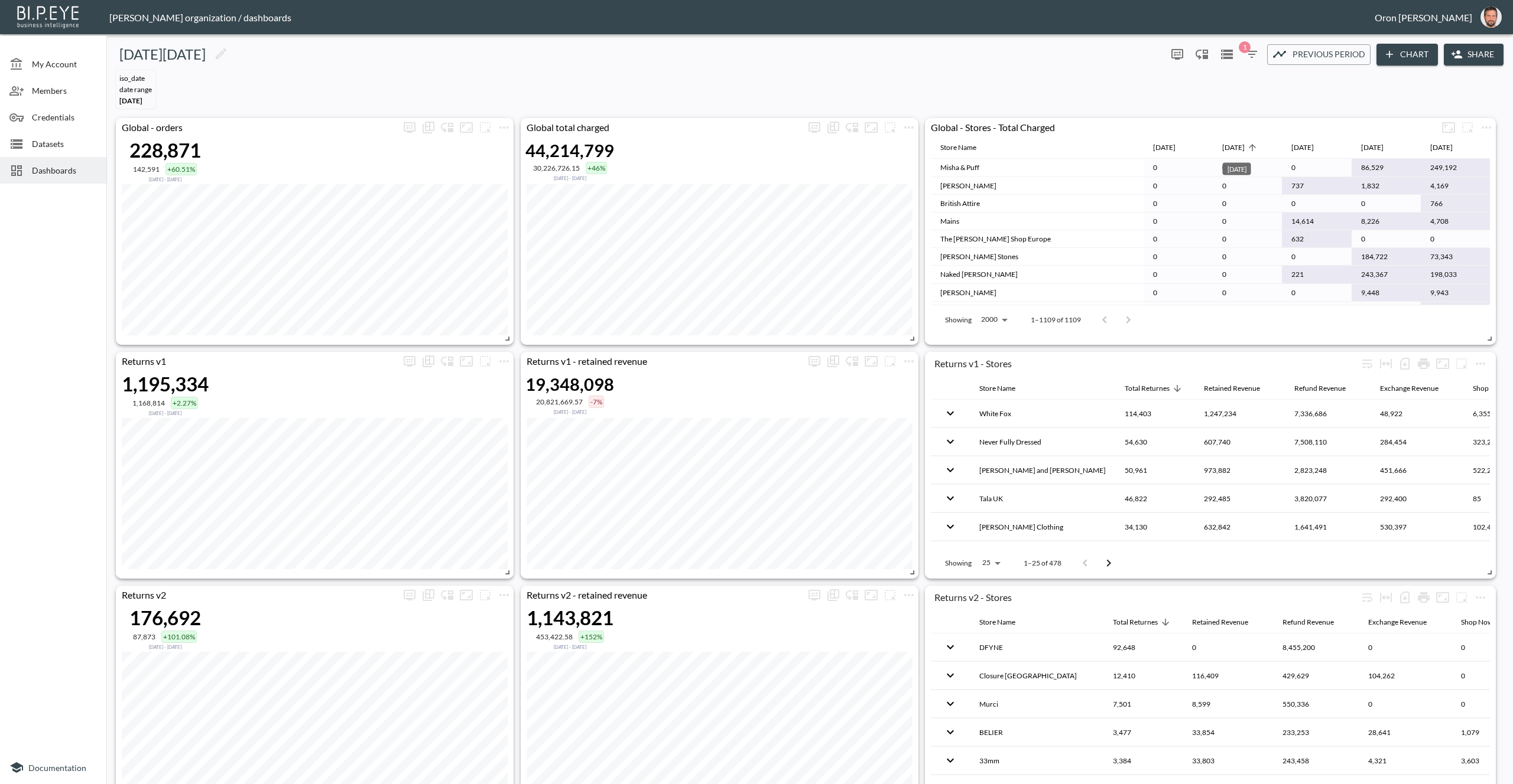
click at [1244, 147] on div "[DATE]" at bounding box center [1233, 148] width 22 height 14
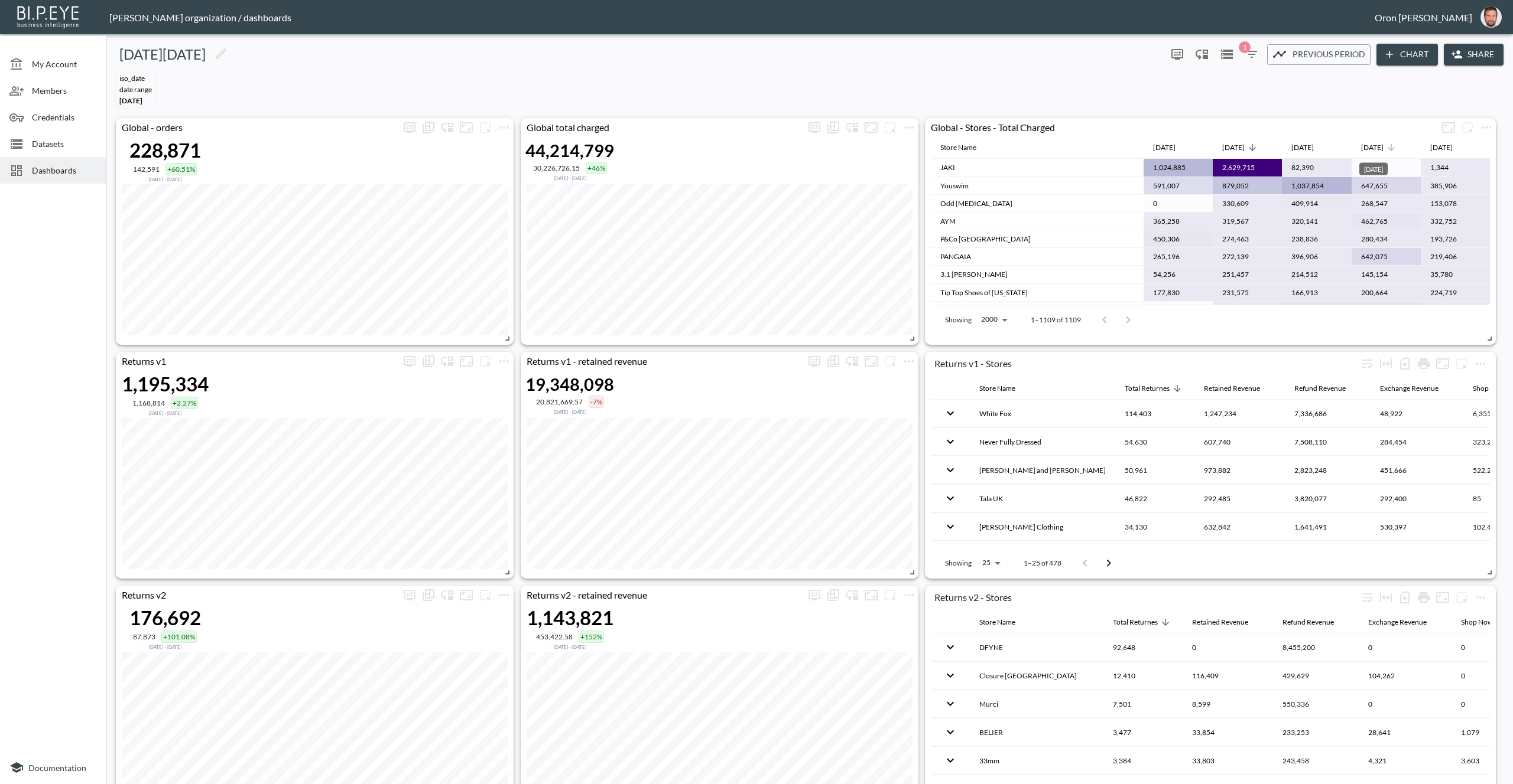
click at [1379, 146] on div "[DATE]" at bounding box center [1371, 148] width 22 height 14
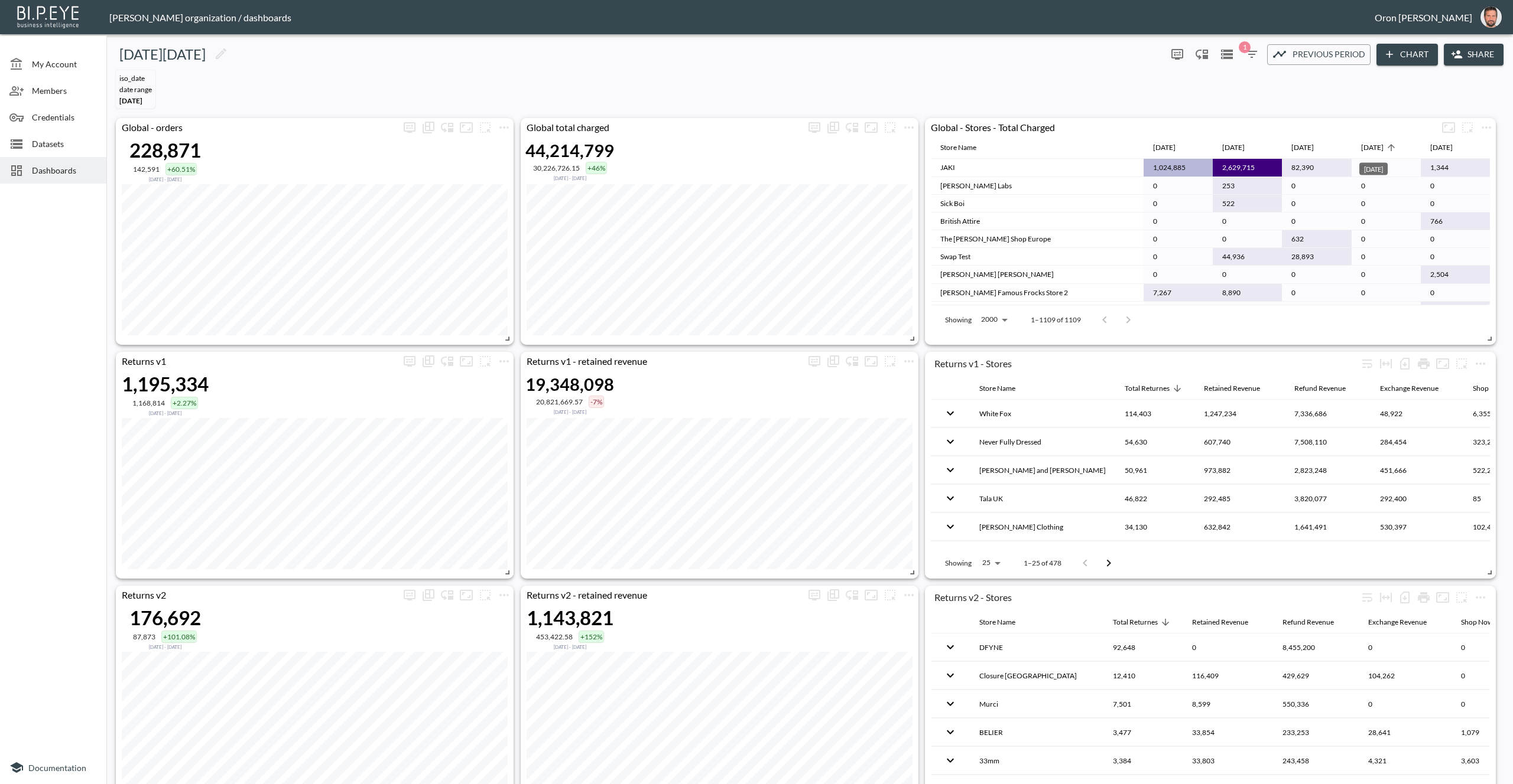
click at [1379, 146] on div "[DATE]" at bounding box center [1371, 148] width 22 height 14
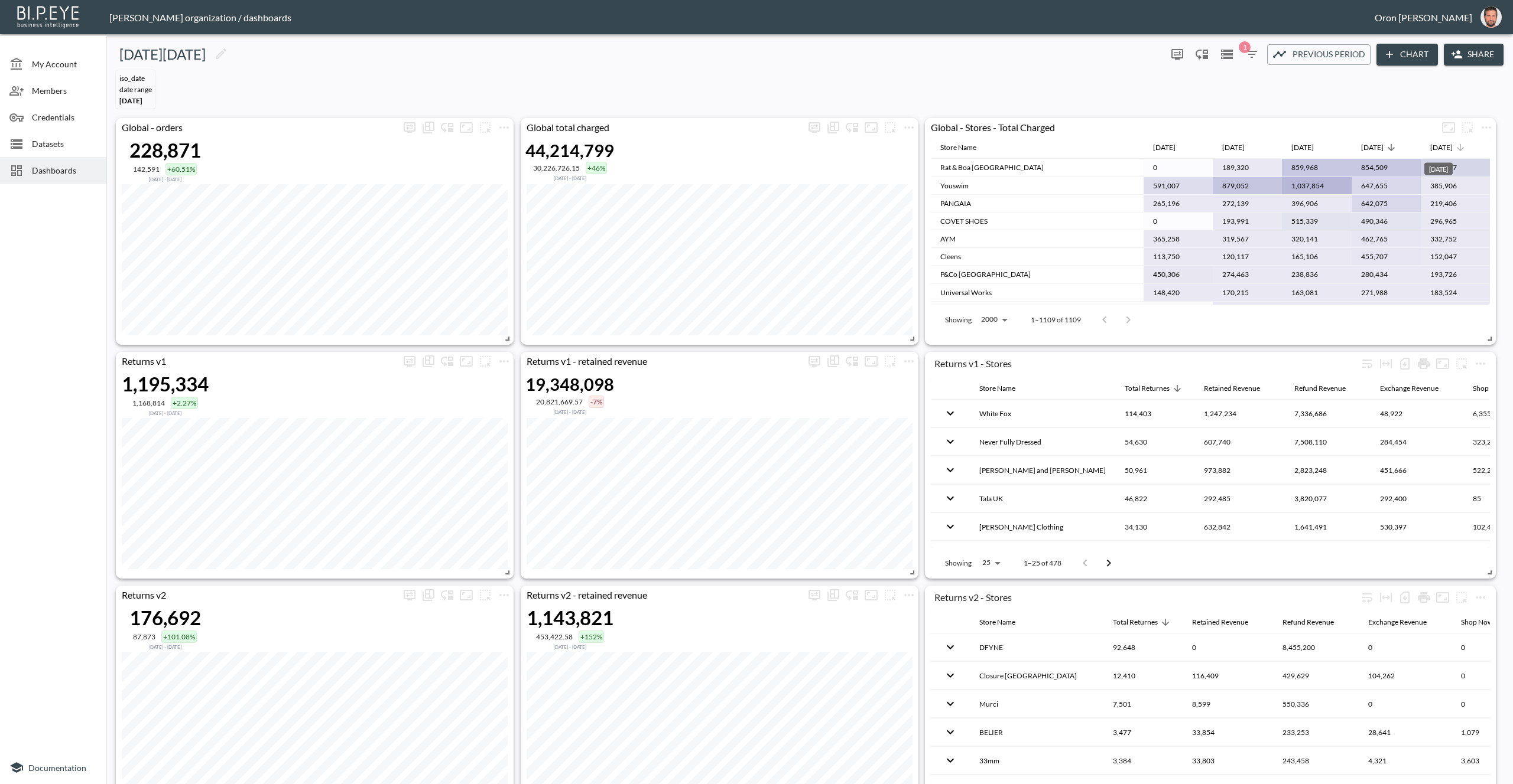
click at [1452, 147] on div "[DATE]" at bounding box center [1441, 148] width 22 height 14
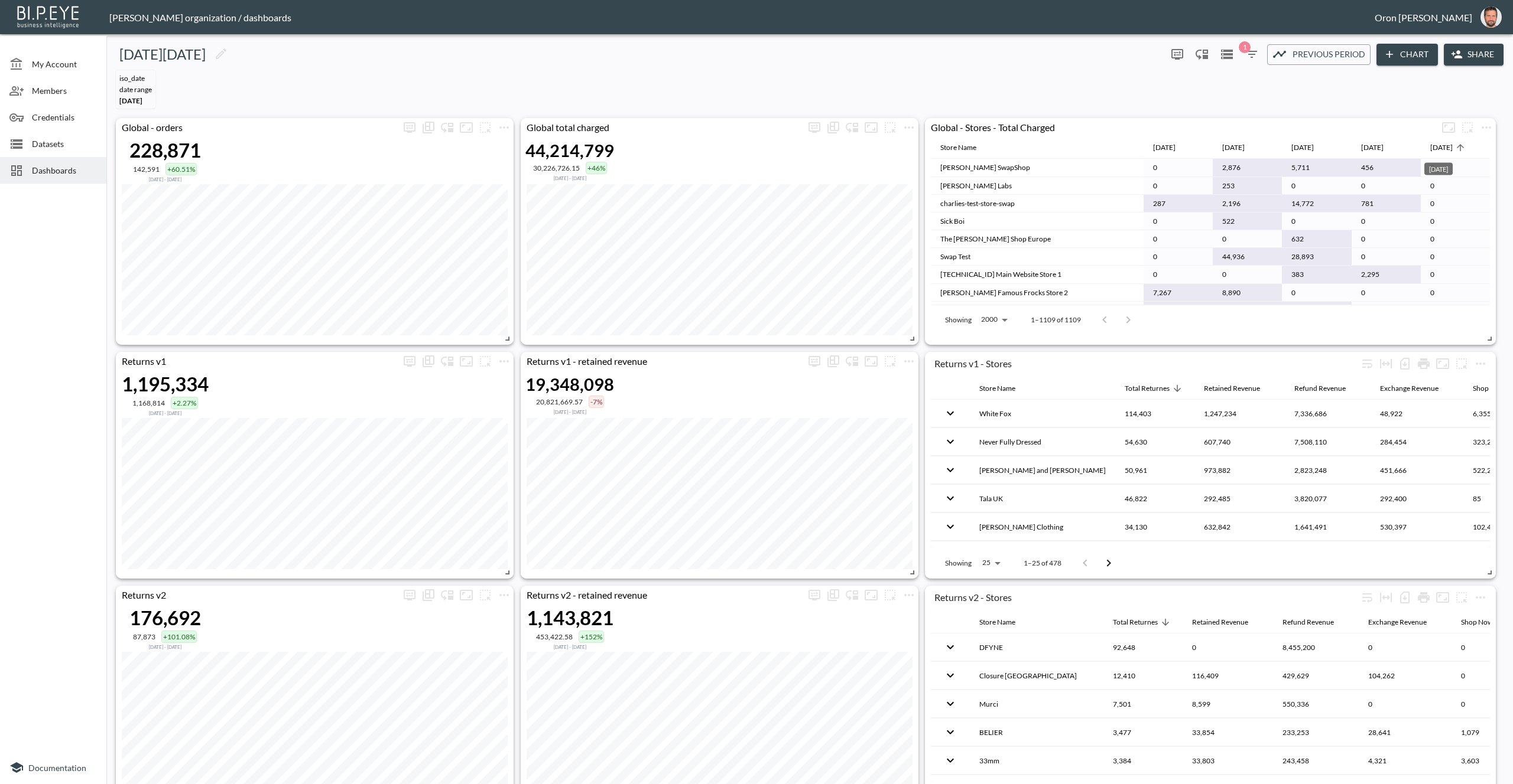
click at [1452, 147] on div "[DATE]" at bounding box center [1441, 148] width 22 height 14
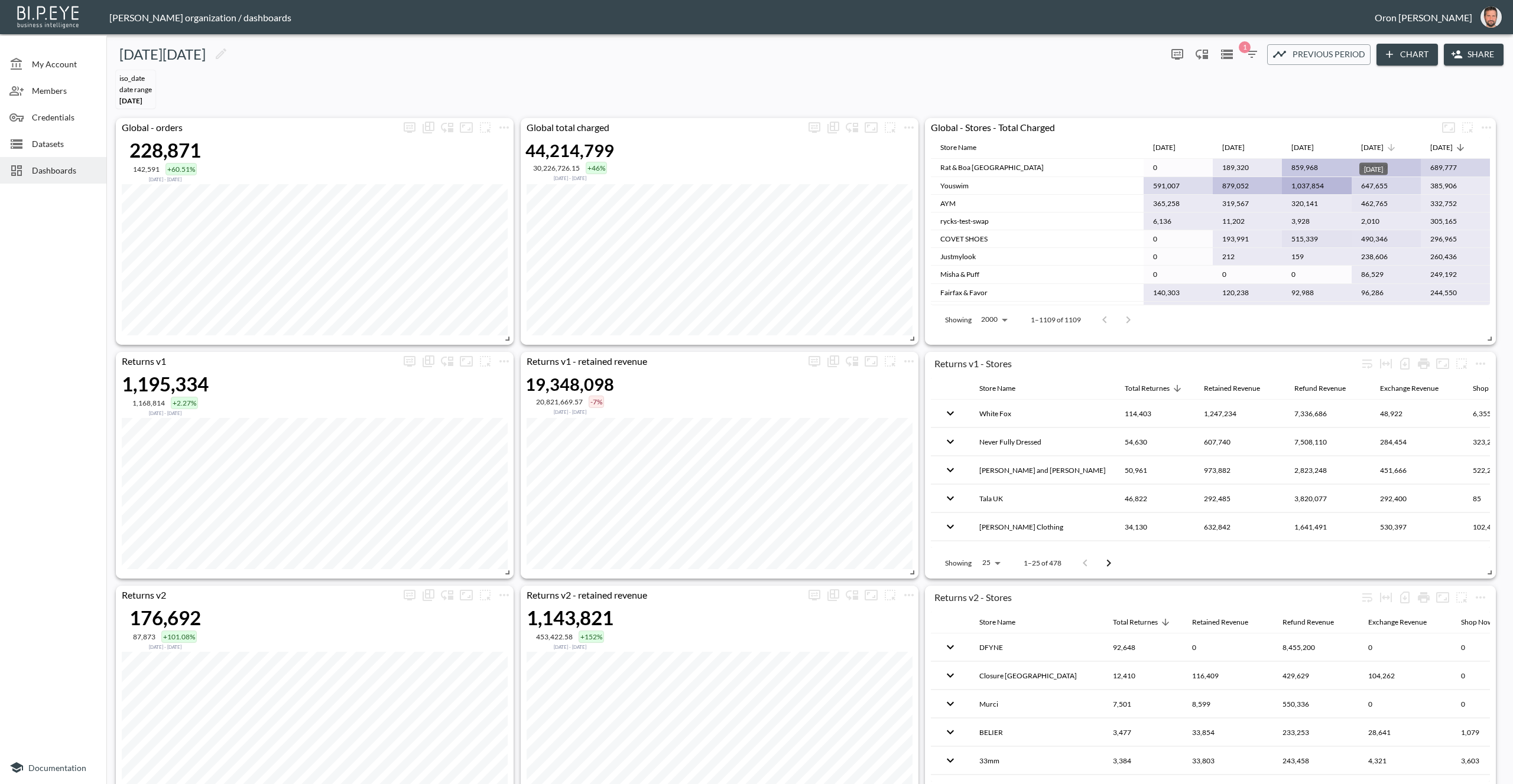
click at [1381, 144] on div "[DATE]" at bounding box center [1371, 148] width 22 height 14
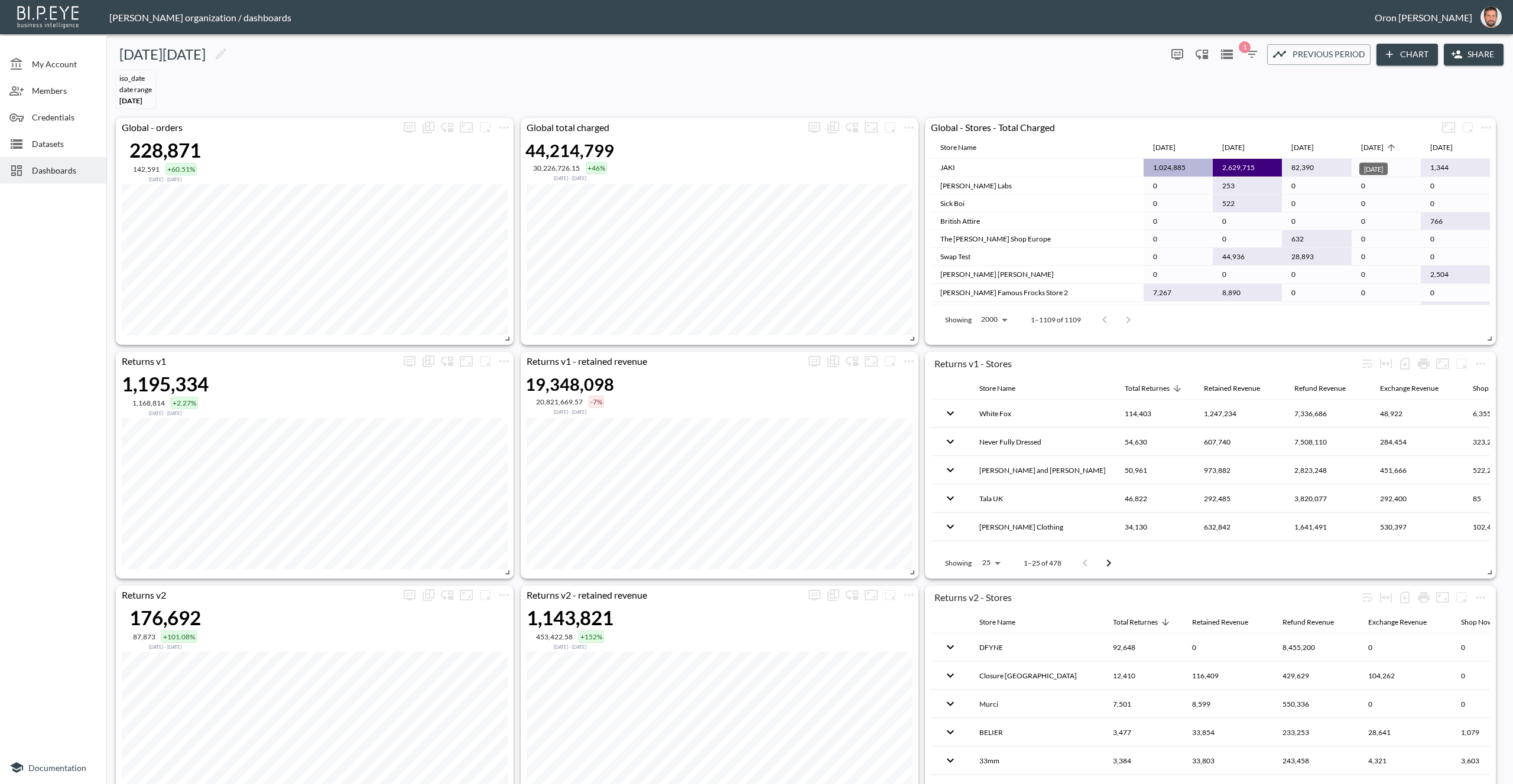
click at [1381, 144] on div "[DATE]" at bounding box center [1371, 148] width 22 height 14
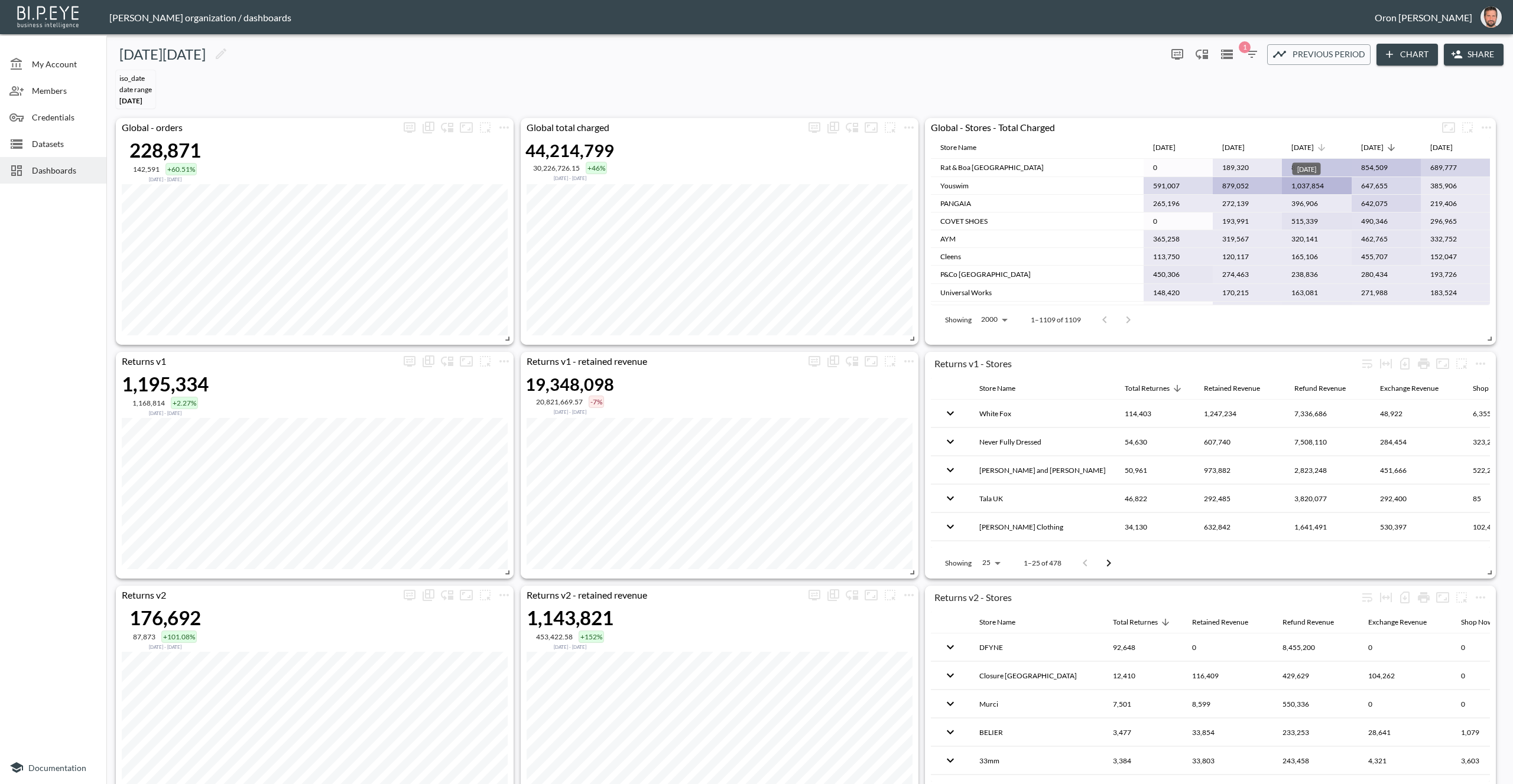
click at [1314, 144] on div "[DATE]" at bounding box center [1302, 148] width 22 height 14
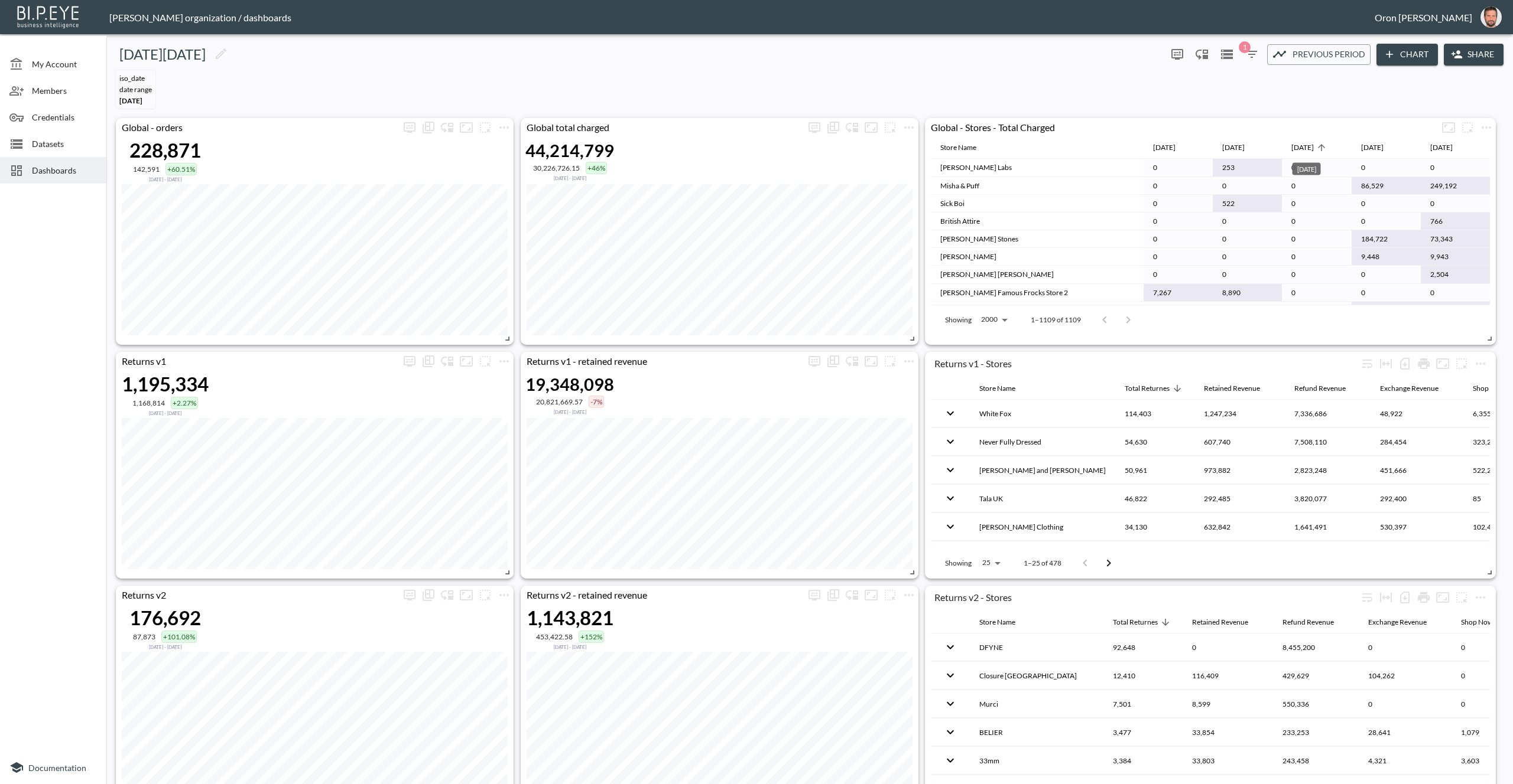
click at [1314, 144] on div "[DATE]" at bounding box center [1302, 148] width 22 height 14
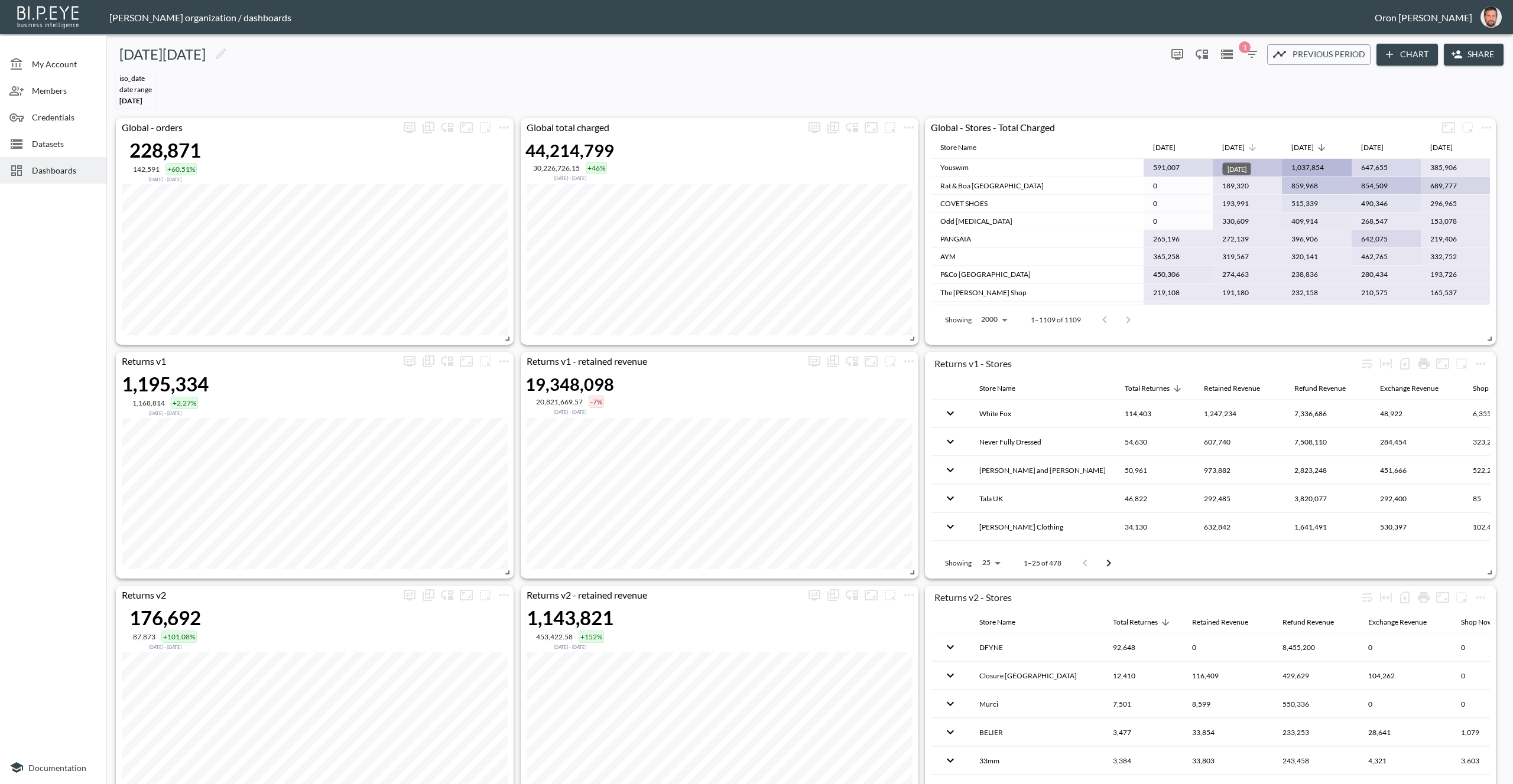
click at [1244, 144] on div "[DATE]" at bounding box center [1233, 148] width 22 height 14
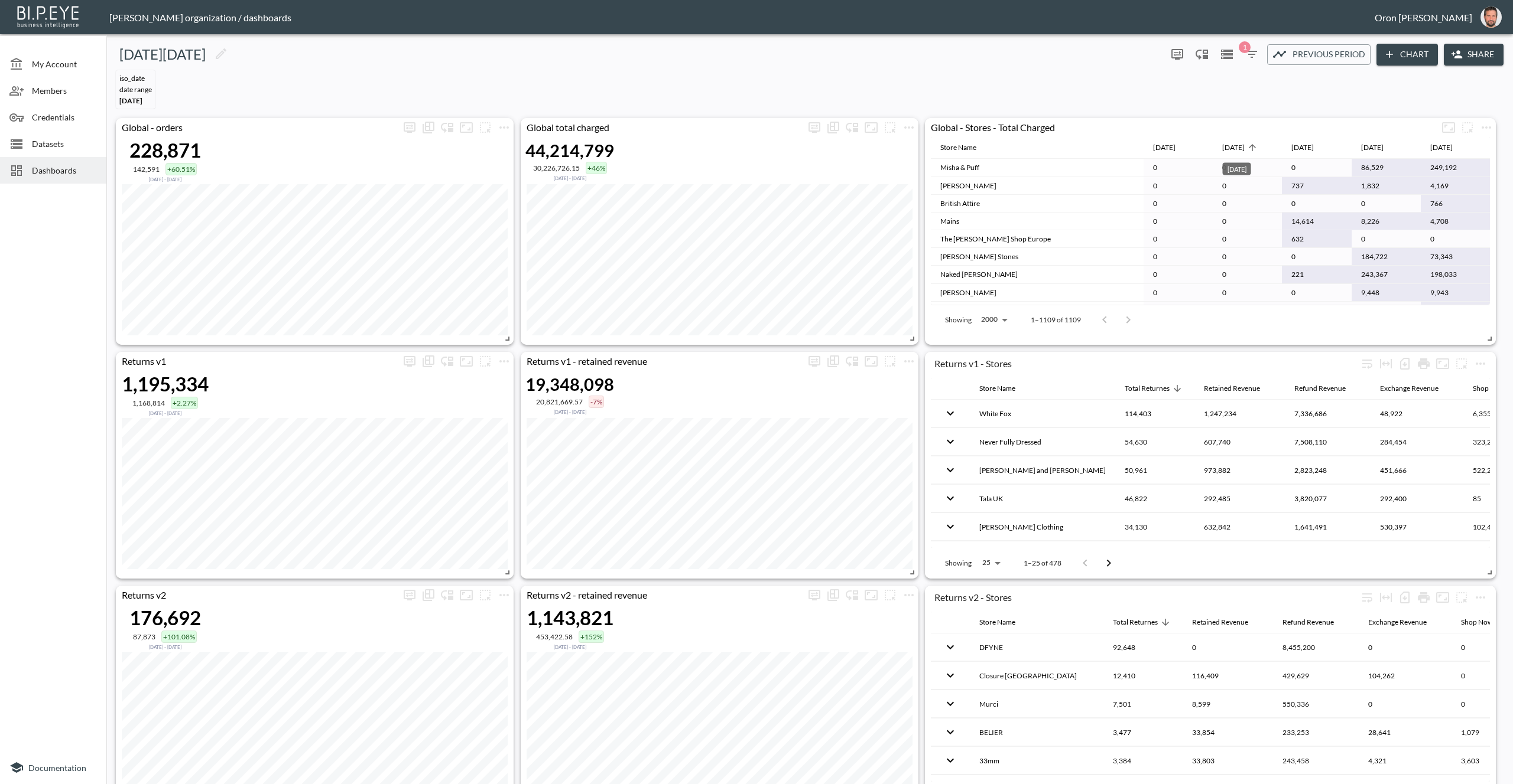
click at [1244, 144] on div "[DATE]" at bounding box center [1233, 148] width 22 height 14
